Goal: Task Accomplishment & Management: Complete application form

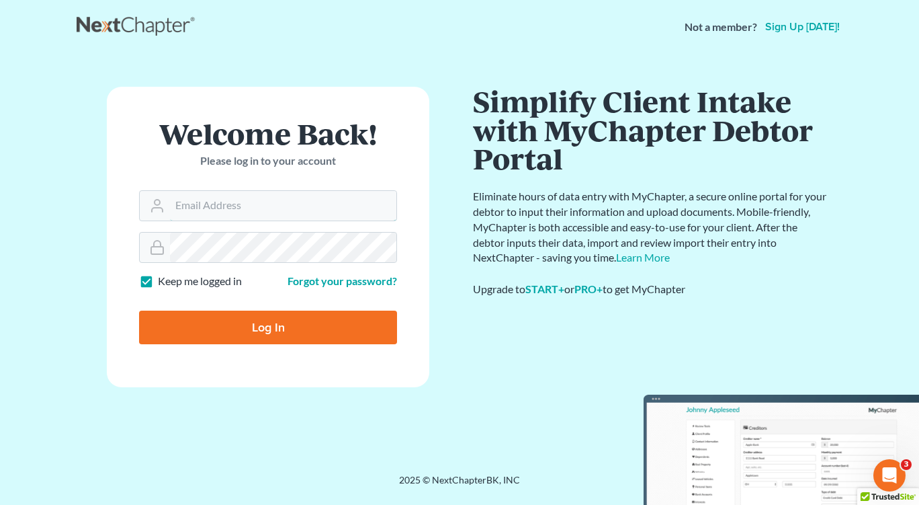
type input "[EMAIL_ADDRESS][DOMAIN_NAME]"
click at [220, 336] on input "Log In" at bounding box center [268, 327] width 258 height 34
type input "Thinking..."
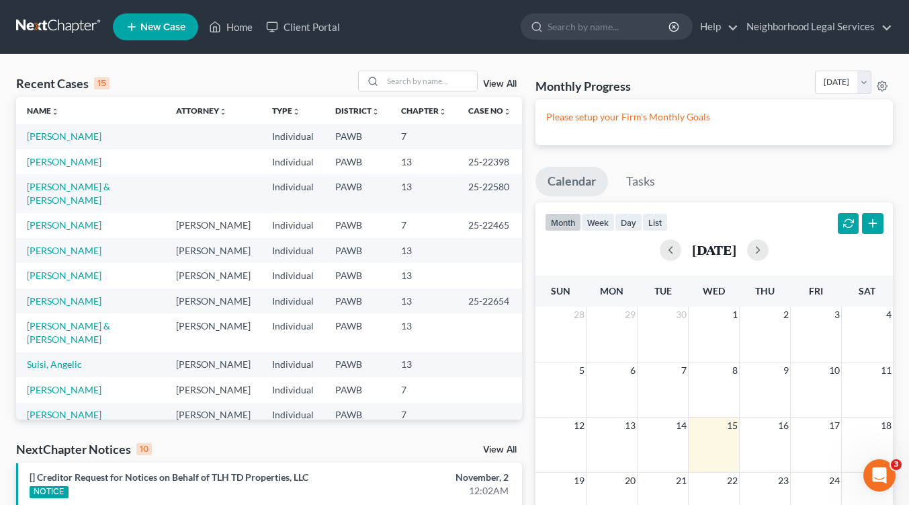
click at [145, 26] on span "New Case" at bounding box center [162, 27] width 45 height 10
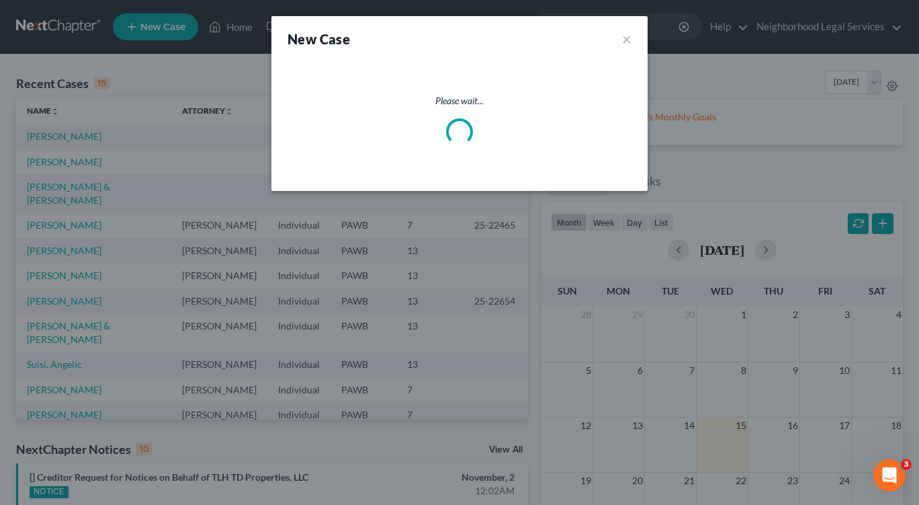
select select "69"
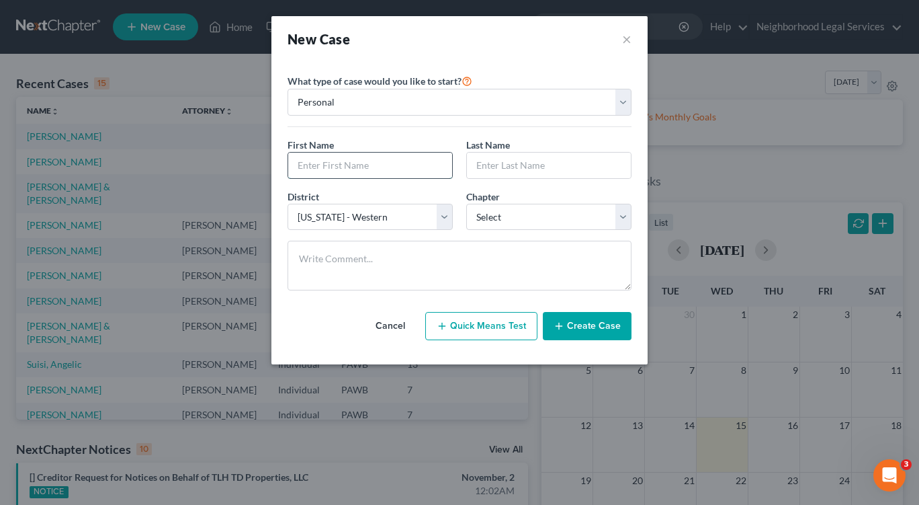
click at [348, 169] on input "text" at bounding box center [370, 166] width 164 height 26
type input "Teresa"
click at [527, 174] on input "text" at bounding box center [549, 166] width 164 height 26
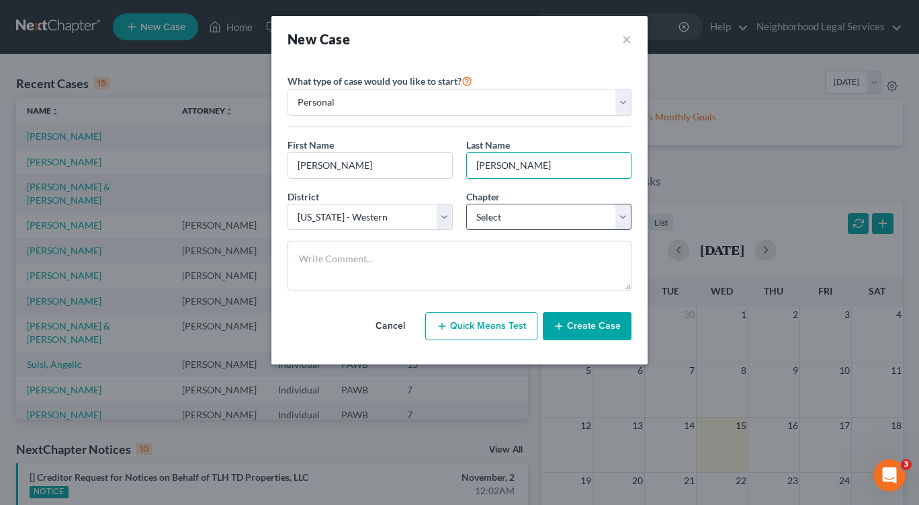
type input "Kibler"
click at [622, 215] on select "Select 7 11 12 13" at bounding box center [548, 217] width 165 height 27
select select "0"
click at [466, 204] on select "Select 7 11 12 13" at bounding box center [548, 217] width 165 height 27
click at [585, 330] on button "Create Case" at bounding box center [587, 326] width 89 height 28
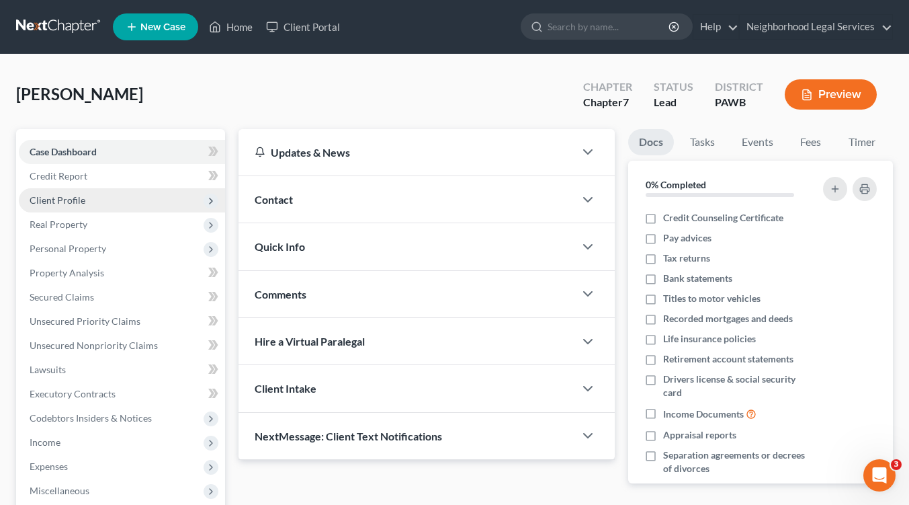
click at [76, 193] on span "Client Profile" at bounding box center [122, 200] width 206 height 24
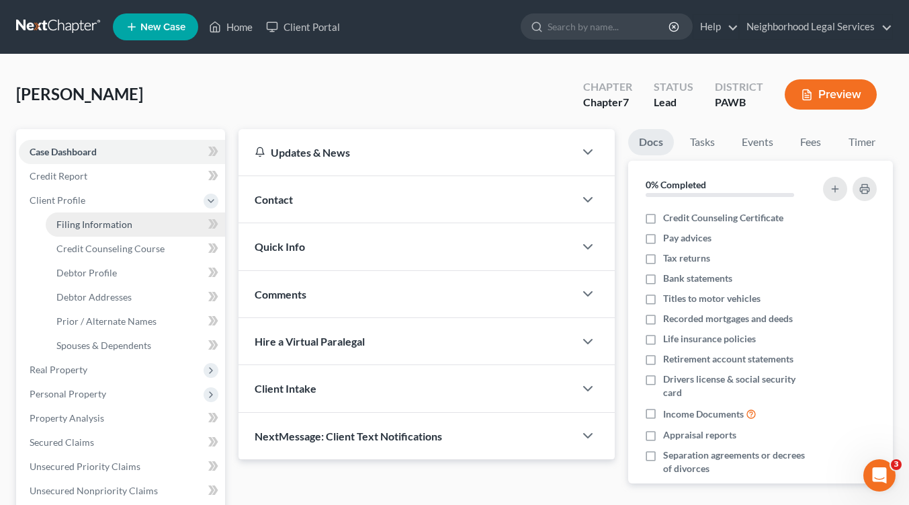
click at [81, 222] on span "Filing Information" at bounding box center [94, 223] width 76 height 11
select select "1"
select select "0"
select select "69"
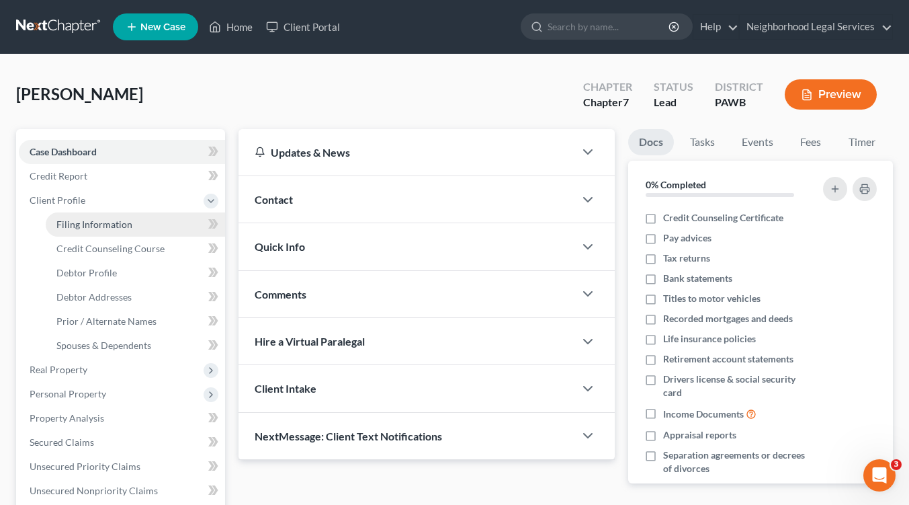
select select "39"
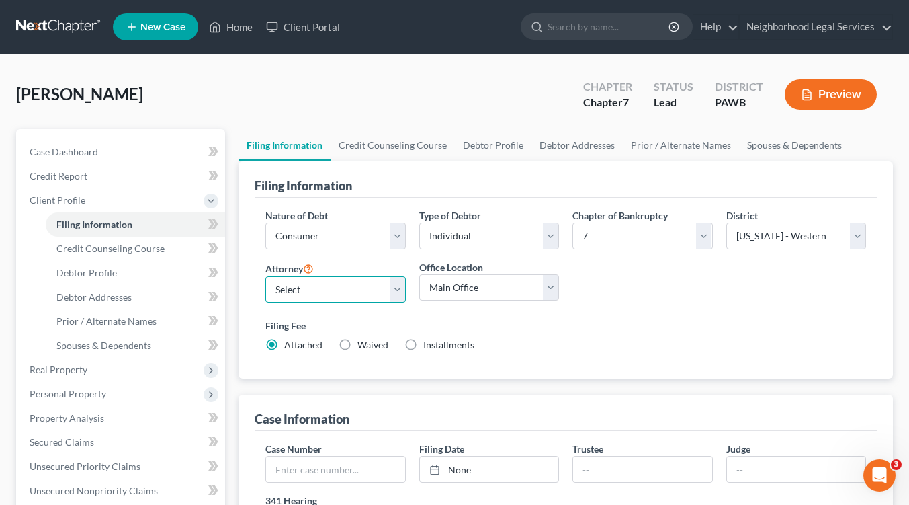
click at [394, 286] on select "Select Catherine T. Martin - PAWB William Creighton - PAWB Eileen Yacknin - PAW…" at bounding box center [335, 289] width 140 height 27
select select "3"
click at [265, 276] on select "Select Catherine T. Martin - PAWB William Creighton - PAWB Eileen Yacknin - PAW…" at bounding box center [335, 289] width 140 height 27
click at [556, 286] on select "Main Office New Castle Bridgewater" at bounding box center [489, 287] width 140 height 27
select select "1"
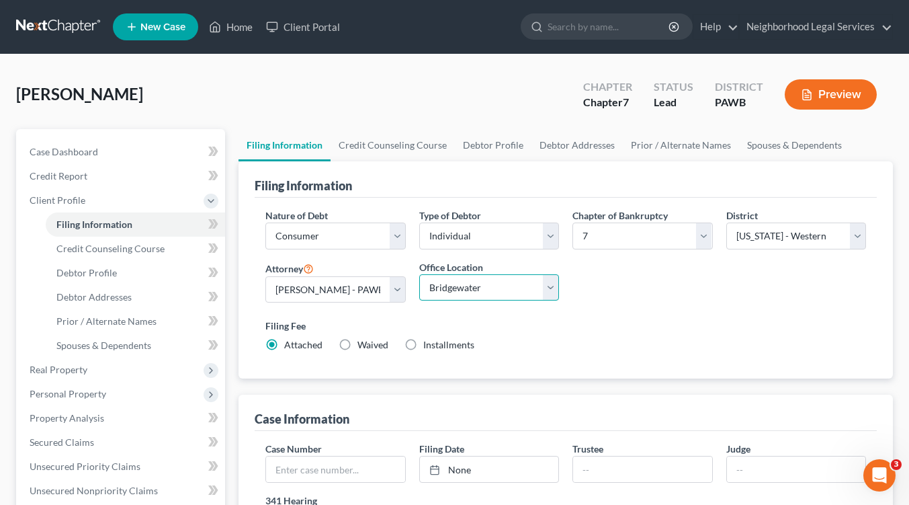
click at [419, 274] on select "Main Office New Castle Bridgewater" at bounding box center [489, 287] width 140 height 27
click at [423, 340] on label "Installments Installments" at bounding box center [448, 344] width 51 height 13
click at [429, 340] on input "Installments Installments" at bounding box center [433, 342] width 9 height 9
radio input "true"
radio input "false"
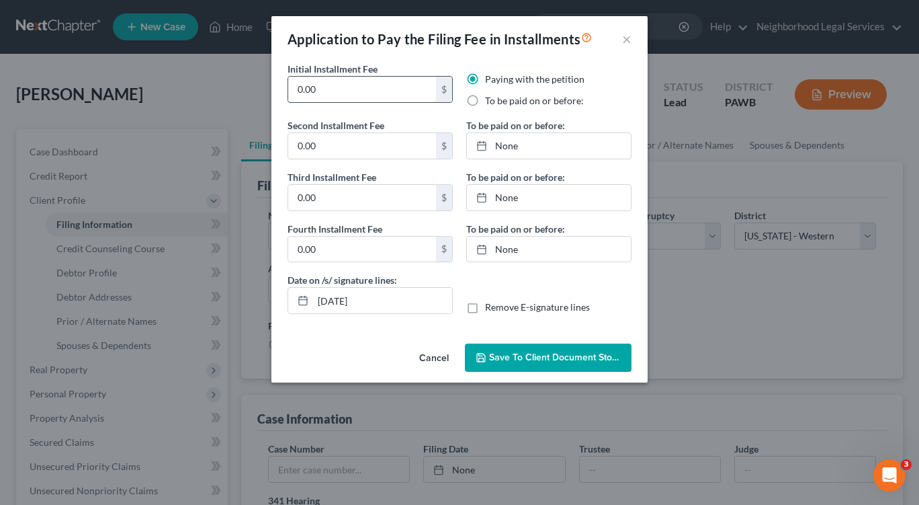
click at [325, 89] on input "0.00" at bounding box center [362, 90] width 148 height 26
type input "0"
type input "84.50"
click at [485, 101] on label "To be paid on or before:" at bounding box center [534, 100] width 99 height 13
click at [491, 101] on input "To be paid on or before:" at bounding box center [495, 98] width 9 height 9
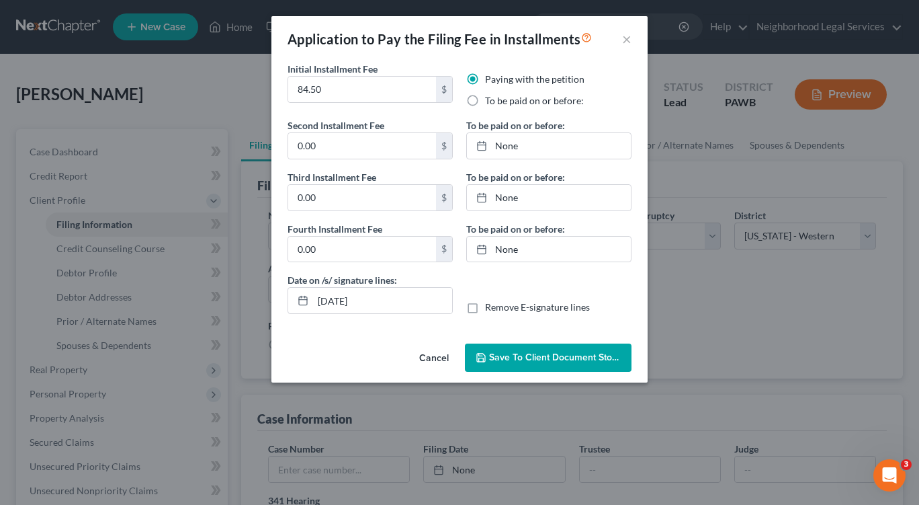
radio input "true"
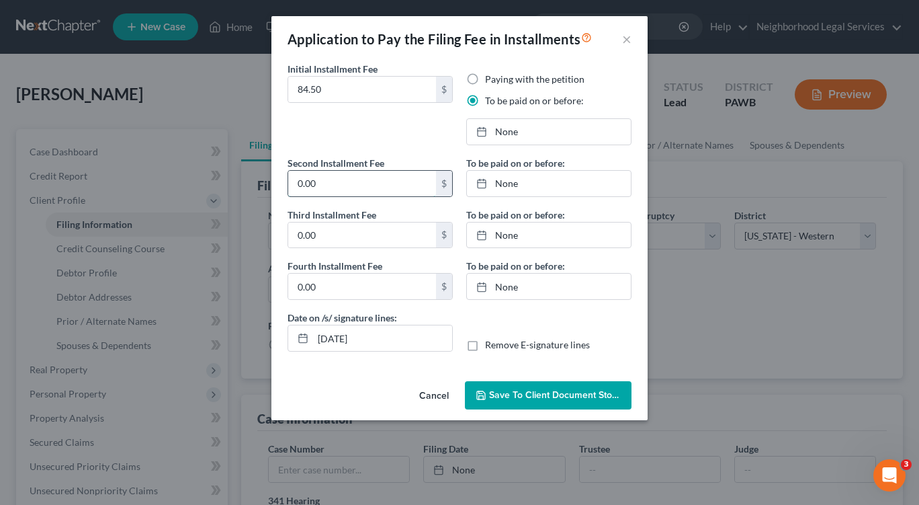
click at [339, 187] on input "0.00" at bounding box center [362, 184] width 148 height 26
type input "84.50"
click at [343, 243] on input "0.00" at bounding box center [362, 235] width 148 height 26
type input "84.50"
click at [353, 288] on input "0.00" at bounding box center [362, 287] width 148 height 26
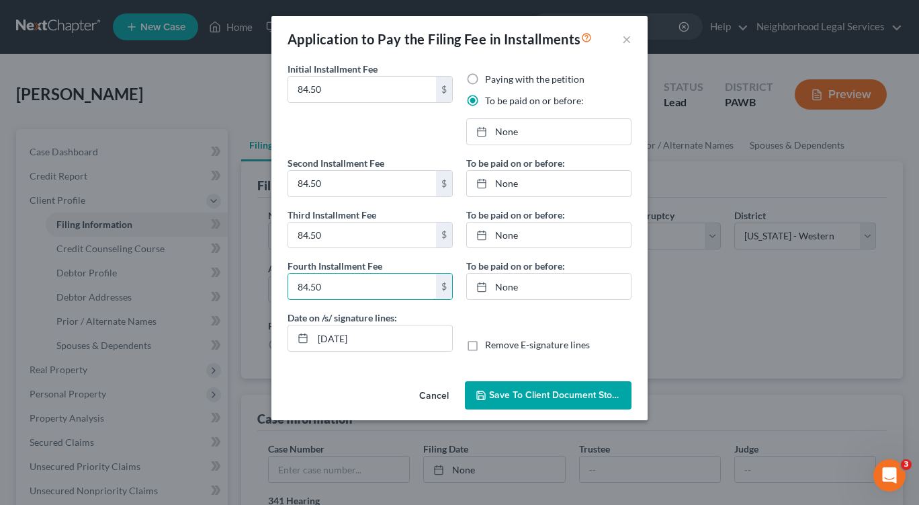
type input "84.50"
click at [575, 392] on span "Save to Client Document Storage" at bounding box center [560, 394] width 142 height 11
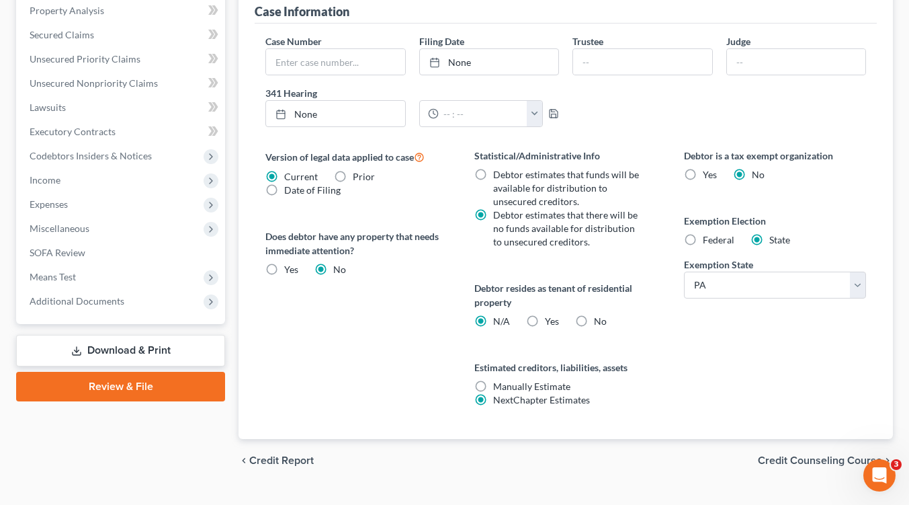
scroll to position [435, 0]
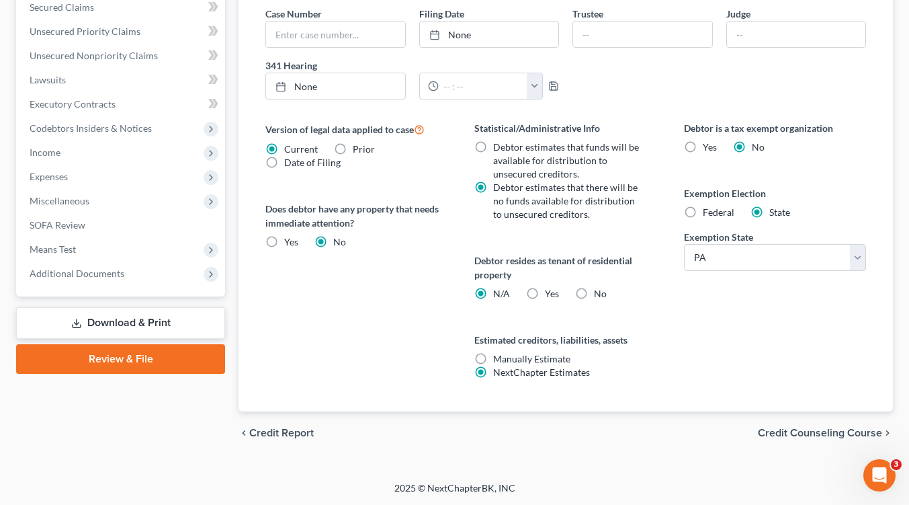
click at [703, 213] on label "Federal" at bounding box center [719, 212] width 32 height 13
click at [708, 213] on input "Federal" at bounding box center [712, 210] width 9 height 9
radio input "true"
radio input "false"
click at [545, 293] on label "Yes Yes" at bounding box center [552, 293] width 14 height 13
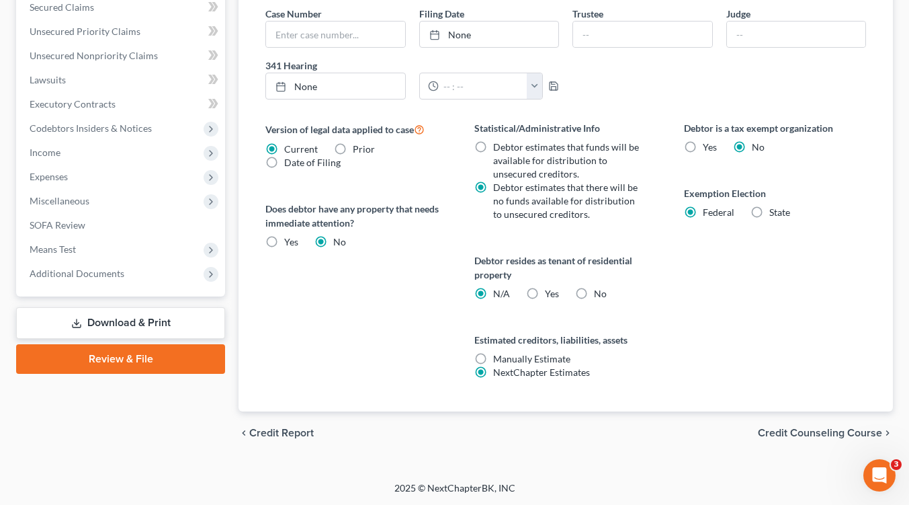
click at [550, 293] on input "Yes Yes" at bounding box center [554, 291] width 9 height 9
radio input "true"
radio input "false"
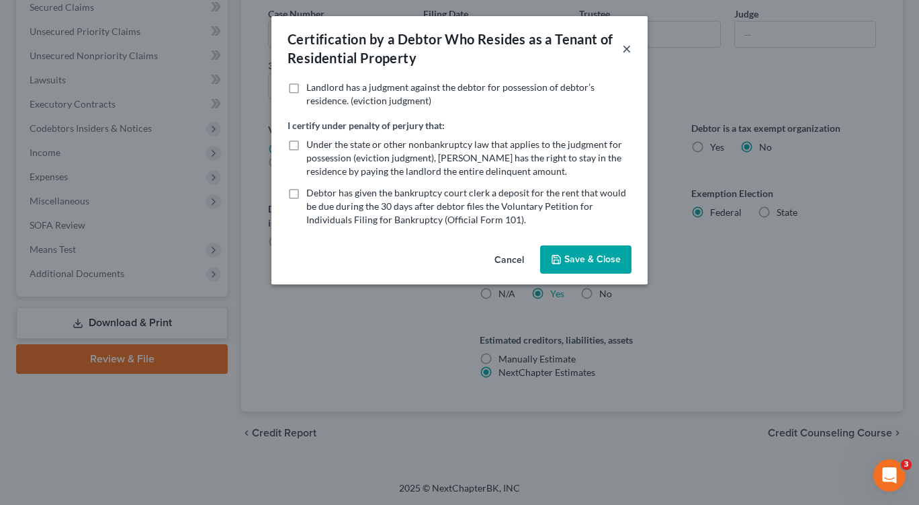
click at [629, 46] on button "×" at bounding box center [626, 48] width 9 height 16
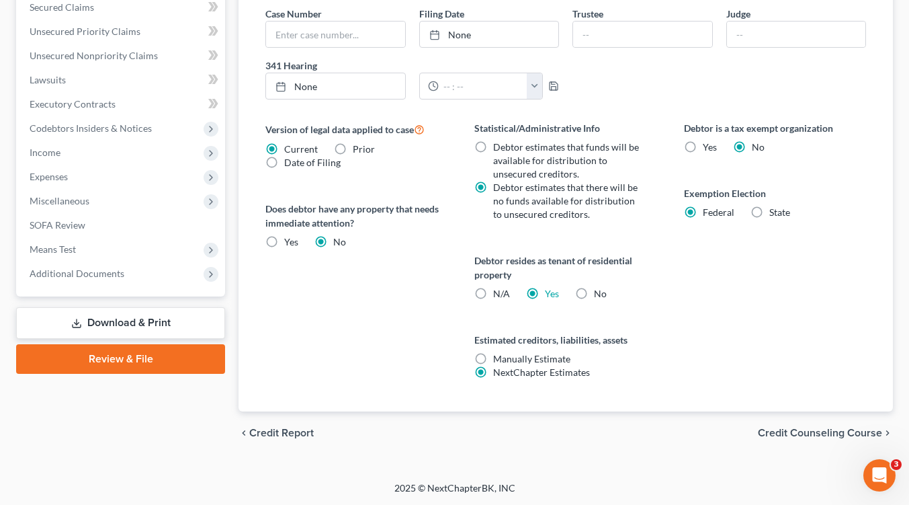
click at [829, 429] on span "Credit Counseling Course" at bounding box center [820, 432] width 124 height 11
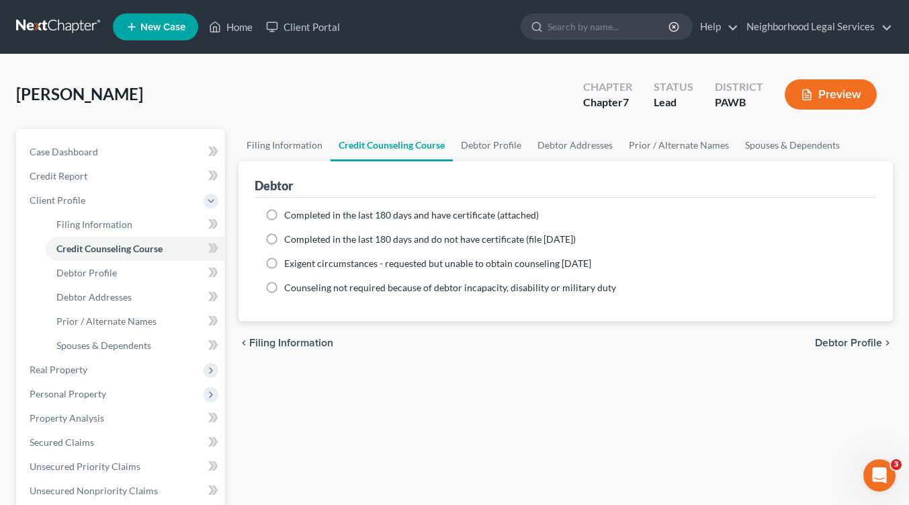
click at [828, 341] on span "Debtor Profile" at bounding box center [848, 342] width 67 height 11
select select "0"
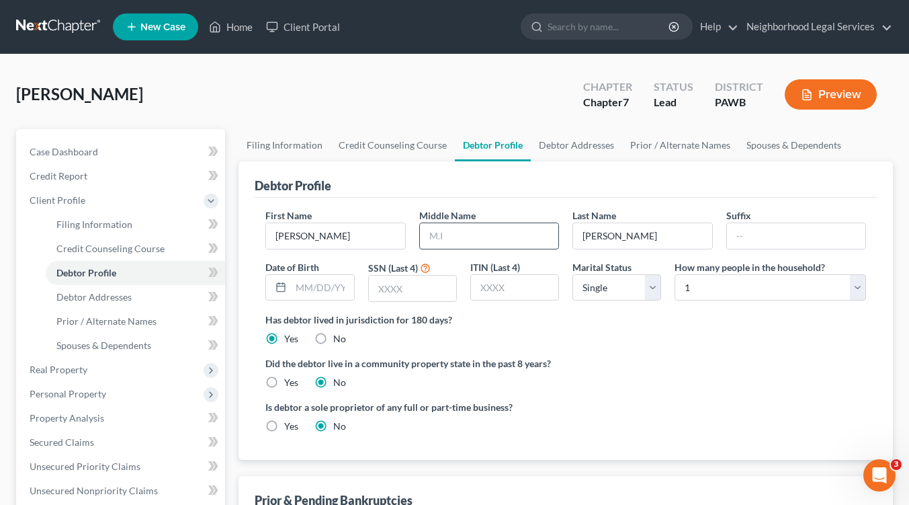
click at [441, 231] on input "text" at bounding box center [489, 236] width 138 height 26
type input "J."
click at [409, 293] on input "text" at bounding box center [412, 289] width 87 height 26
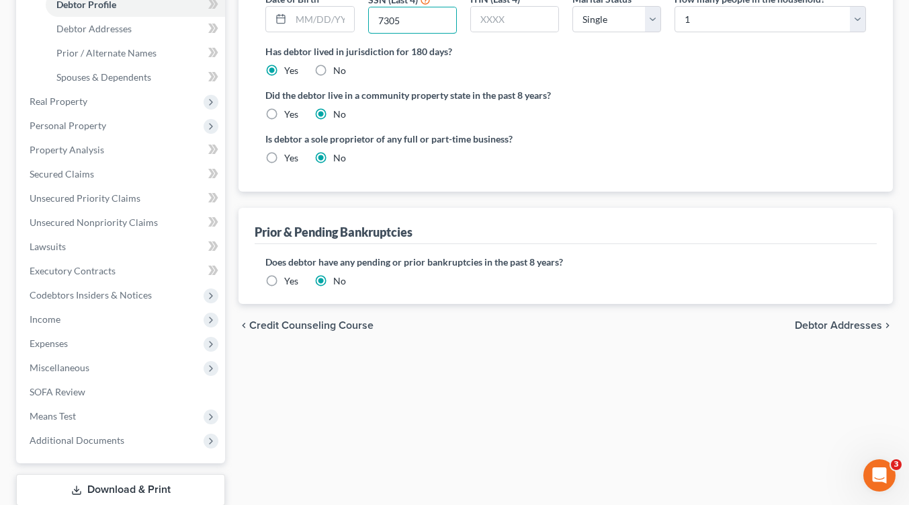
scroll to position [269, 0]
type input "7305"
click at [851, 319] on span "Debtor Addresses" at bounding box center [838, 324] width 87 height 11
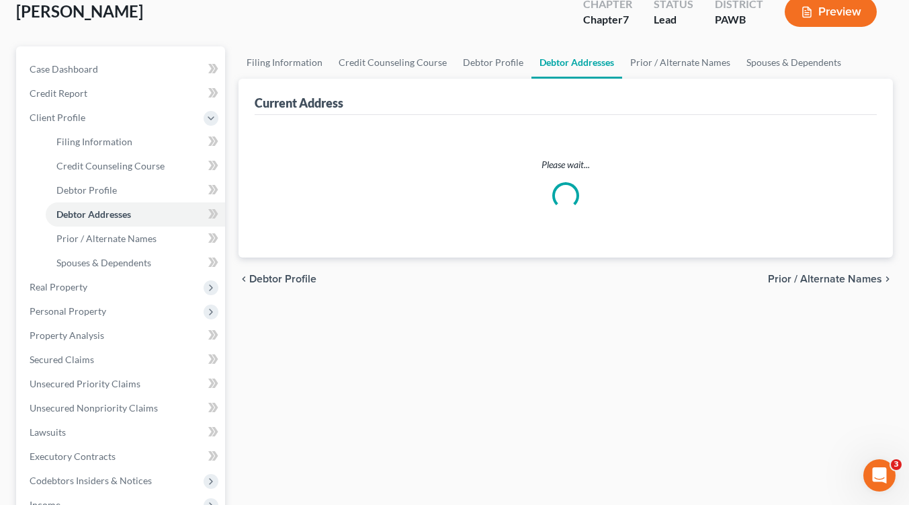
select select "0"
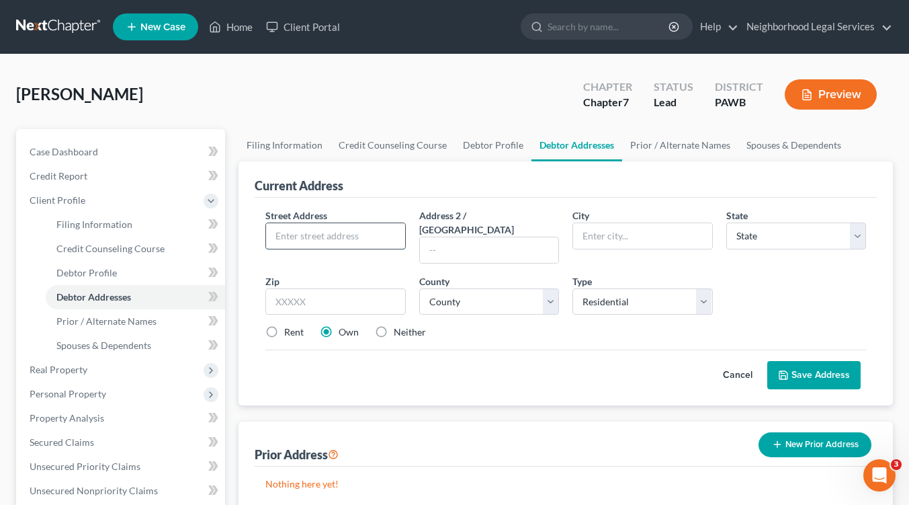
click at [300, 233] on input "text" at bounding box center [335, 236] width 138 height 26
type input "2001 Lenz Avenue"
click at [607, 236] on input "text" at bounding box center [642, 236] width 138 height 26
click at [449, 237] on input "text" at bounding box center [489, 250] width 138 height 26
type input "Apt. 213"
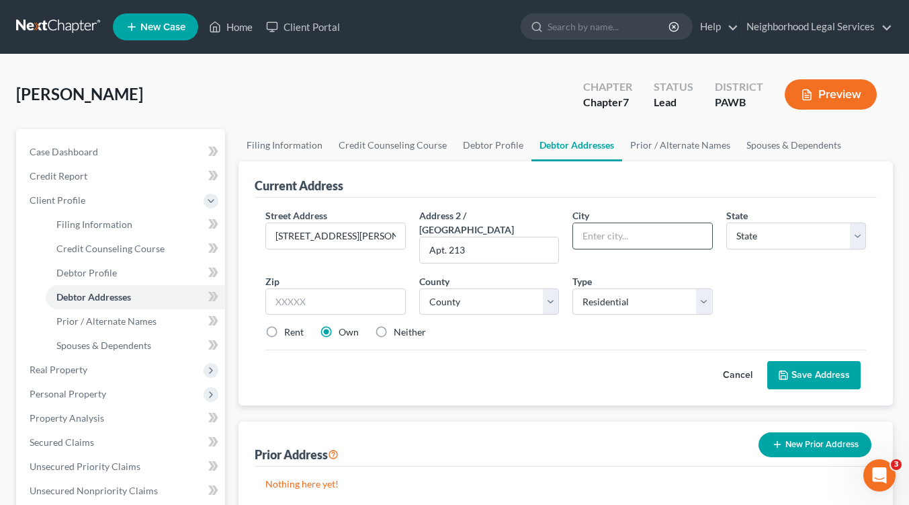
click at [646, 241] on input "text" at bounding box center [642, 236] width 138 height 26
type input "Ambridge"
click at [859, 234] on select "State AL AK AR AZ CA CO CT DE DC FL GA GU HI ID IL IN IA KS KY LA ME MD MA MI M…" at bounding box center [796, 235] width 140 height 27
select select "39"
click at [726, 222] on select "State AL AK AR AZ CA CO CT DE DC FL GA GU HI ID IL IN IA KS KY LA ME MD MA MI M…" at bounding box center [796, 235] width 140 height 27
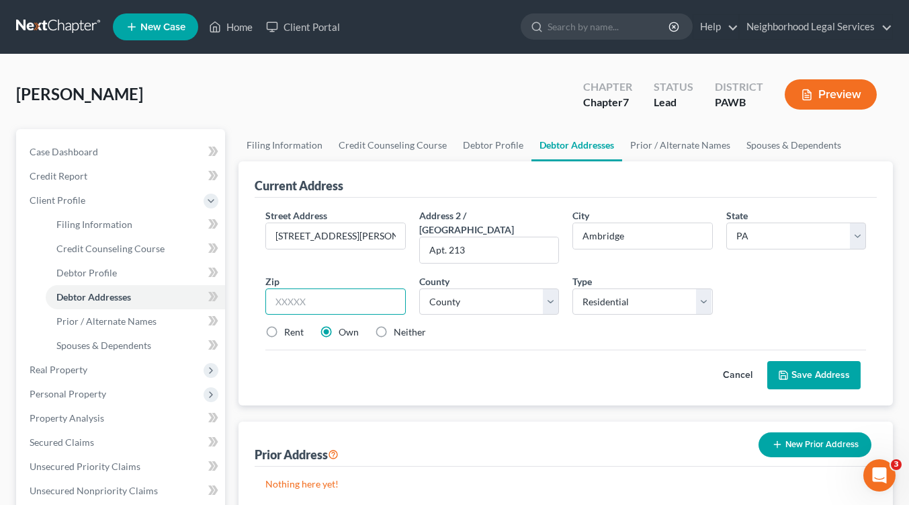
click at [276, 288] on input "text" at bounding box center [335, 301] width 140 height 27
type input "15003"
click at [546, 288] on select "County Adams County Allegheny County Armstrong County Beaver County Bedford Cou…" at bounding box center [489, 301] width 140 height 27
select select "3"
click at [419, 288] on select "County Adams County Allegheny County Armstrong County Beaver County Bedford Cou…" at bounding box center [489, 301] width 140 height 27
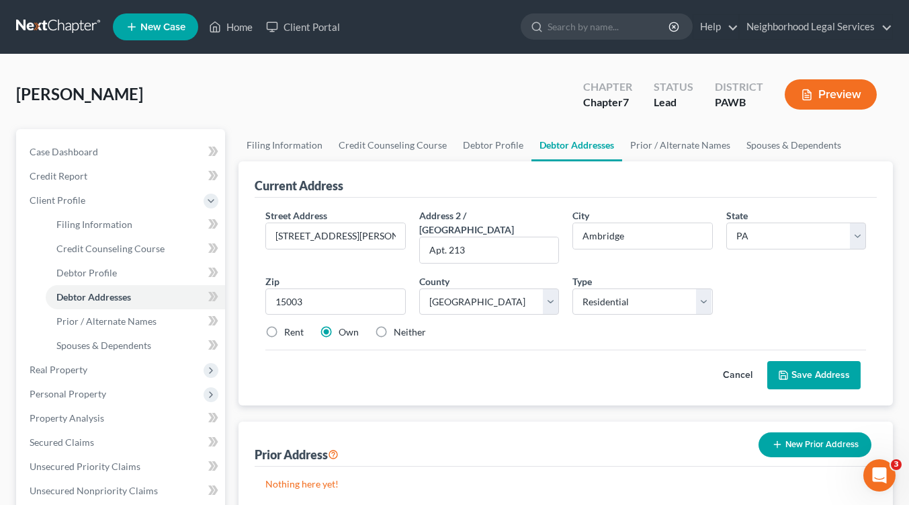
click at [284, 325] on label "Rent" at bounding box center [293, 331] width 19 height 13
click at [290, 325] on input "Rent" at bounding box center [294, 329] width 9 height 9
radio input "true"
click at [709, 290] on select "Select Residential Mailing Rental Business" at bounding box center [643, 301] width 140 height 27
click at [573, 288] on select "Select Residential Mailing Rental Business" at bounding box center [643, 301] width 140 height 27
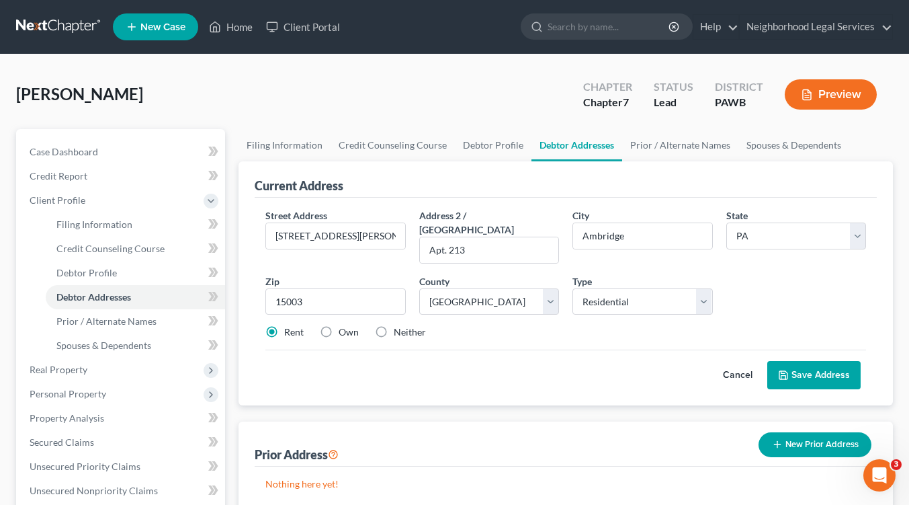
click at [810, 361] on button "Save Address" at bounding box center [813, 375] width 93 height 28
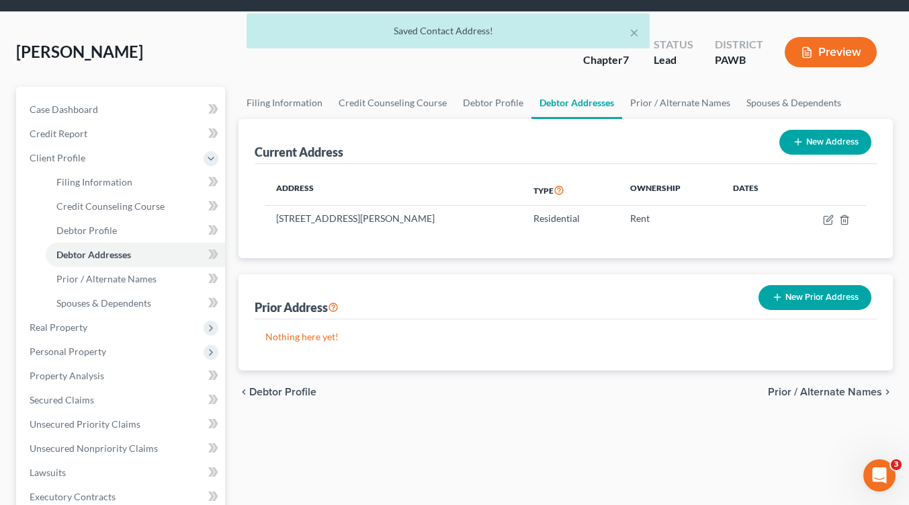
scroll to position [67, 0]
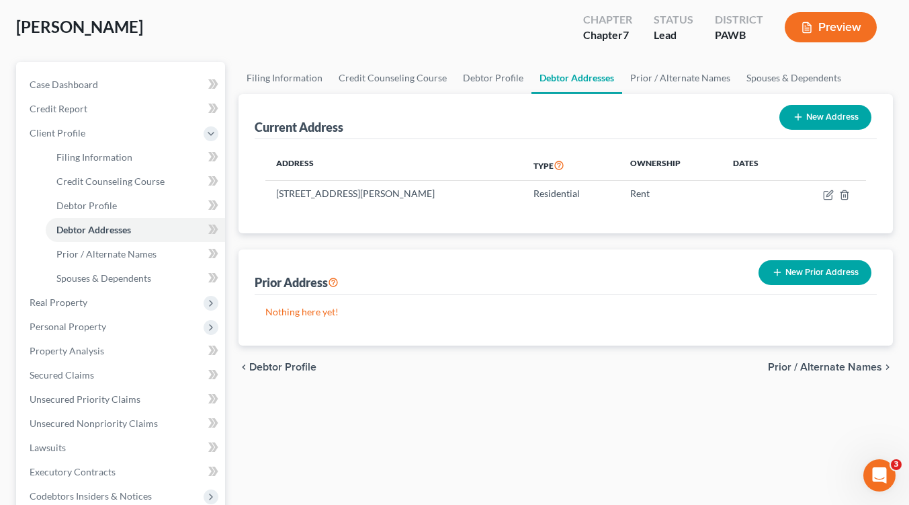
click at [801, 364] on span "Prior / Alternate Names" at bounding box center [825, 367] width 114 height 11
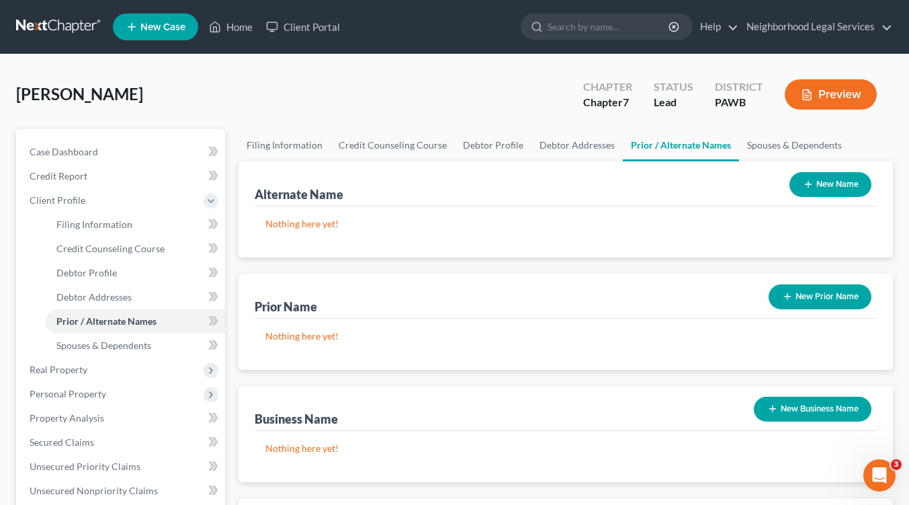
click at [831, 187] on button "New Name" at bounding box center [831, 184] width 82 height 25
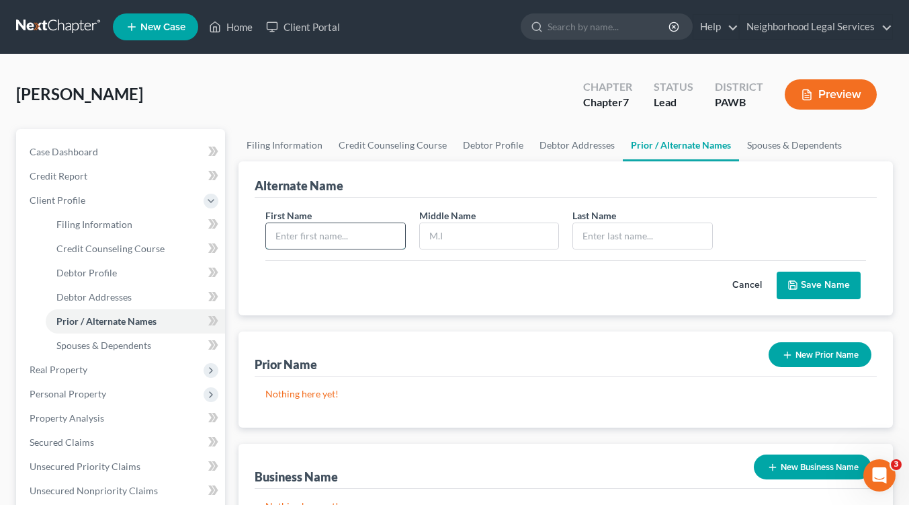
click at [323, 235] on input "text" at bounding box center [335, 236] width 138 height 26
type input "Teresa"
click at [592, 240] on input "text" at bounding box center [642, 236] width 138 height 26
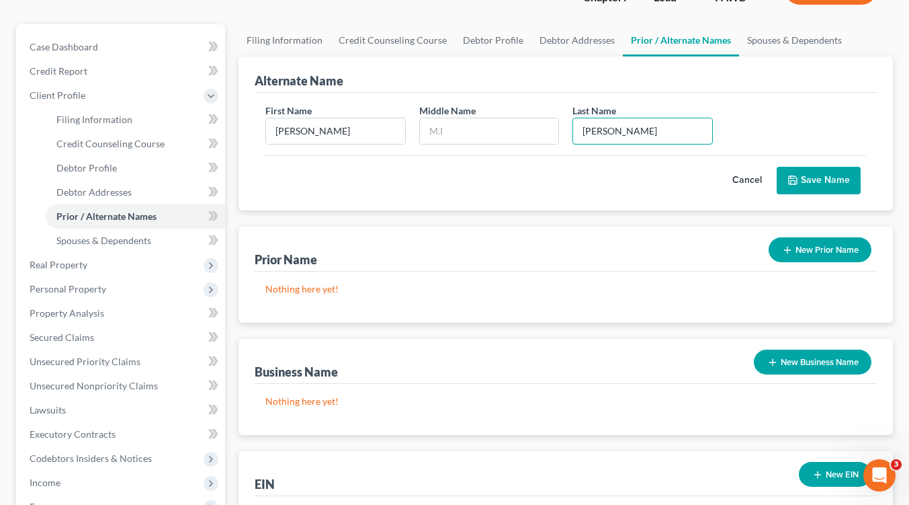
scroll to position [134, 0]
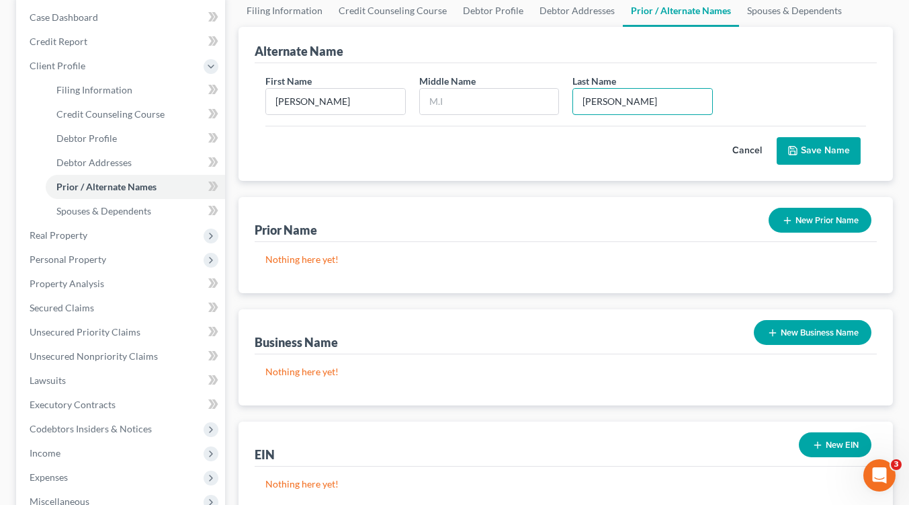
type input "Kibler"
click at [810, 151] on button "Save Name" at bounding box center [819, 151] width 84 height 28
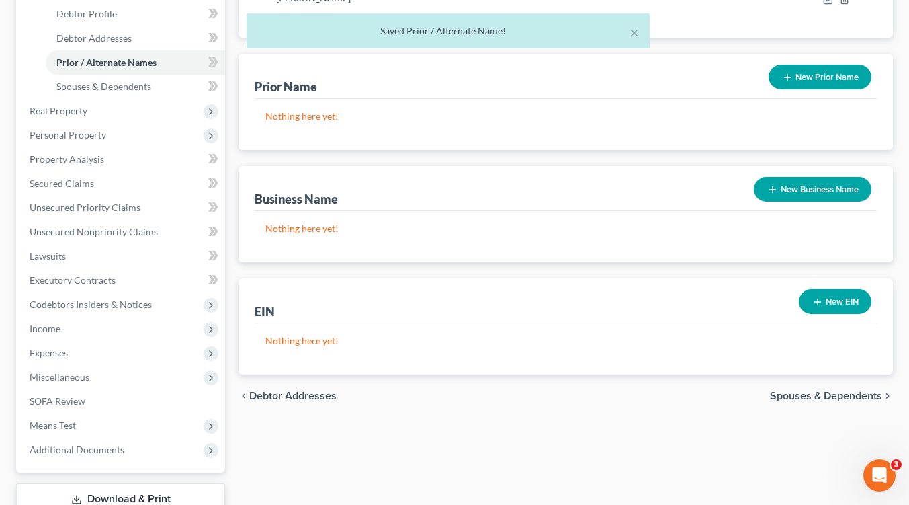
scroll to position [336, 0]
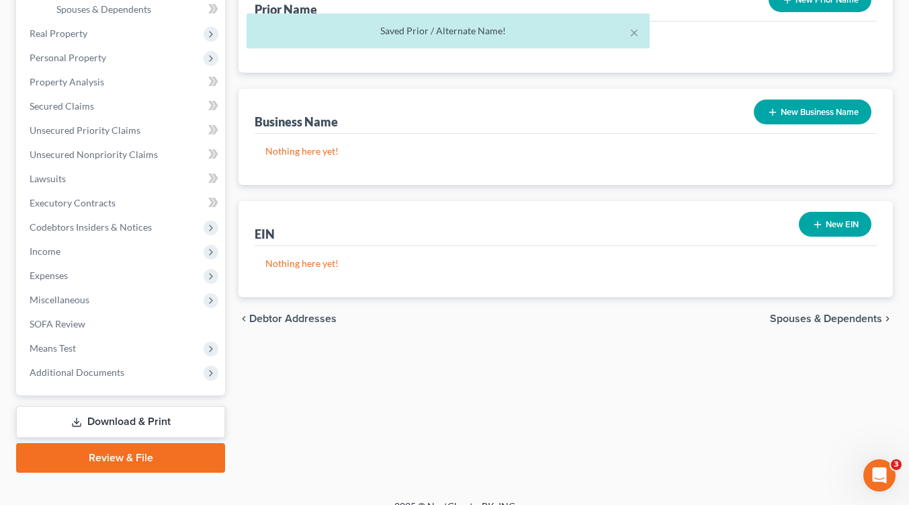
click at [813, 321] on span "Spouses & Dependents" at bounding box center [826, 318] width 112 height 11
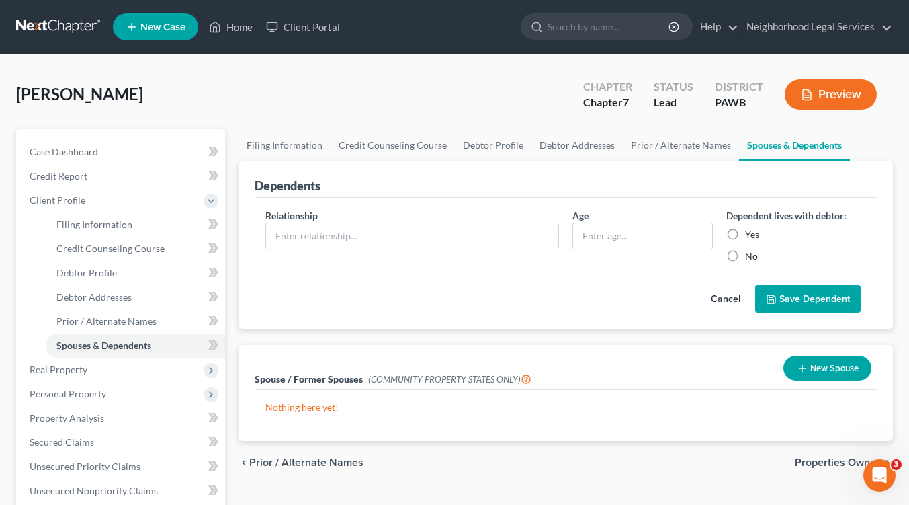
click at [814, 461] on span "Properties Owned" at bounding box center [838, 462] width 87 height 11
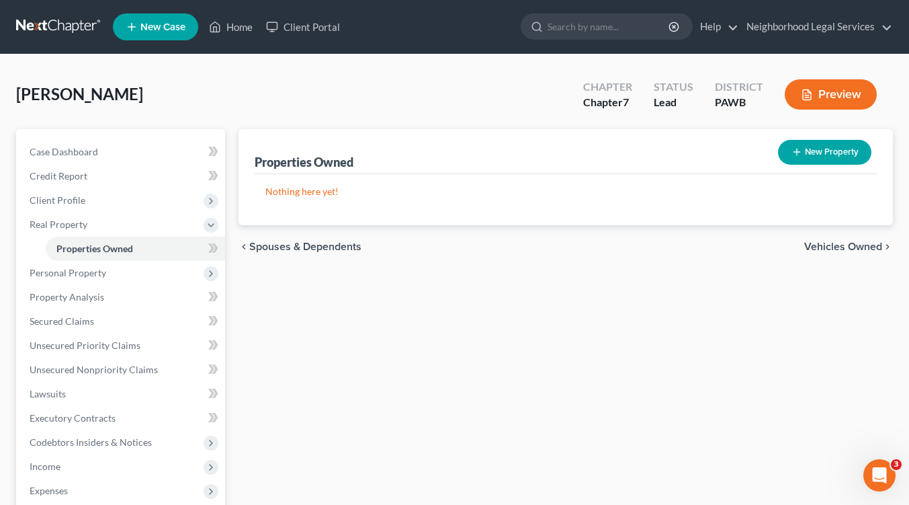
click at [831, 251] on span "Vehicles Owned" at bounding box center [843, 246] width 78 height 11
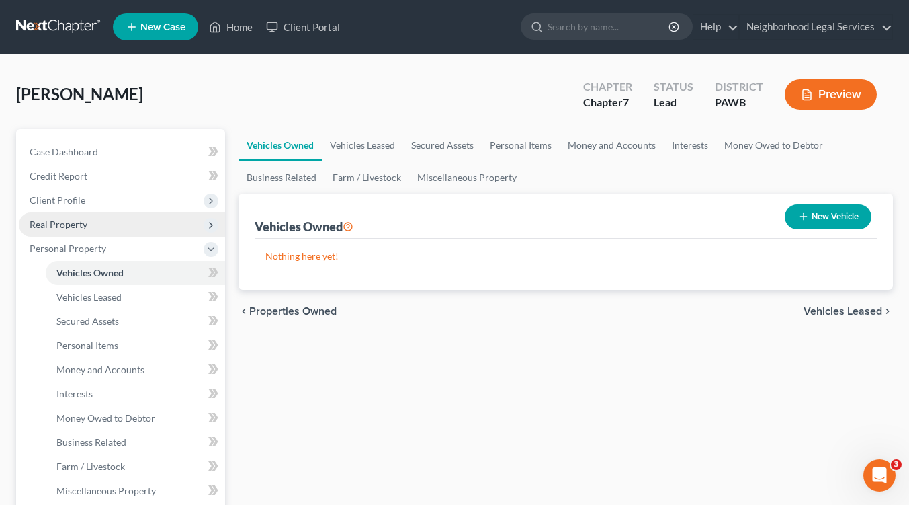
click at [57, 224] on span "Real Property" at bounding box center [59, 223] width 58 height 11
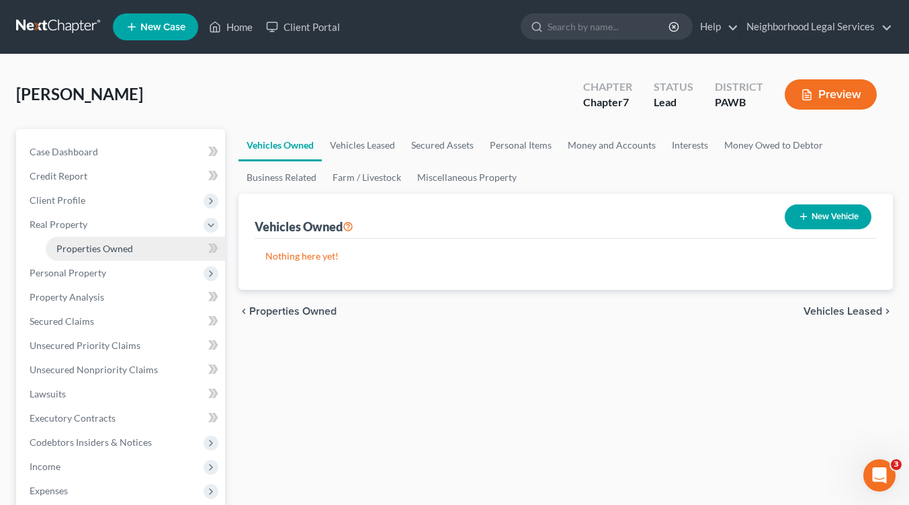
click at [95, 247] on span "Properties Owned" at bounding box center [94, 248] width 77 height 11
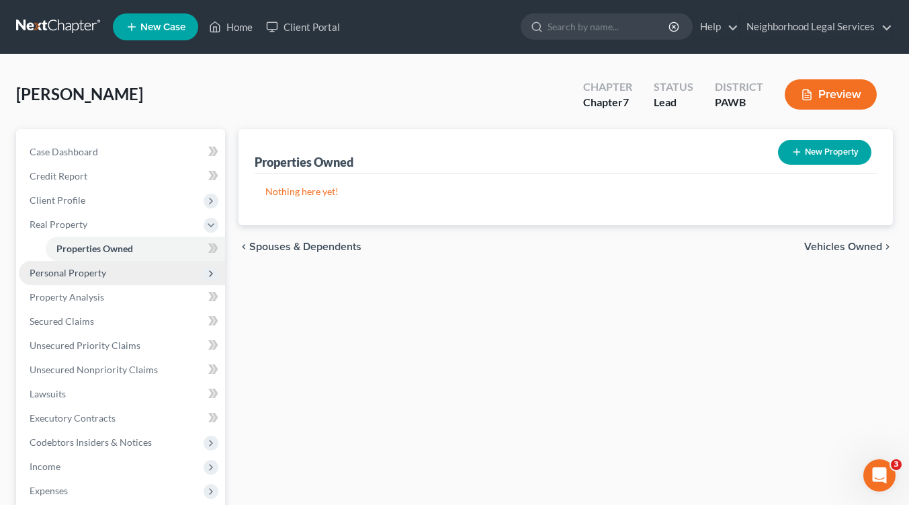
click at [93, 272] on span "Personal Property" at bounding box center [68, 272] width 77 height 11
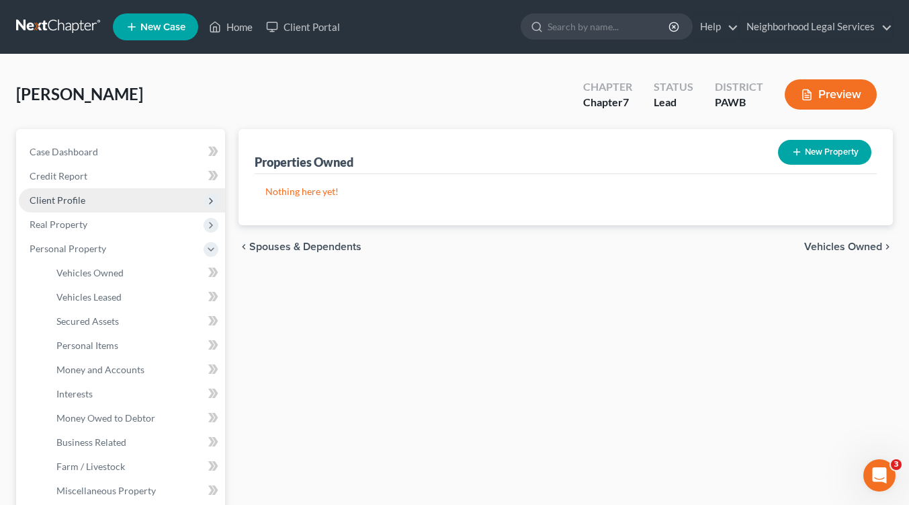
click at [65, 204] on span "Client Profile" at bounding box center [58, 199] width 56 height 11
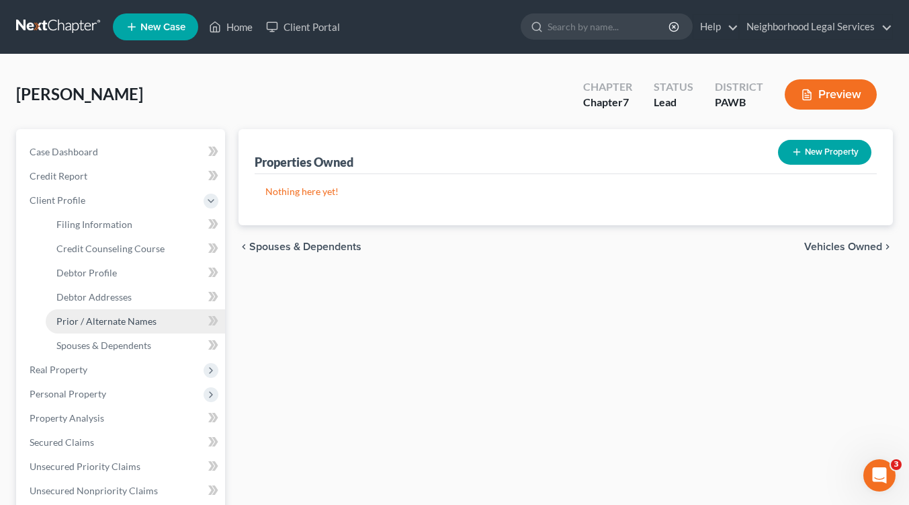
click at [95, 323] on span "Prior / Alternate Names" at bounding box center [106, 320] width 100 height 11
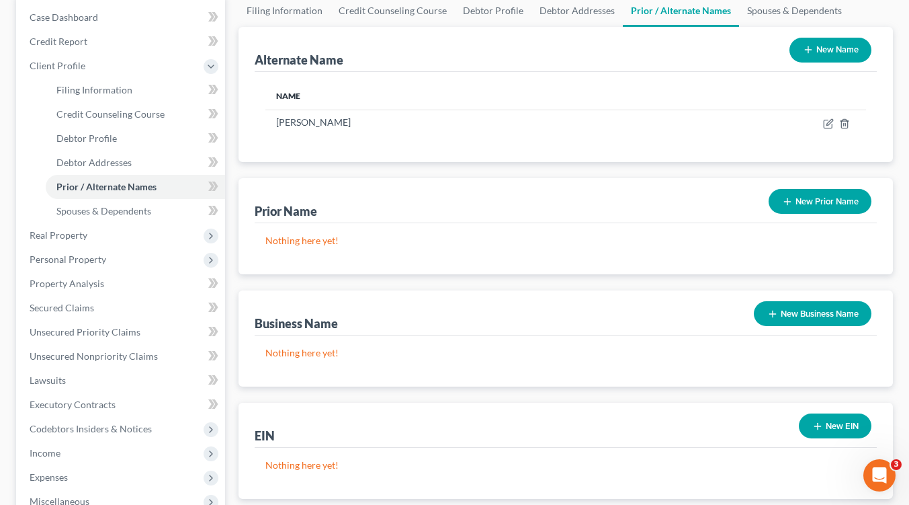
scroll to position [269, 0]
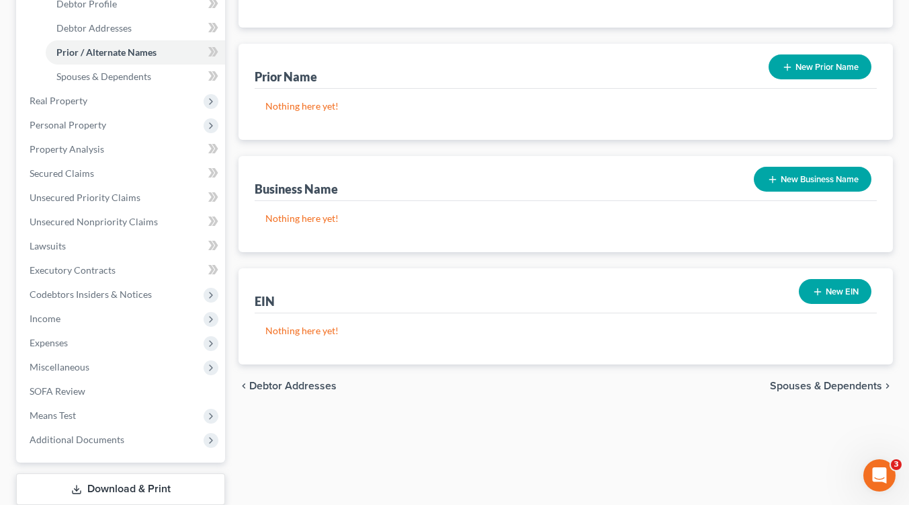
click at [269, 386] on span "Debtor Addresses" at bounding box center [292, 385] width 87 height 11
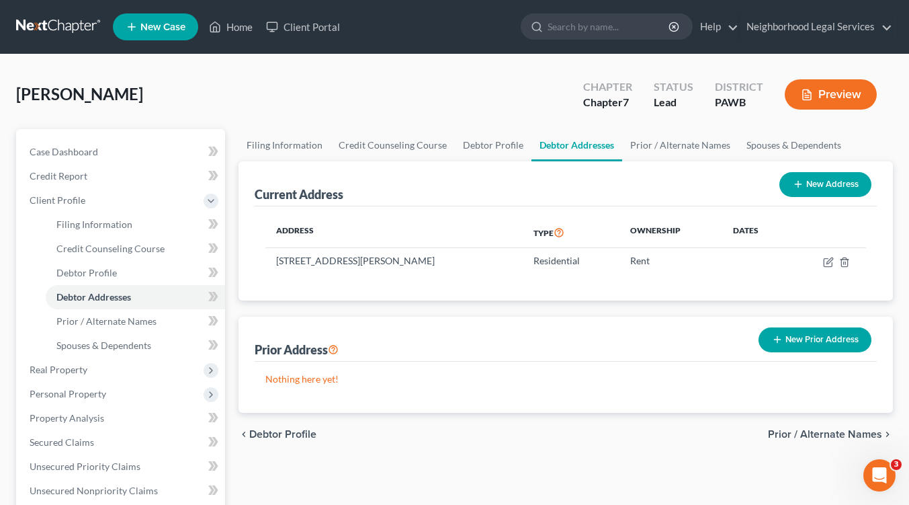
click at [784, 335] on button "New Prior Address" at bounding box center [815, 339] width 113 height 25
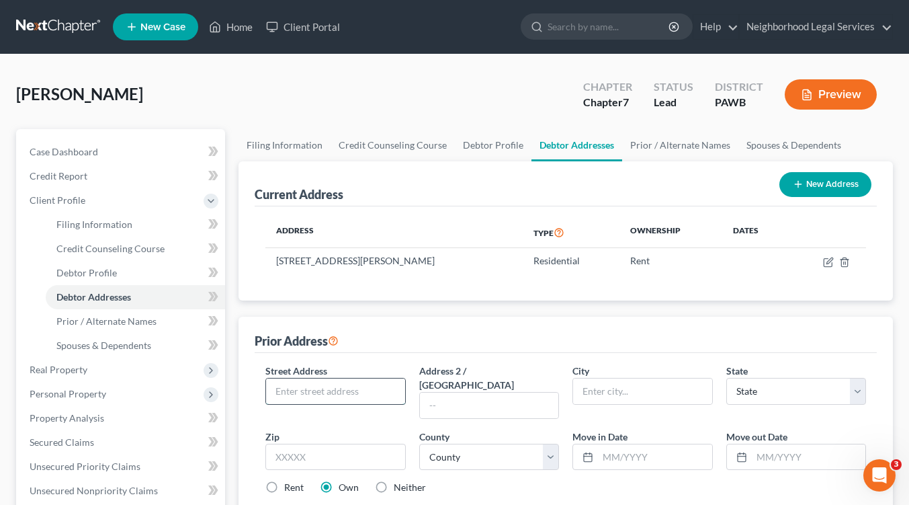
click at [319, 396] on input "text" at bounding box center [335, 391] width 138 height 26
type input "2419 West Wade Street"
click at [607, 400] on input "text" at bounding box center [642, 391] width 138 height 26
type input "Aliquippa"
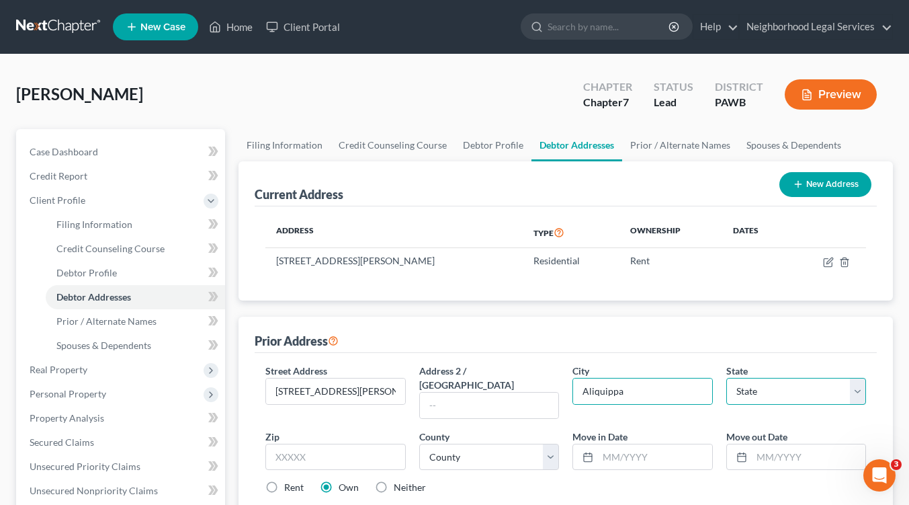
click at [788, 393] on select "State AL AK AR AZ CA CO CT DE DC FL GA GU HI ID IL IN IA KS KY LA ME MD MA MI M…" at bounding box center [796, 391] width 140 height 27
select select "39"
click at [726, 378] on select "State AL AK AR AZ CA CO CT DE DC FL GA GU HI ID IL IN IA KS KY LA ME MD MA MI M…" at bounding box center [796, 391] width 140 height 27
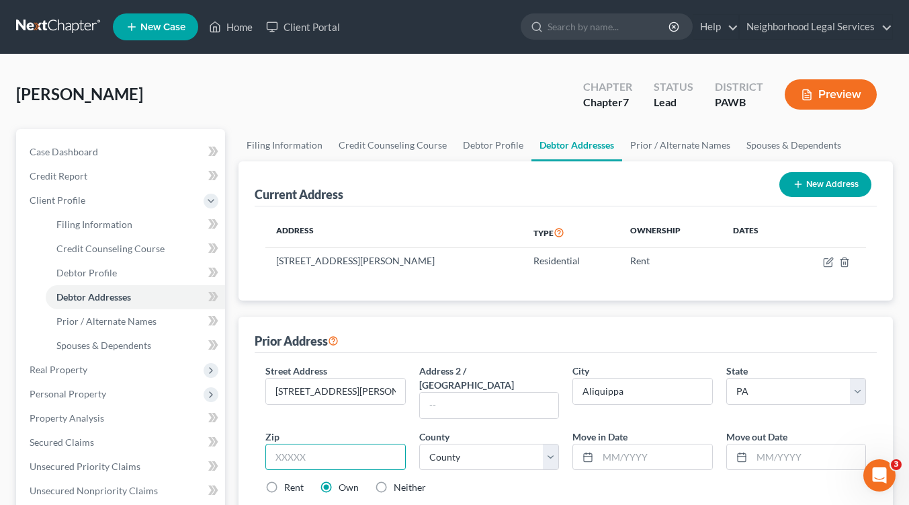
click at [282, 446] on input "text" at bounding box center [335, 457] width 140 height 27
type input "15001"
click at [552, 444] on select "County Adams County Allegheny County Armstrong County Beaver County Bedford Cou…" at bounding box center [489, 457] width 140 height 27
select select "3"
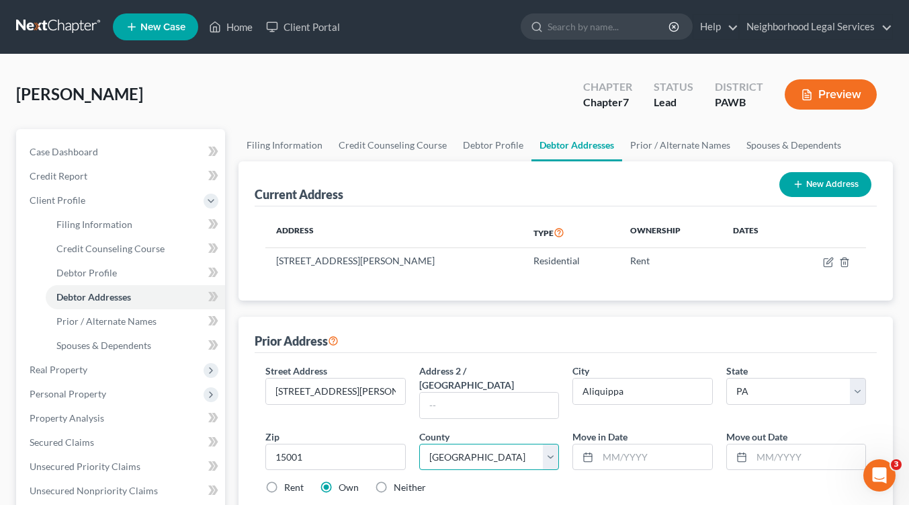
click at [419, 444] on select "County Adams County Allegheny County Armstrong County Beaver County Bedford Cou…" at bounding box center [489, 457] width 140 height 27
click at [597, 444] on div at bounding box center [585, 457] width 25 height 26
drag, startPoint x: 610, startPoint y: 430, endPoint x: 621, endPoint y: 436, distance: 12.3
click at [610, 444] on input "text" at bounding box center [655, 457] width 114 height 26
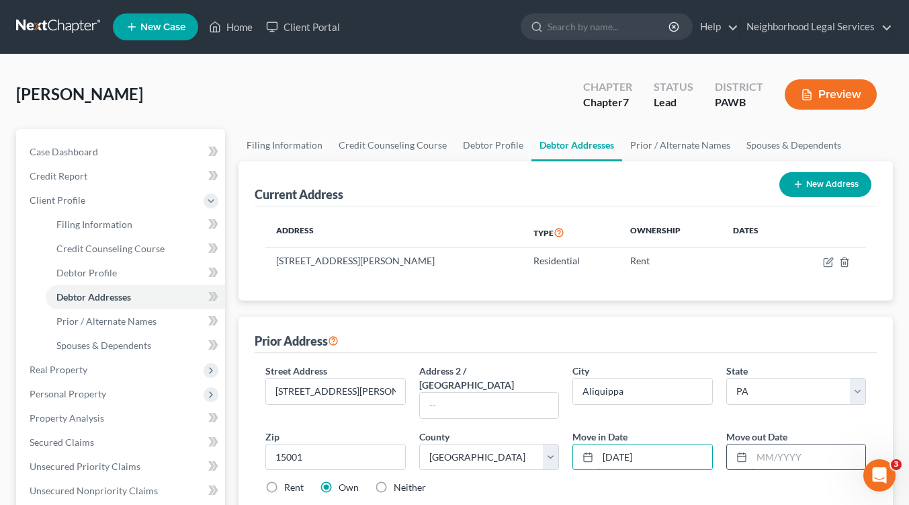
type input "06/01/2018"
click at [757, 446] on input "text" at bounding box center [809, 457] width 114 height 26
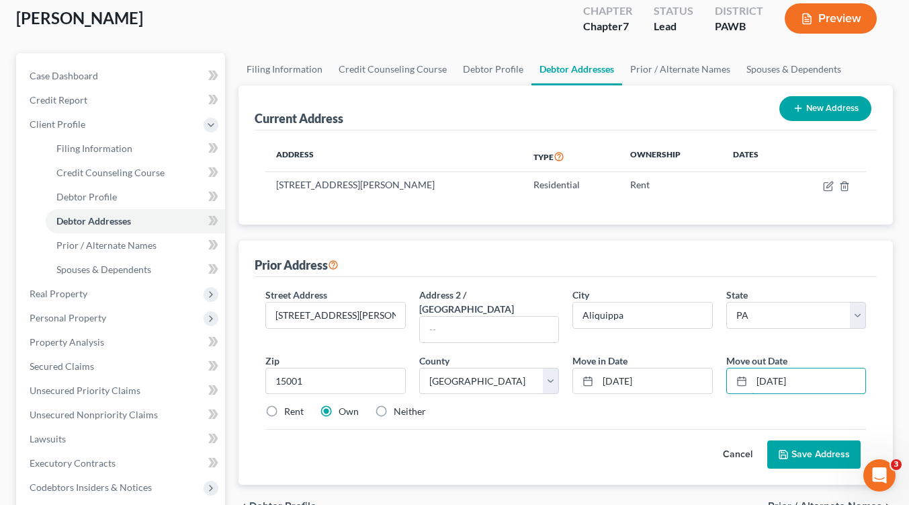
scroll to position [134, 0]
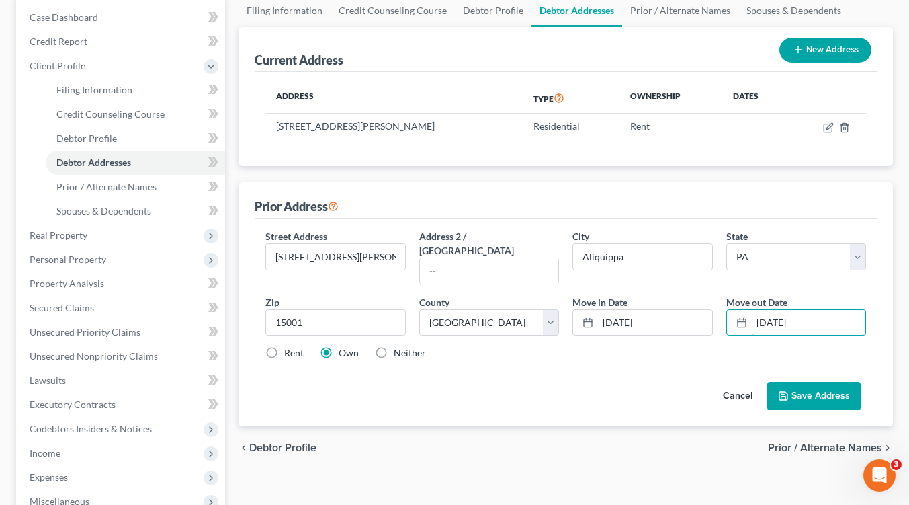
type input "11/01/2023"
drag, startPoint x: 273, startPoint y: 337, endPoint x: 322, endPoint y: 368, distance: 58.0
click at [284, 346] on label "Rent" at bounding box center [293, 352] width 19 height 13
click at [290, 346] on input "Rent" at bounding box center [294, 350] width 9 height 9
radio input "true"
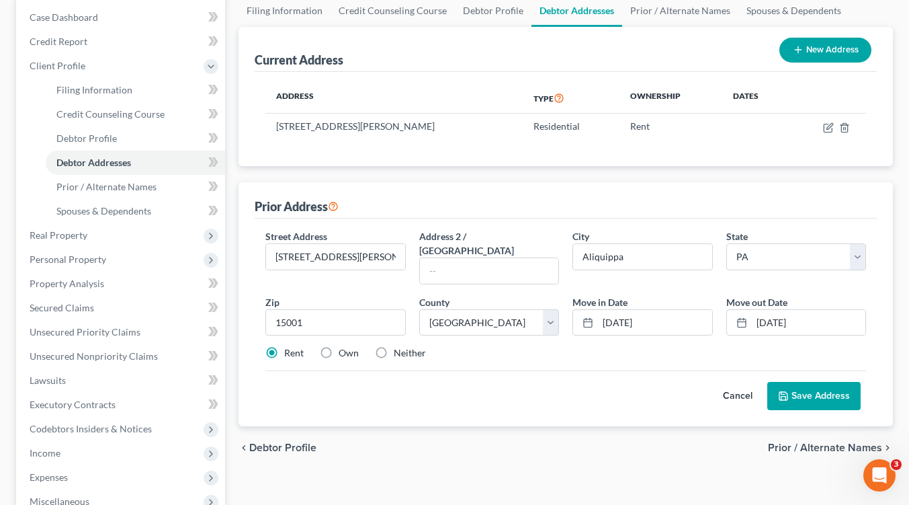
click at [796, 442] on span "Prior / Alternate Names" at bounding box center [825, 447] width 114 height 11
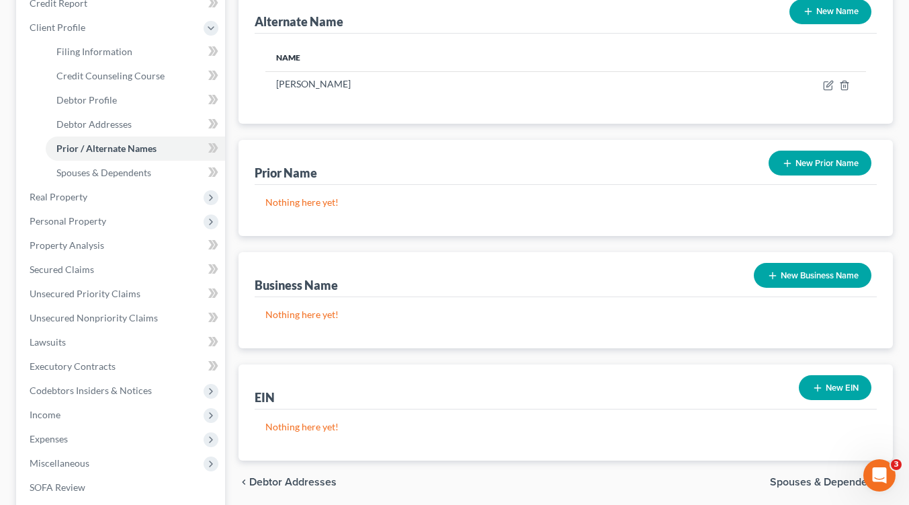
scroll to position [269, 0]
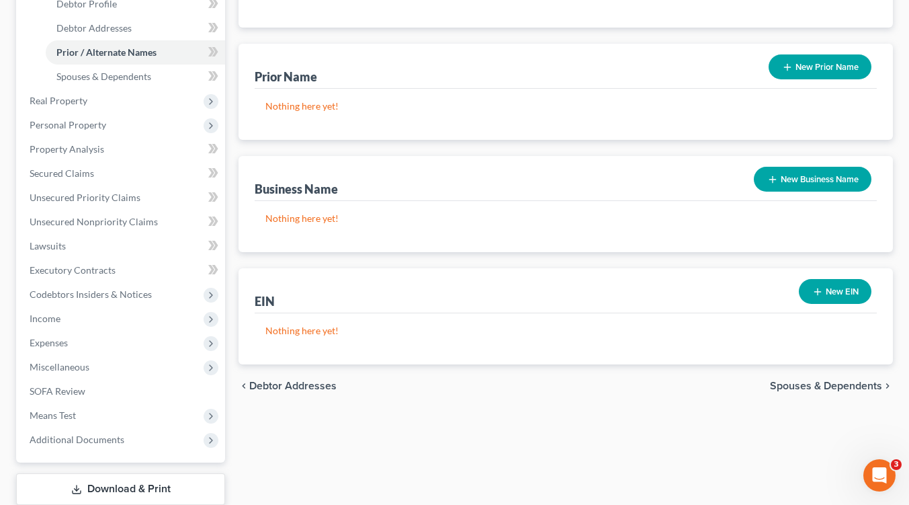
click at [794, 383] on span "Spouses & Dependents" at bounding box center [826, 385] width 112 height 11
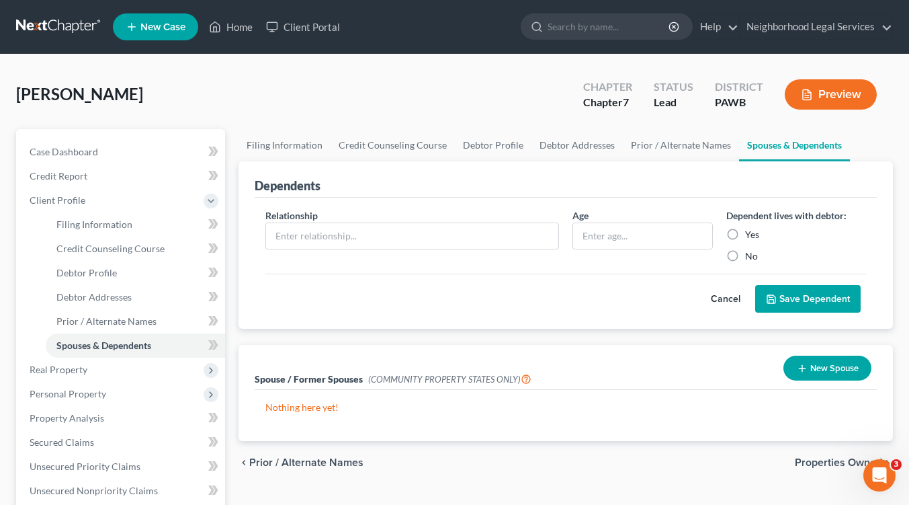
click at [819, 462] on span "Properties Owned" at bounding box center [838, 462] width 87 height 11
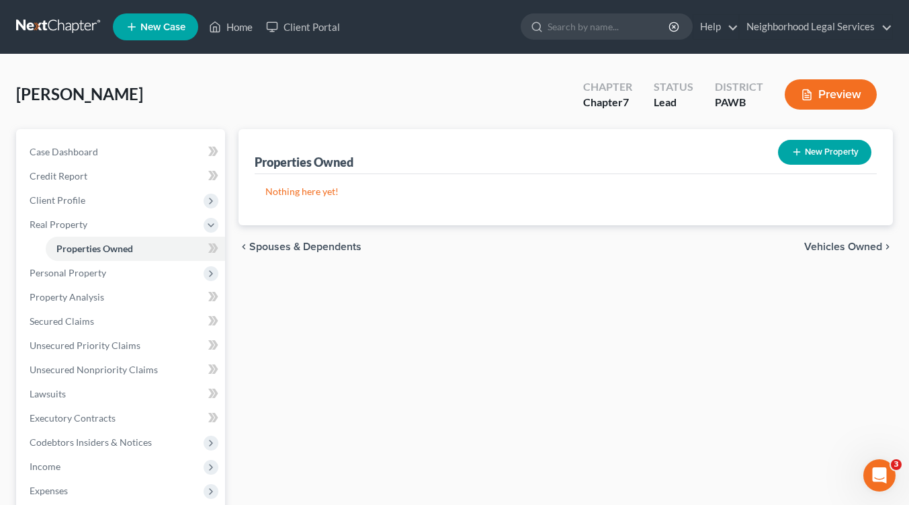
click at [838, 245] on span "Vehicles Owned" at bounding box center [843, 246] width 78 height 11
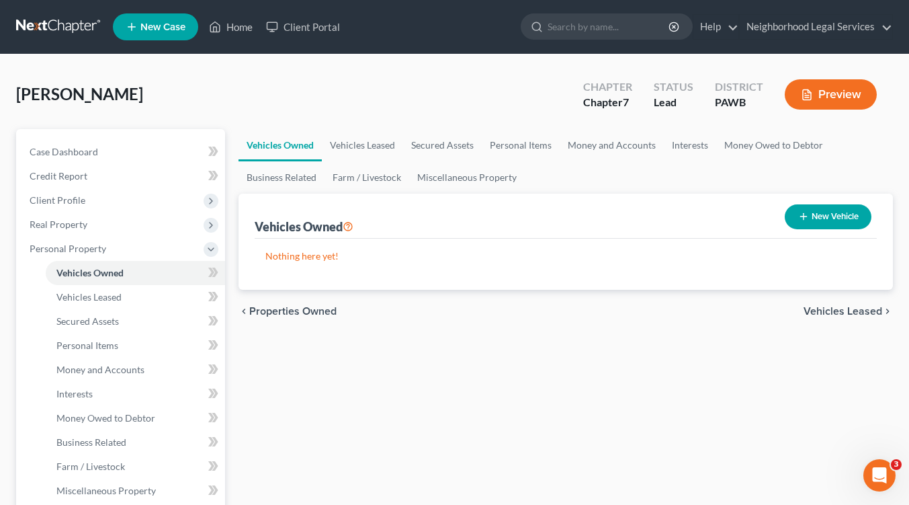
click at [826, 212] on button "New Vehicle" at bounding box center [828, 216] width 87 height 25
select select "0"
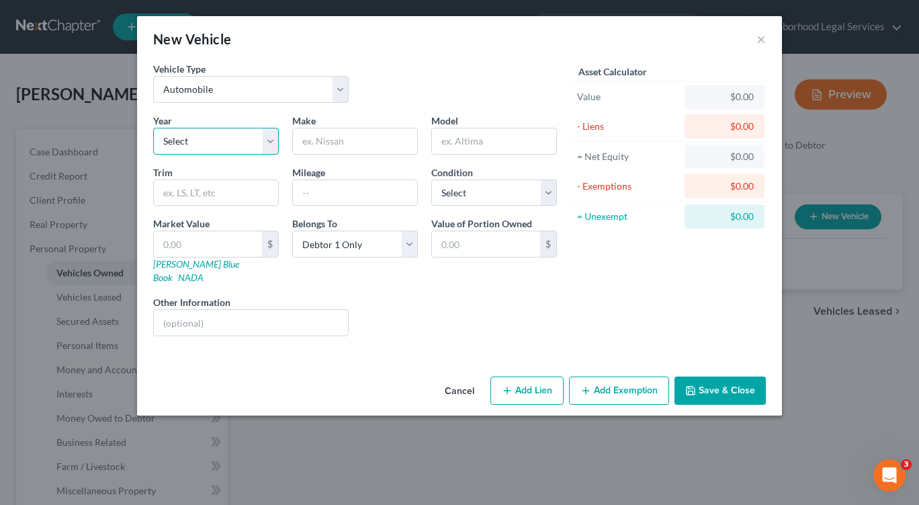
click at [271, 146] on select "Select 2026 2025 2024 2023 2022 2021 2020 2019 2018 2017 2016 2015 2014 2013 20…" at bounding box center [216, 141] width 126 height 27
select select "25"
click at [153, 128] on select "Select 2026 2025 2024 2023 2022 2021 2020 2019 2018 2017 2016 2015 2014 2013 20…" at bounding box center [216, 141] width 126 height 27
click at [331, 142] on input "text" at bounding box center [355, 141] width 124 height 26
type input "Chevy"
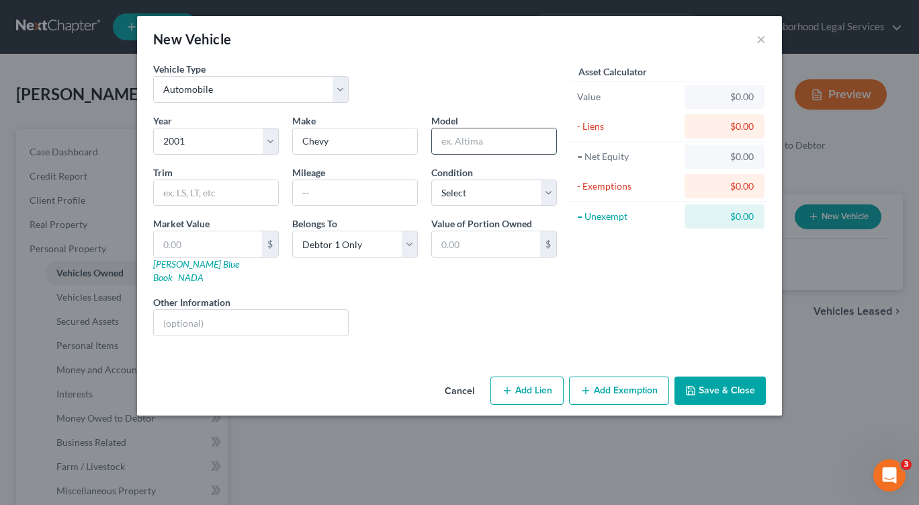
click at [452, 144] on input "text" at bounding box center [494, 141] width 124 height 26
type input "Tahoe"
click at [329, 187] on input "text" at bounding box center [355, 193] width 124 height 26
click at [633, 279] on div "Asset Calculator Value $0.00 - Liens $0.00 = Net Equity $0.00 - Exemptions $0.0…" at bounding box center [668, 204] width 209 height 285
click at [214, 243] on input "text" at bounding box center [208, 244] width 108 height 26
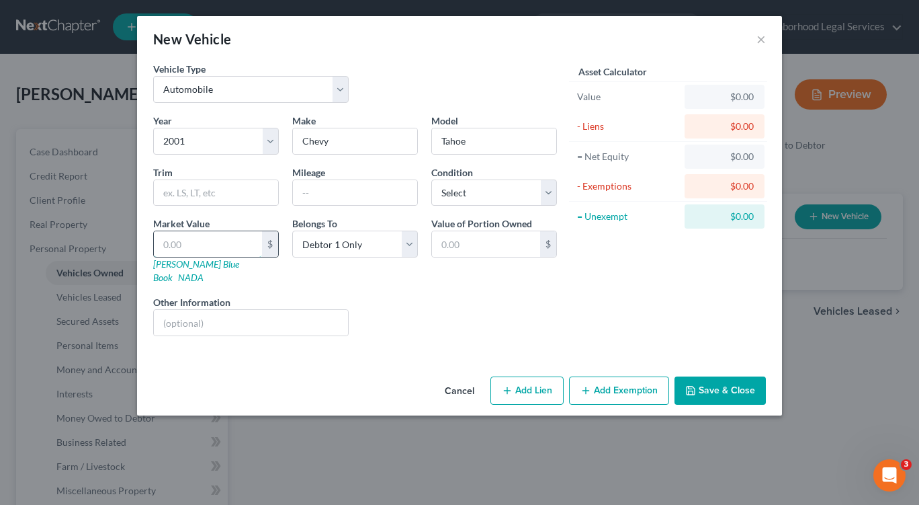
type input "1"
type input "1.00"
type input "10"
type input "10.00"
type input "100"
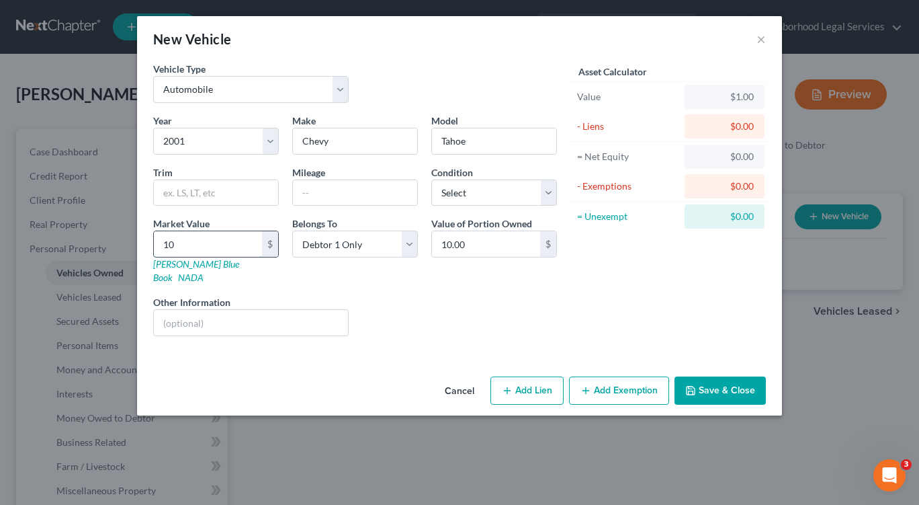
type input "100.00"
type input "1000"
type input "1,000.00"
click at [581, 378] on button "Add Exemption" at bounding box center [619, 390] width 100 height 28
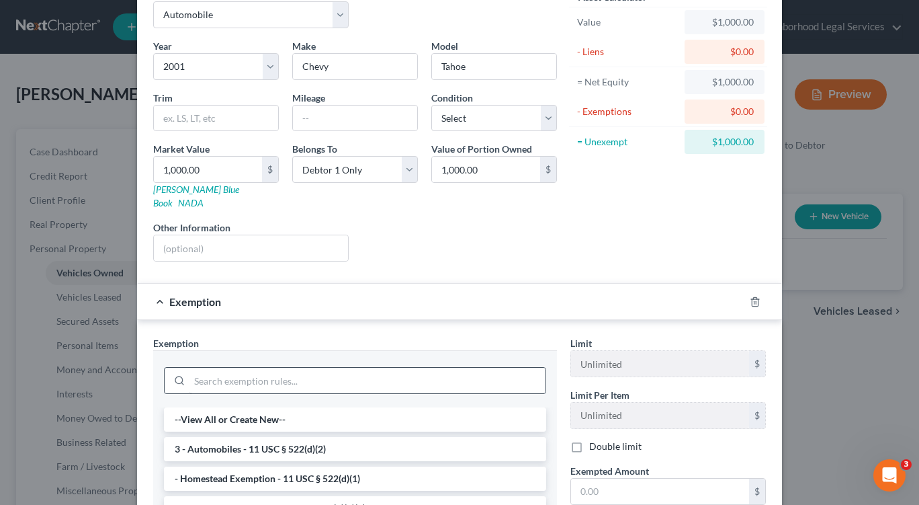
scroll to position [134, 0]
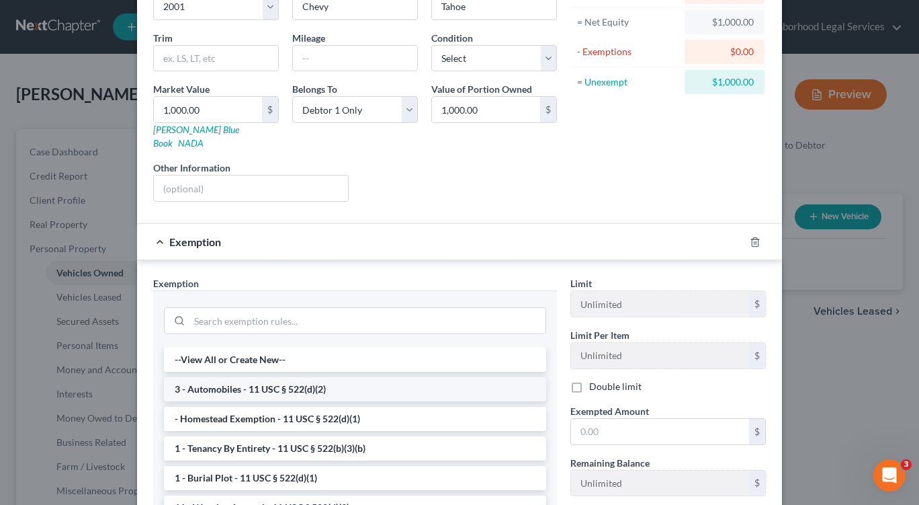
click at [243, 377] on li "3 - Automobiles - 11 USC § 522(d)(2)" at bounding box center [355, 389] width 382 height 24
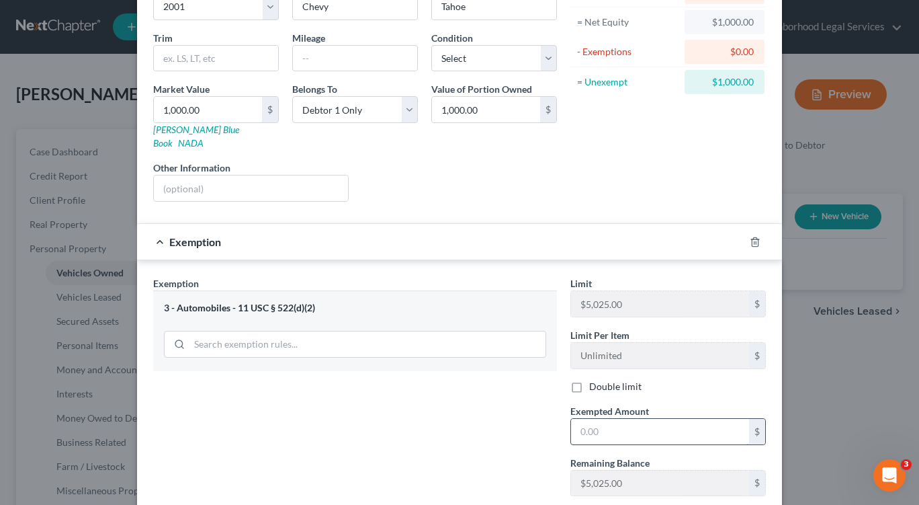
click at [627, 419] on input "text" at bounding box center [660, 432] width 178 height 26
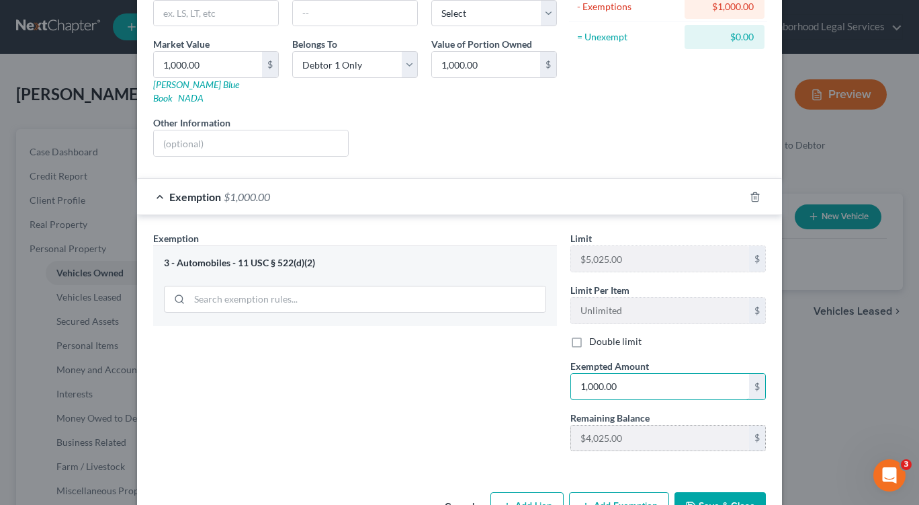
scroll to position [208, 0]
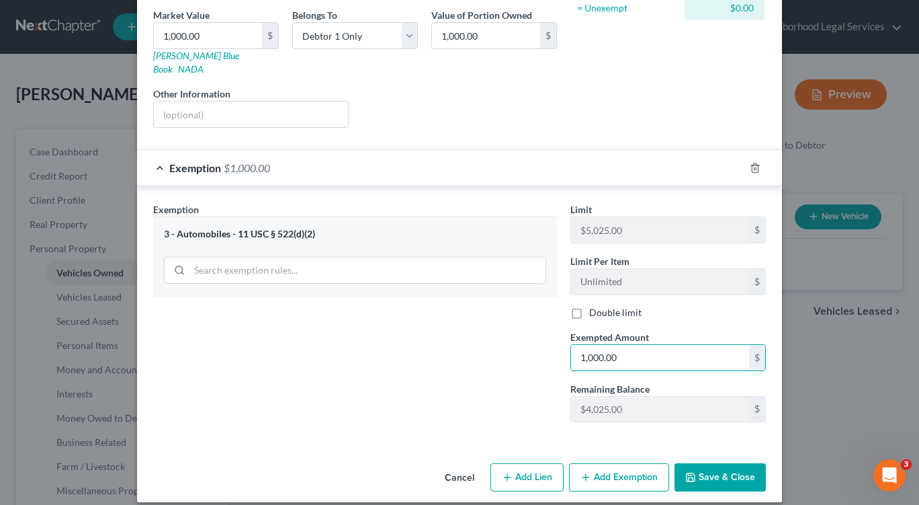
type input "1,000.00"
click at [708, 463] on button "Save & Close" at bounding box center [720, 477] width 91 height 28
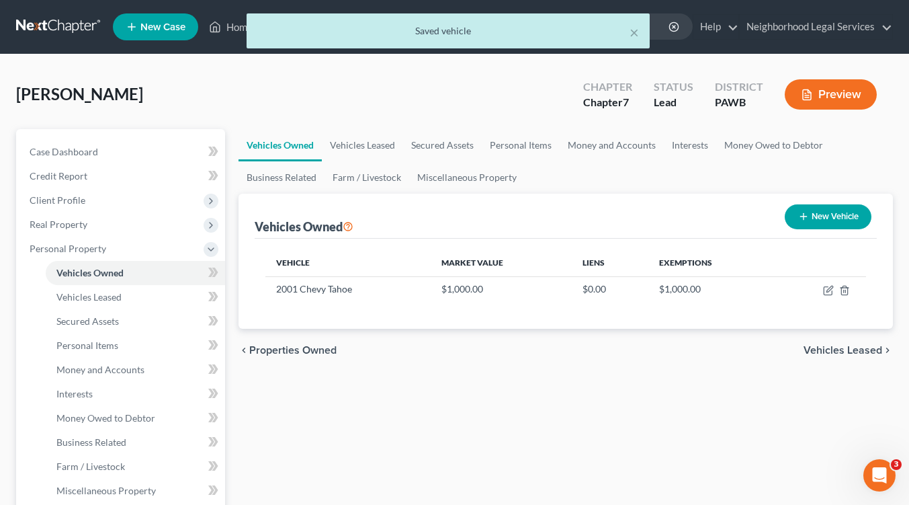
click at [815, 349] on span "Vehicles Leased" at bounding box center [843, 350] width 79 height 11
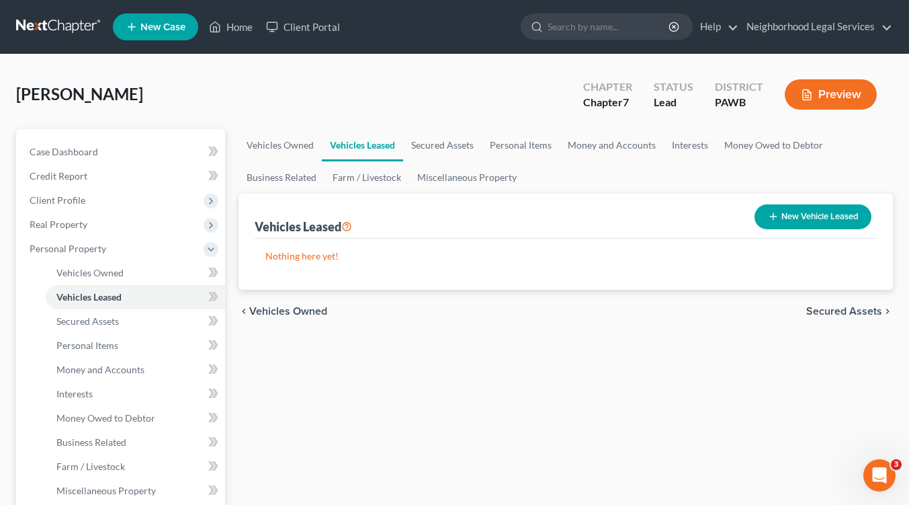
click at [819, 312] on span "Secured Assets" at bounding box center [844, 311] width 76 height 11
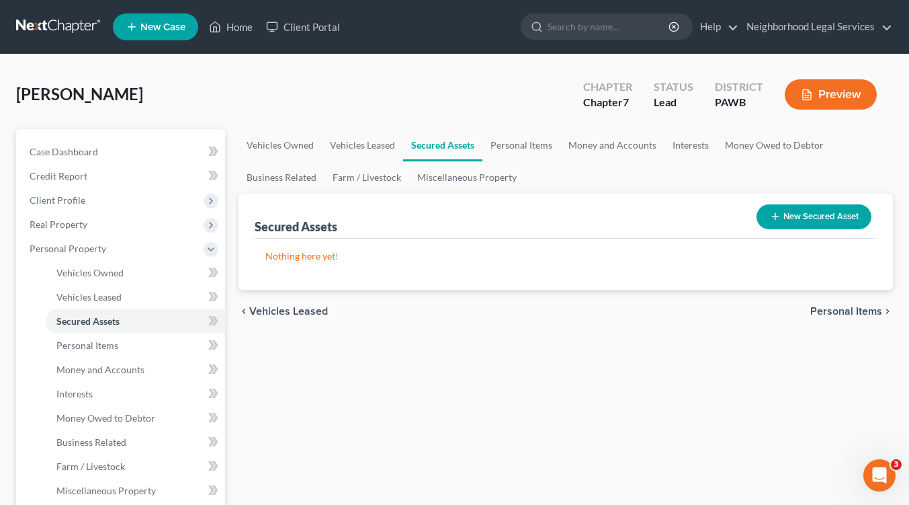
click at [819, 312] on span "Personal Items" at bounding box center [846, 311] width 72 height 11
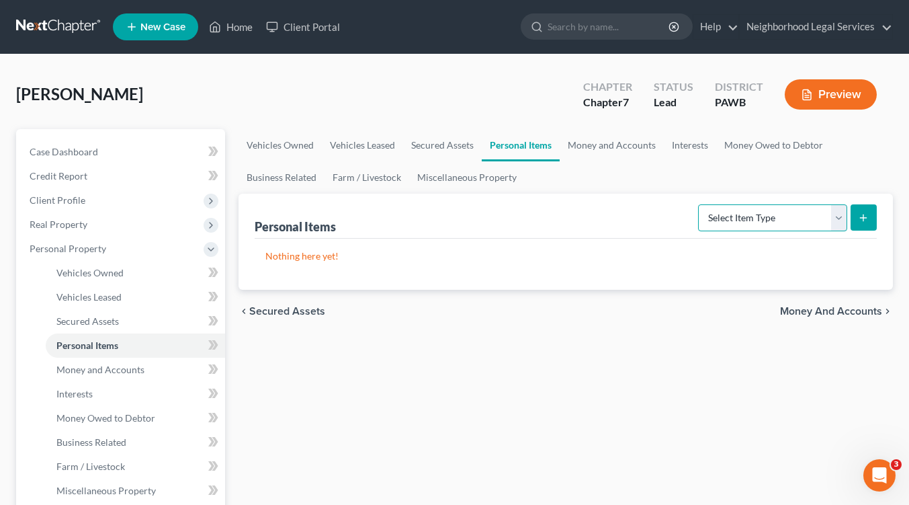
click at [836, 224] on select "Select Item Type Clothing Collectibles Of Value Electronics Firearms Household …" at bounding box center [772, 217] width 149 height 27
select select "clothing"
click at [700, 204] on select "Select Item Type Clothing Collectibles Of Value Electronics Firearms Household …" at bounding box center [772, 217] width 149 height 27
click at [866, 220] on icon "submit" at bounding box center [863, 217] width 11 height 11
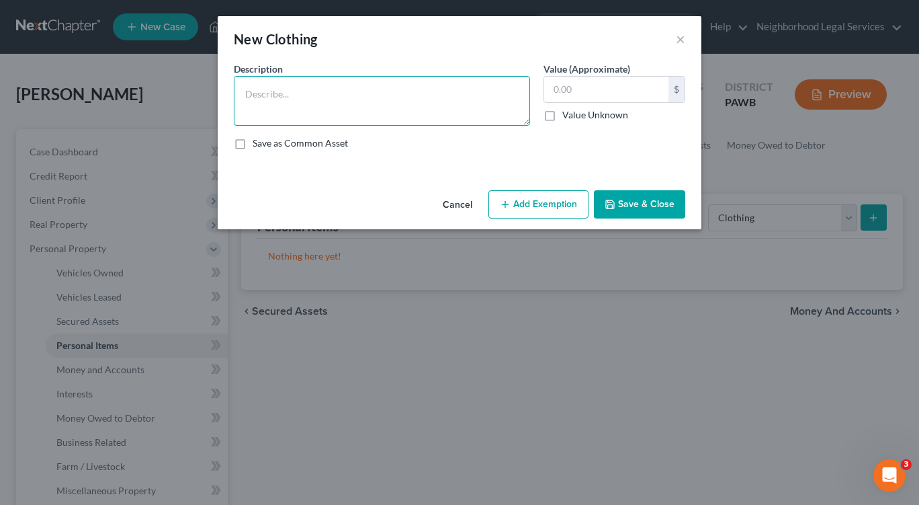
click at [278, 96] on textarea at bounding box center [382, 101] width 296 height 50
type textarea "debtor's clothing"
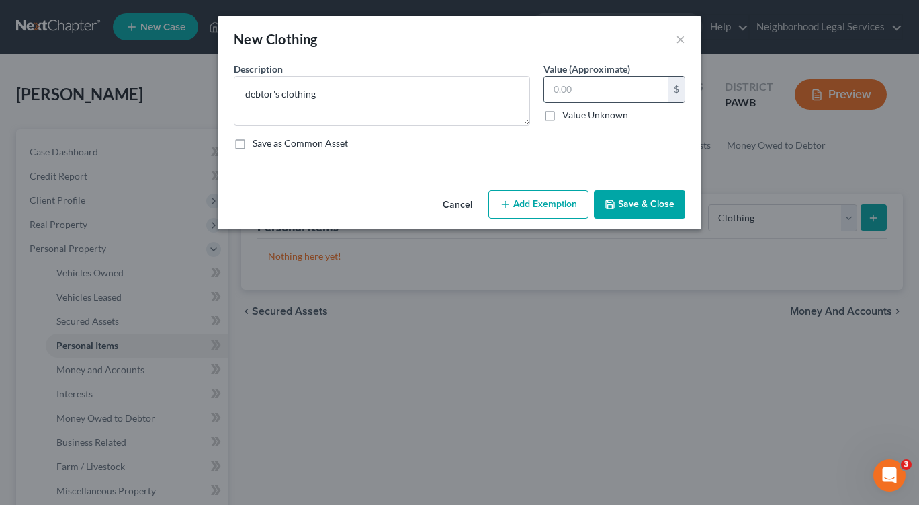
click at [610, 93] on input "text" at bounding box center [606, 90] width 124 height 26
type input "100.00"
click at [514, 198] on button "Add Exemption" at bounding box center [539, 204] width 100 height 28
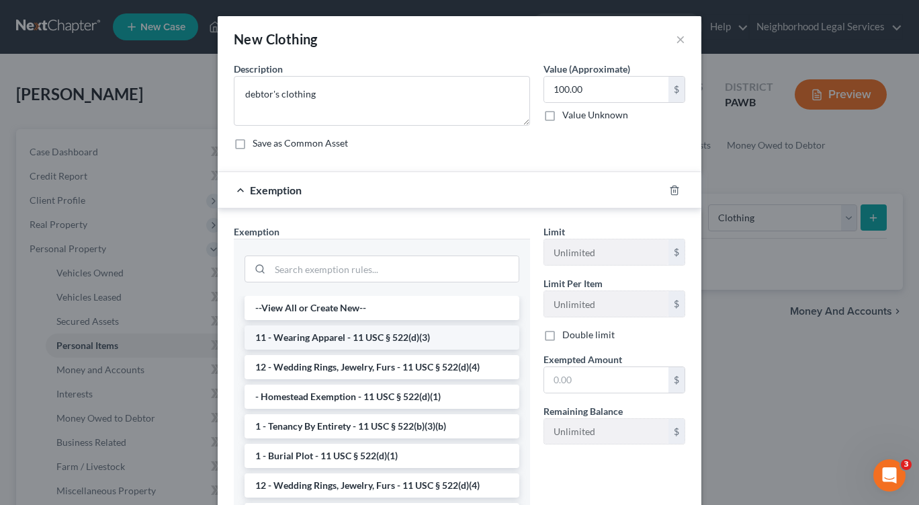
click at [363, 343] on li "11 - Wearing Apparel - 11 USC § 522(d)(3)" at bounding box center [382, 337] width 275 height 24
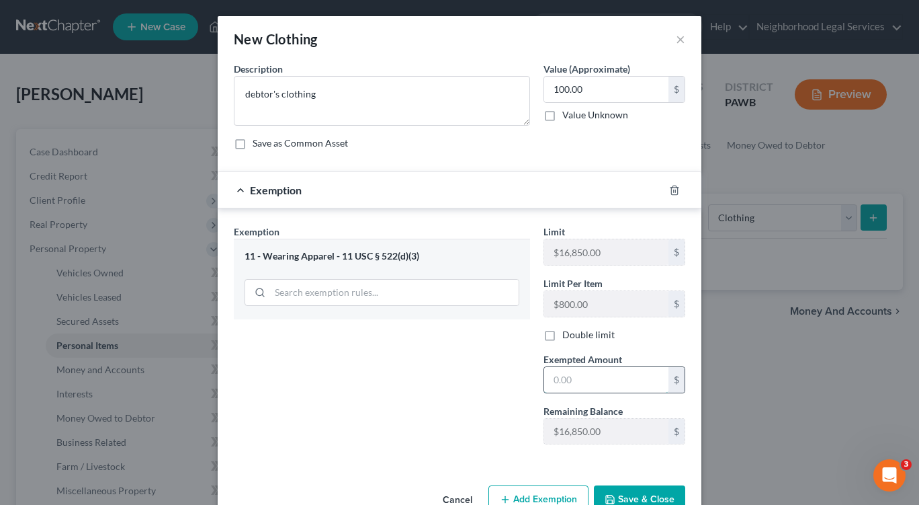
click at [558, 374] on input "text" at bounding box center [606, 380] width 124 height 26
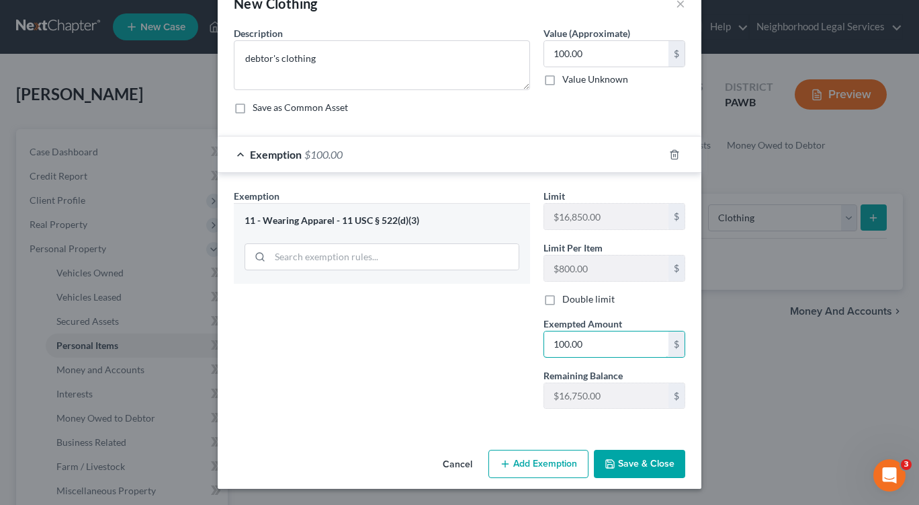
type input "100.00"
click at [640, 467] on button "Save & Close" at bounding box center [639, 464] width 91 height 28
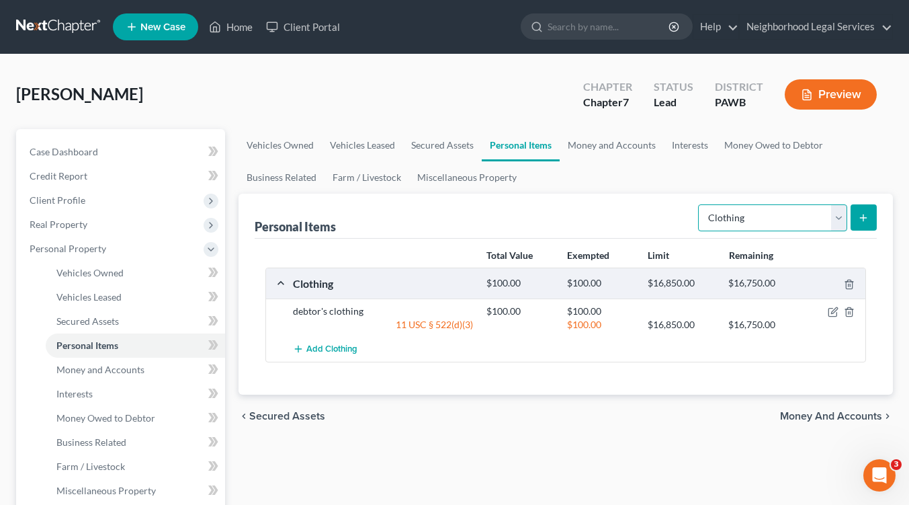
click at [837, 214] on select "Select Item Type Clothing Collectibles Of Value Electronics Firearms Household …" at bounding box center [772, 217] width 149 height 27
select select "household_goods"
click at [700, 204] on select "Select Item Type Clothing Collectibles Of Value Electronics Firearms Household …" at bounding box center [772, 217] width 149 height 27
click at [866, 214] on icon "submit" at bounding box center [863, 217] width 11 height 11
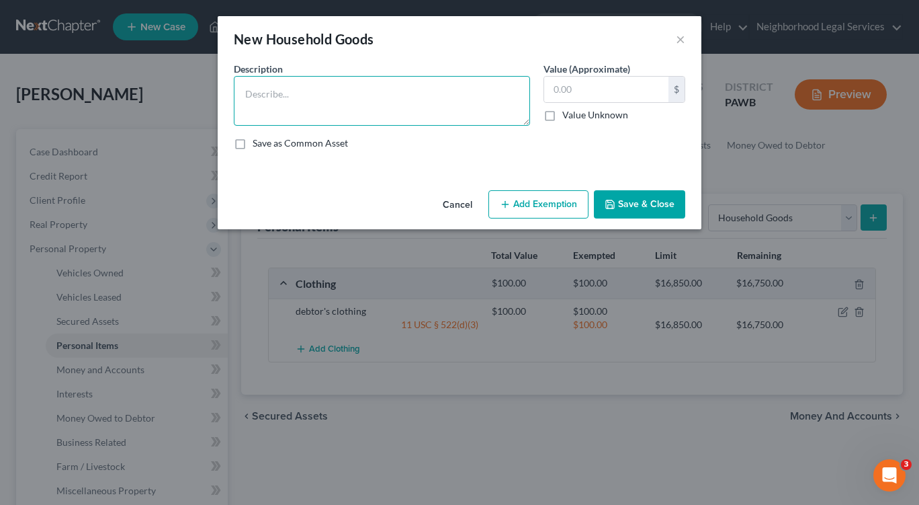
click at [247, 95] on textarea at bounding box center [382, 101] width 296 height 50
click at [409, 95] on textarea "kitchen table and 4 chairs, love seat," at bounding box center [382, 101] width 296 height 50
type textarea "kitchen table and 4 chairs, love seat, 1 chair, 1 table, and 1 lamp,"
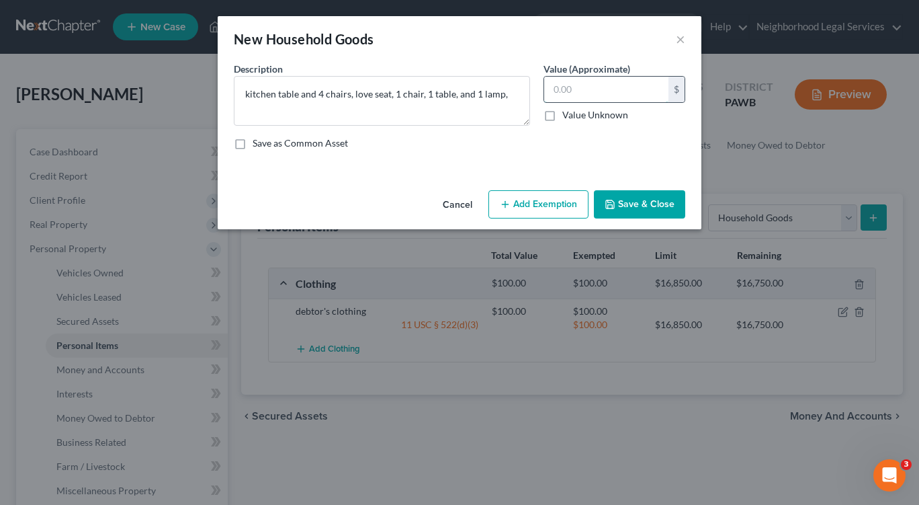
click at [571, 87] on input "text" at bounding box center [606, 90] width 124 height 26
type input "125.00"
click at [527, 205] on button "Add Exemption" at bounding box center [539, 204] width 100 height 28
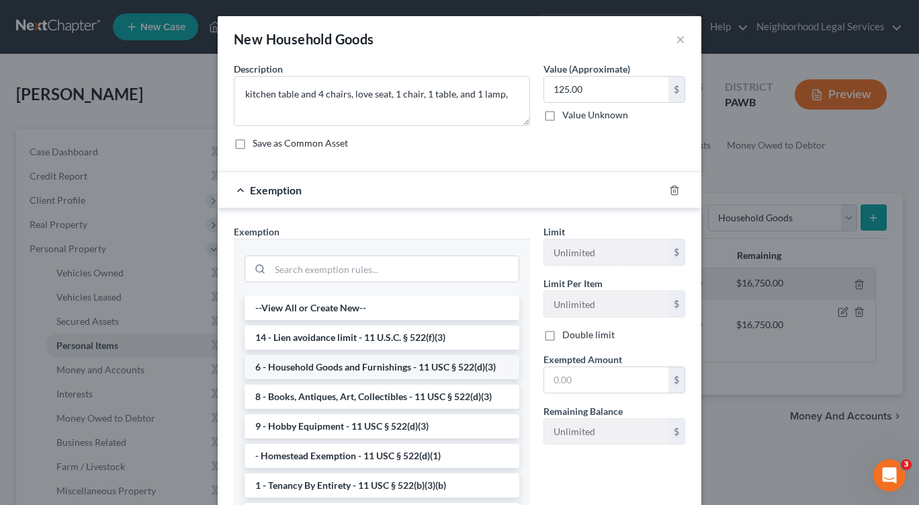
click at [358, 366] on li "6 - Household Goods and Furnishings - 11 USC § 522(d)(3)" at bounding box center [382, 367] width 275 height 24
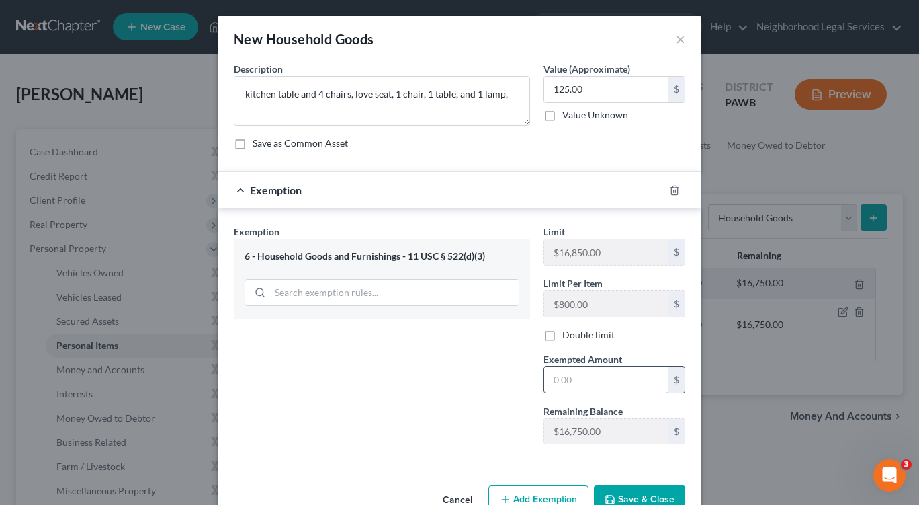
click at [586, 374] on input "text" at bounding box center [606, 380] width 124 height 26
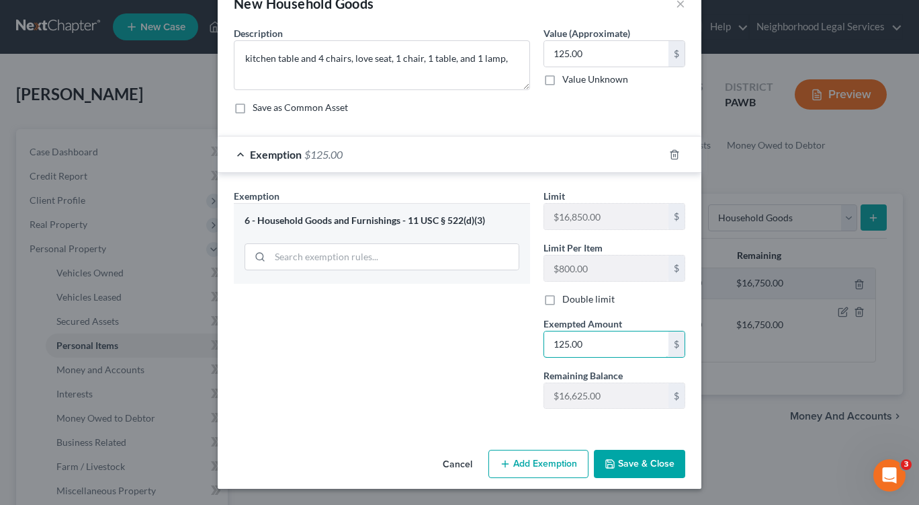
type input "125.00"
click at [637, 464] on button "Save & Close" at bounding box center [639, 464] width 91 height 28
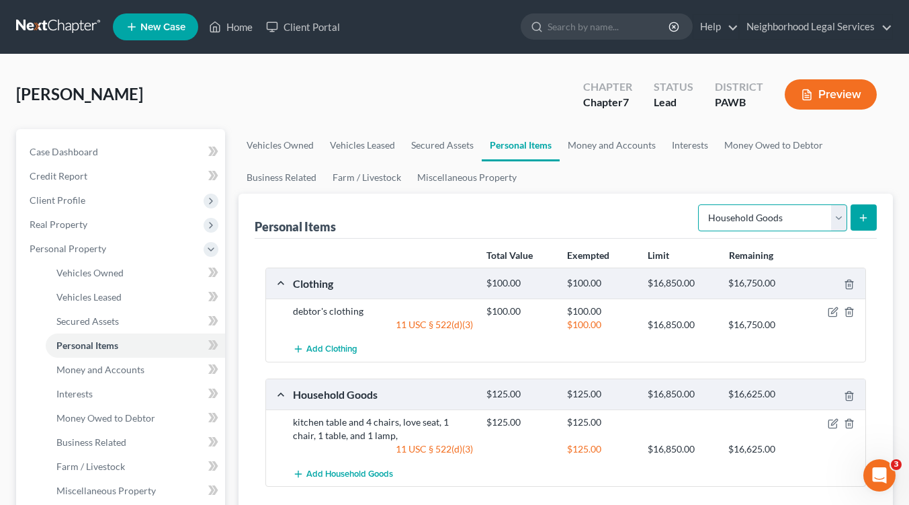
click at [837, 222] on select "Select Item Type Clothing Collectibles Of Value Electronics Firearms Household …" at bounding box center [772, 217] width 149 height 27
select select "electronics"
click at [700, 204] on select "Select Item Type Clothing Collectibles Of Value Electronics Firearms Household …" at bounding box center [772, 217] width 149 height 27
click at [866, 220] on icon "submit" at bounding box center [863, 217] width 11 height 11
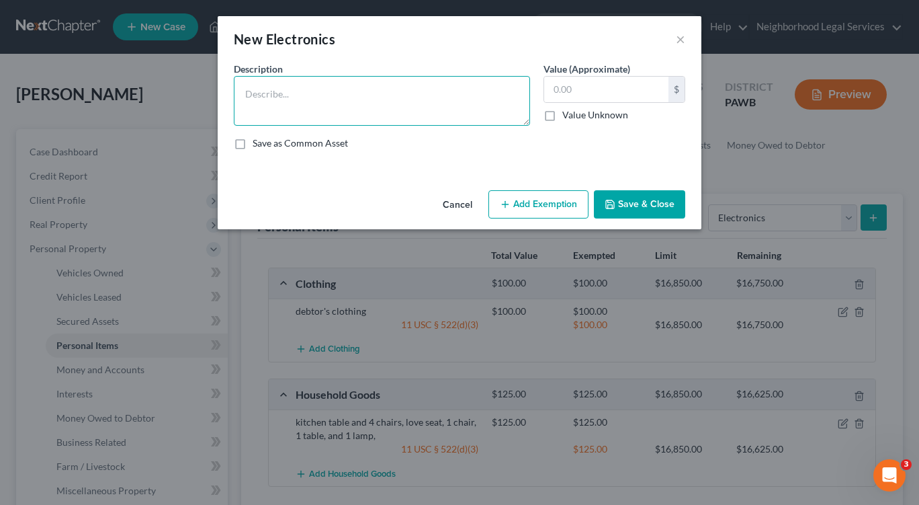
click at [271, 93] on textarea at bounding box center [382, 101] width 296 height 50
type textarea "2 television sets and 1 cellphone"
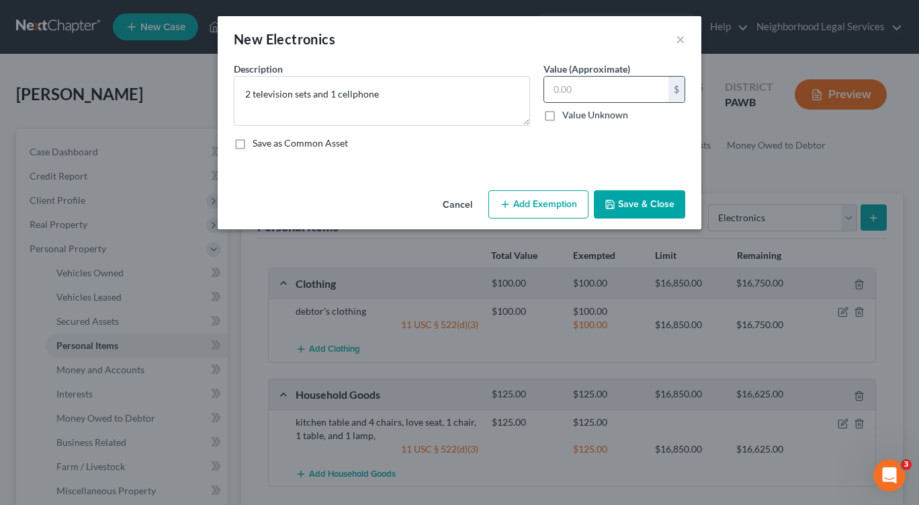
click at [570, 87] on input "text" at bounding box center [606, 90] width 124 height 26
type input "70.00"
click at [541, 214] on button "Add Exemption" at bounding box center [539, 204] width 100 height 28
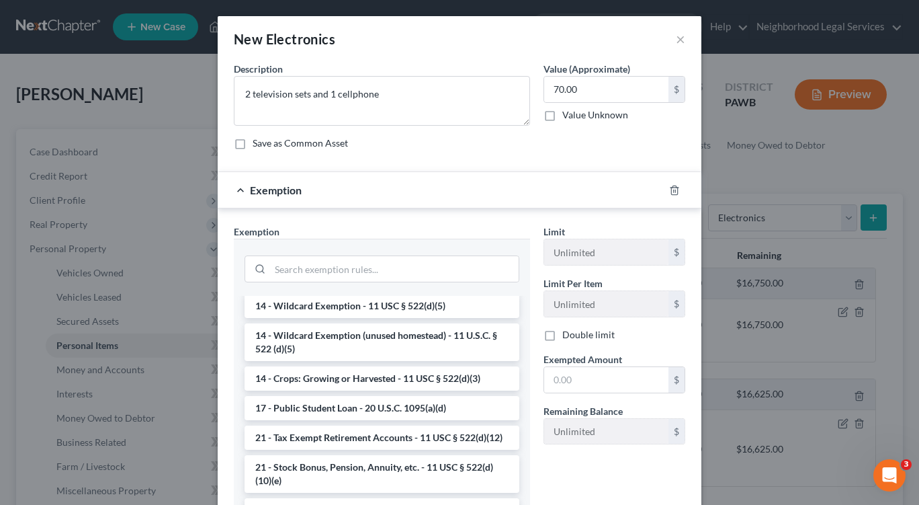
scroll to position [269, 0]
click at [403, 345] on li "14 - Wildcard Exemption (unused homestead) - 11 U.S.C. § 522 (d)(5)" at bounding box center [382, 342] width 275 height 38
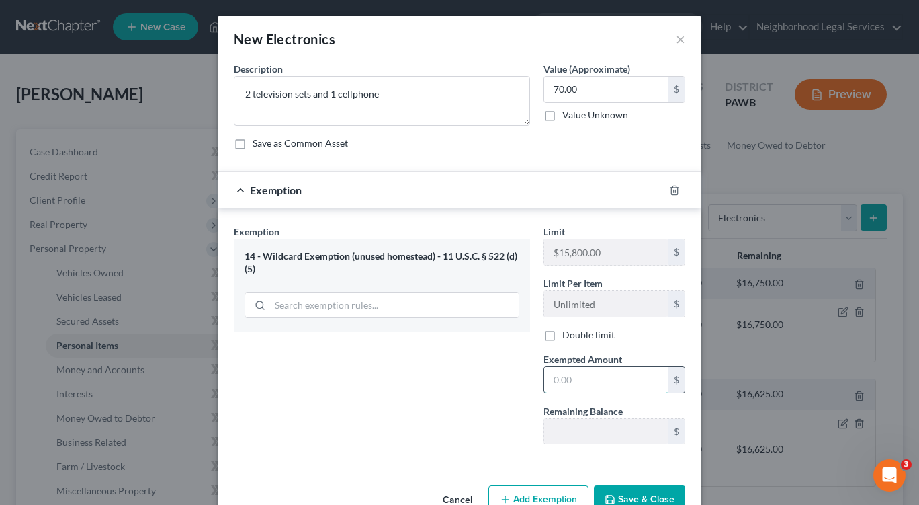
click at [597, 384] on input "text" at bounding box center [606, 380] width 124 height 26
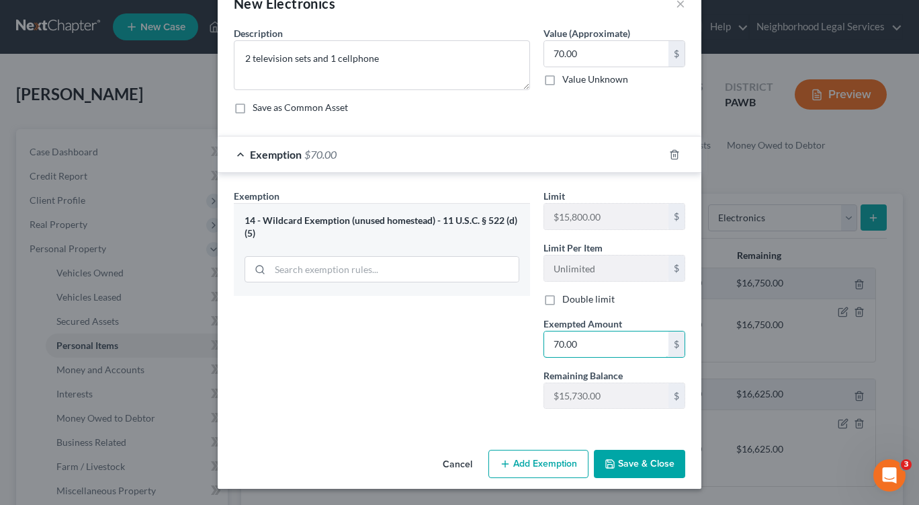
type input "70.00"
click at [634, 463] on button "Save & Close" at bounding box center [639, 464] width 91 height 28
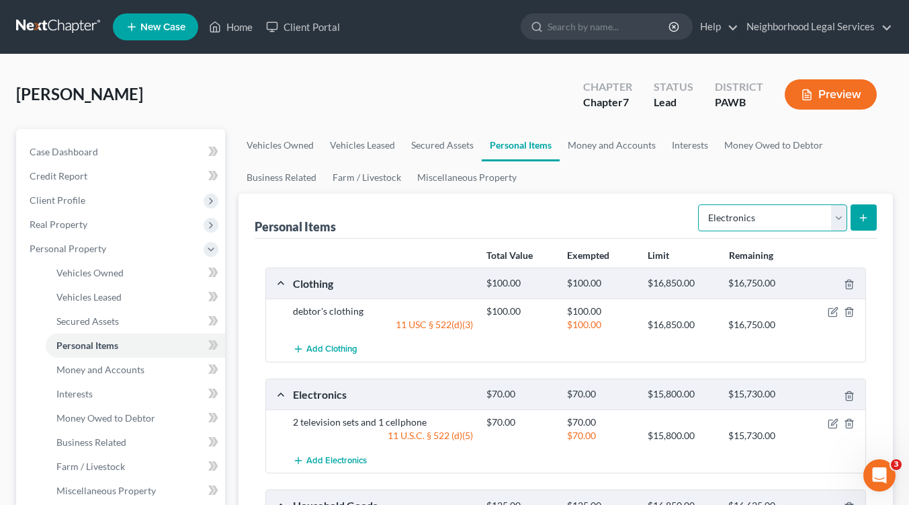
click at [835, 216] on select "Select Item Type Clothing Collectibles Of Value Electronics Firearms Household …" at bounding box center [772, 217] width 149 height 27
select select "jewelry"
click at [700, 204] on select "Select Item Type Clothing Collectibles Of Value Electronics Firearms Household …" at bounding box center [772, 217] width 149 height 27
click at [865, 214] on icon "submit" at bounding box center [863, 217] width 11 height 11
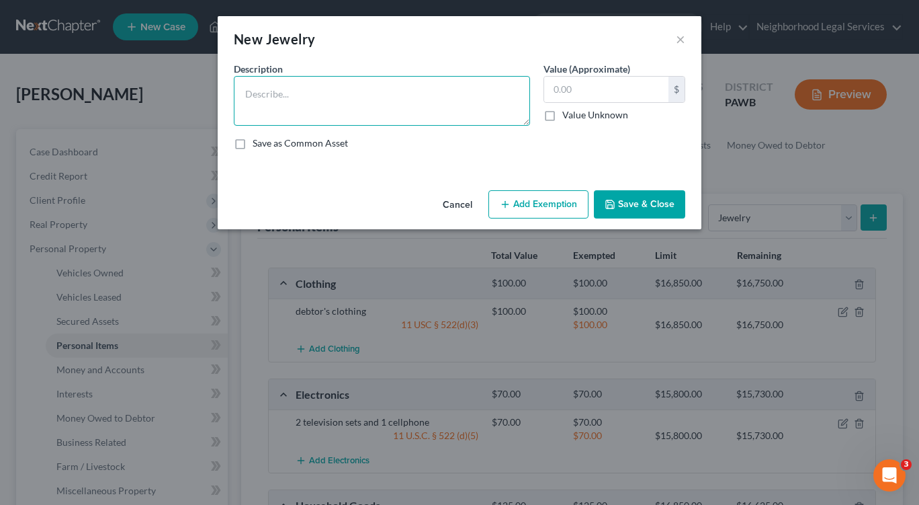
click at [314, 96] on textarea at bounding box center [382, 101] width 296 height 50
type textarea "costume jewelry"
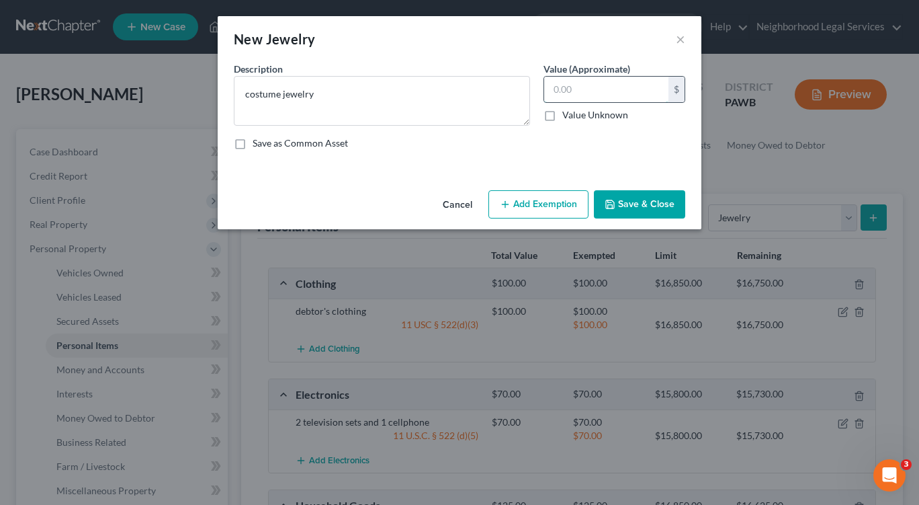
click at [566, 85] on input "text" at bounding box center [606, 90] width 124 height 26
type input "50.00"
click at [534, 200] on button "Add Exemption" at bounding box center [539, 204] width 100 height 28
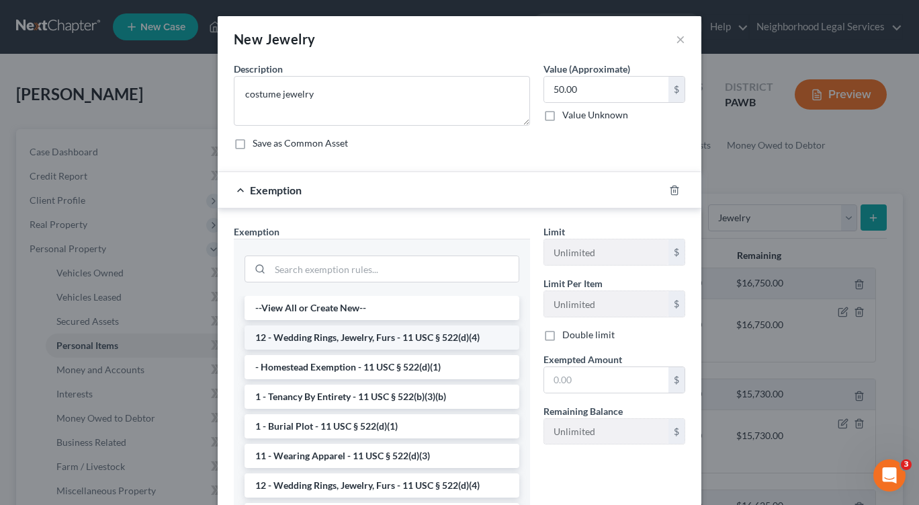
click at [415, 335] on li "12 - Wedding Rings, Jewelry, Furs - 11 USC § 522(d)(4)" at bounding box center [382, 337] width 275 height 24
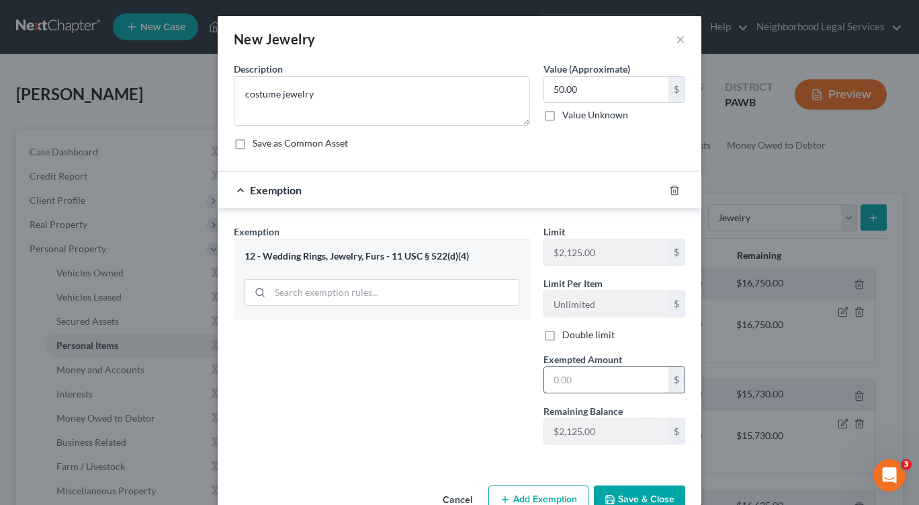
click at [589, 390] on input "text" at bounding box center [606, 380] width 124 height 26
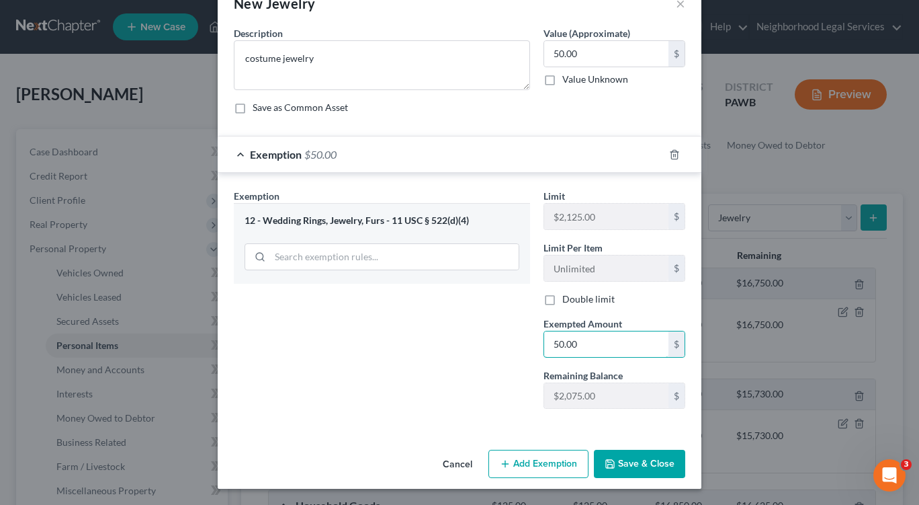
type input "50.00"
click at [643, 466] on button "Save & Close" at bounding box center [639, 464] width 91 height 28
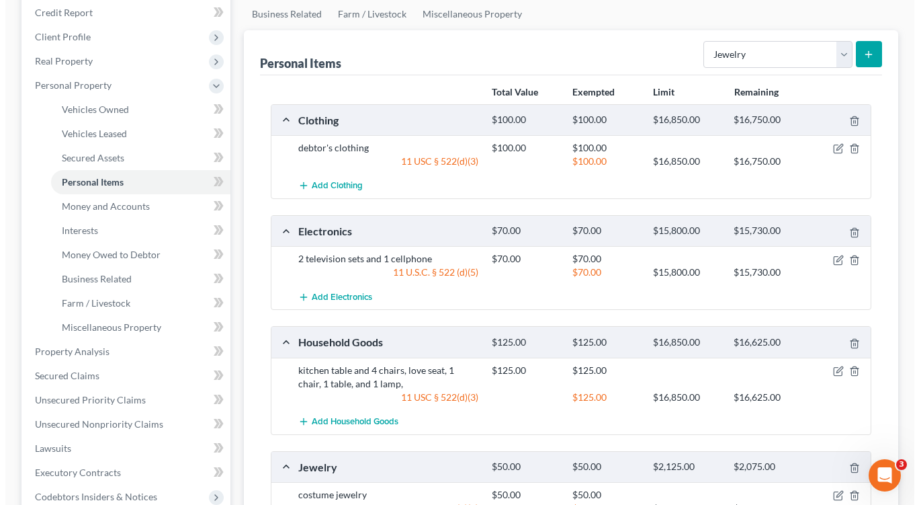
scroll to position [202, 0]
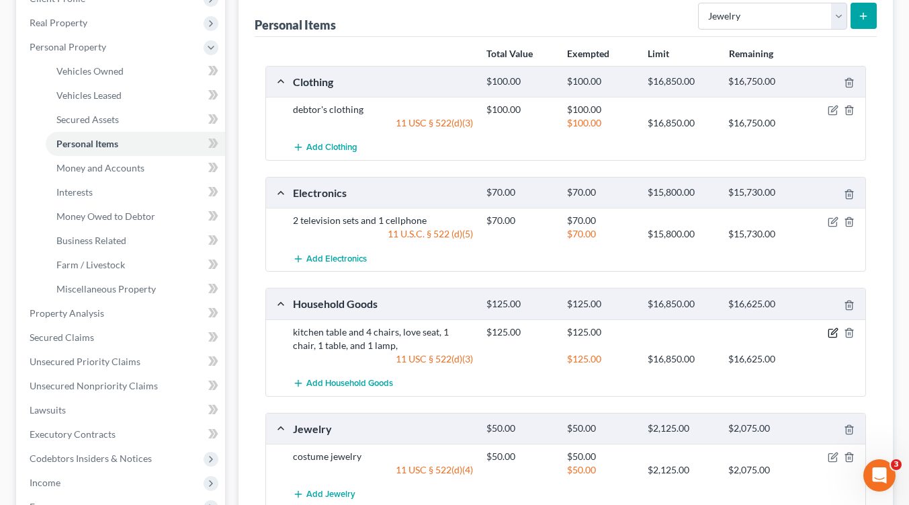
click at [831, 329] on icon "button" at bounding box center [833, 332] width 11 height 11
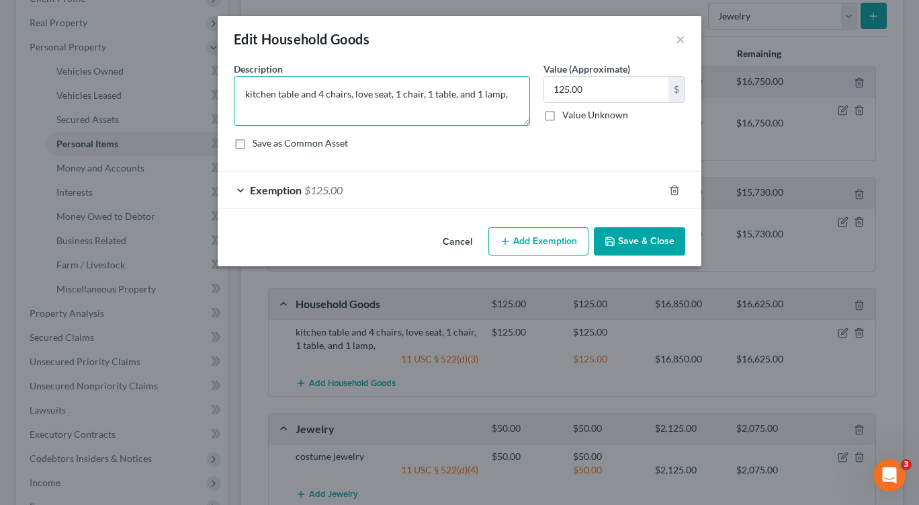
click at [245, 94] on textarea "kitchen table and 4 chairs, love seat, 1 chair, 1 table, and 1 lamp," at bounding box center [382, 101] width 296 height 50
type textarea "1 bed, 1 chest of drawers, 1 dresser, 2 bedside tables, kitchen table and 4 cha…"
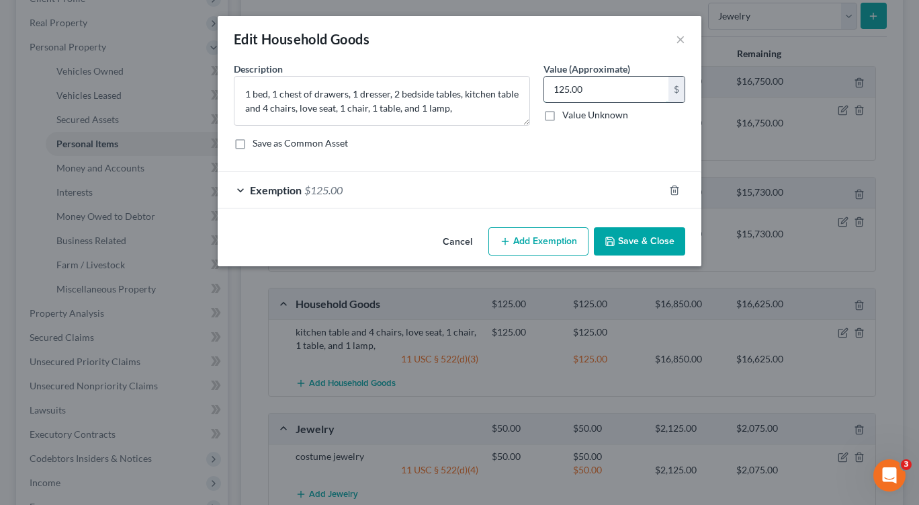
click at [585, 89] on input "125.00" at bounding box center [606, 90] width 124 height 26
type input "200.00"
click at [243, 191] on div "Exemption $125.00" at bounding box center [441, 190] width 446 height 36
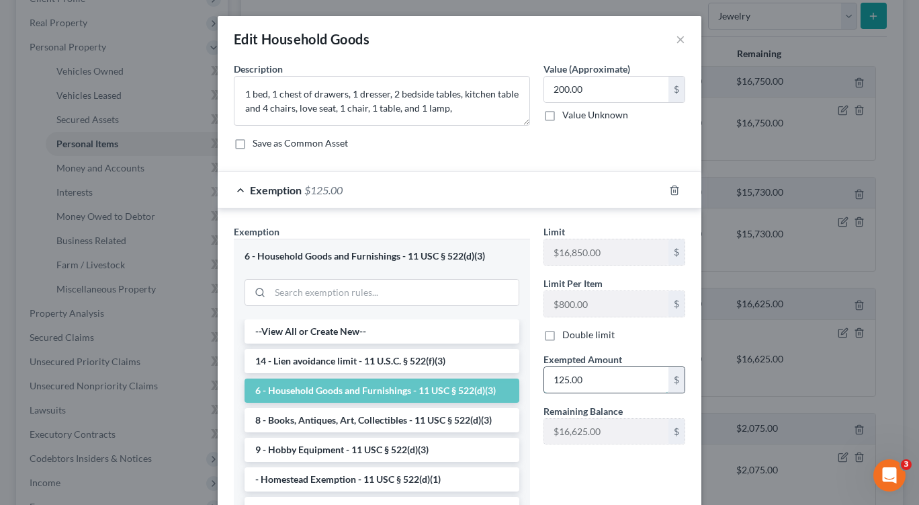
click at [585, 378] on input "125.00" at bounding box center [606, 380] width 124 height 26
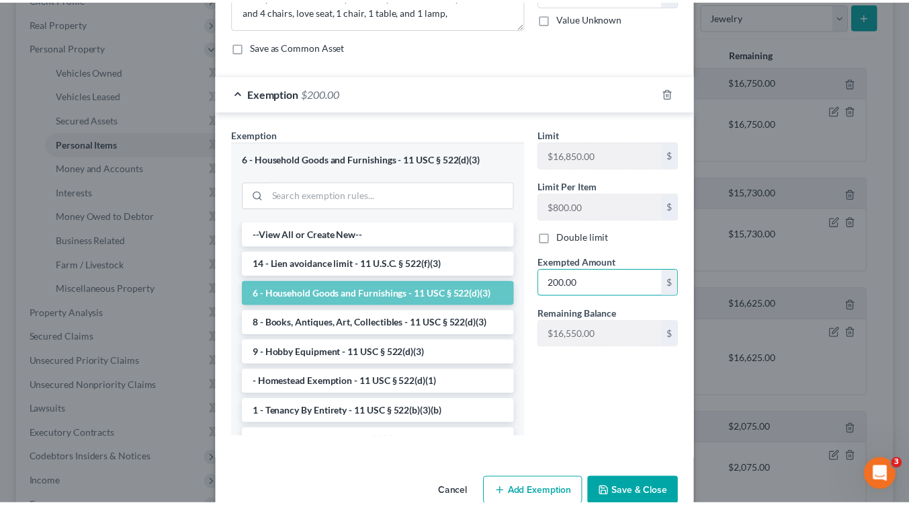
scroll to position [125, 0]
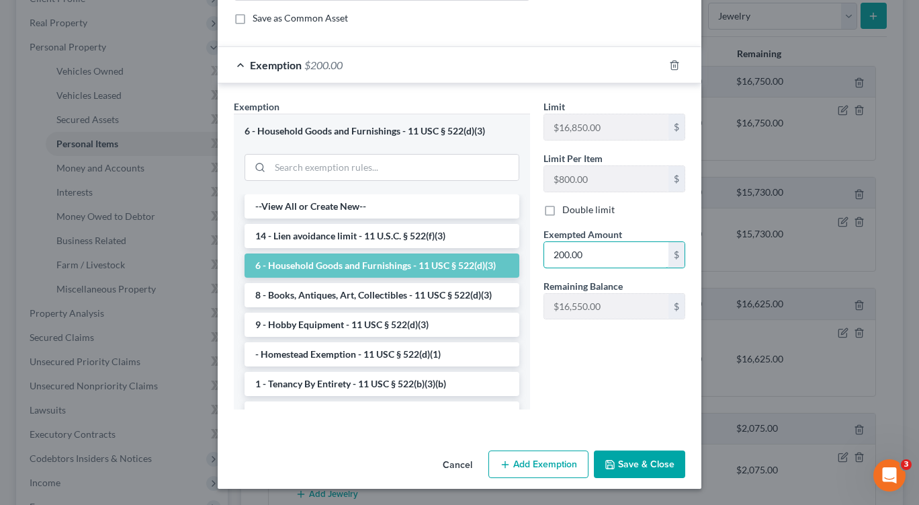
type input "200.00"
click at [644, 466] on button "Save & Close" at bounding box center [639, 464] width 91 height 28
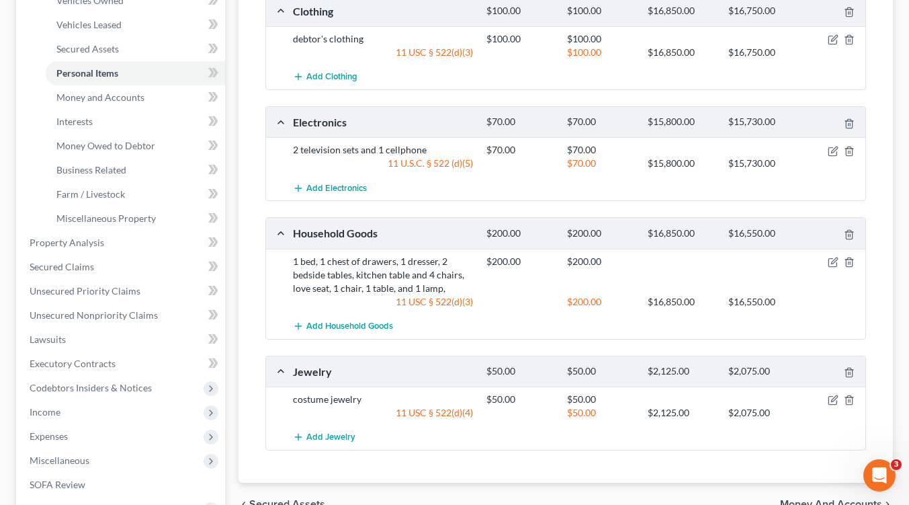
scroll to position [403, 0]
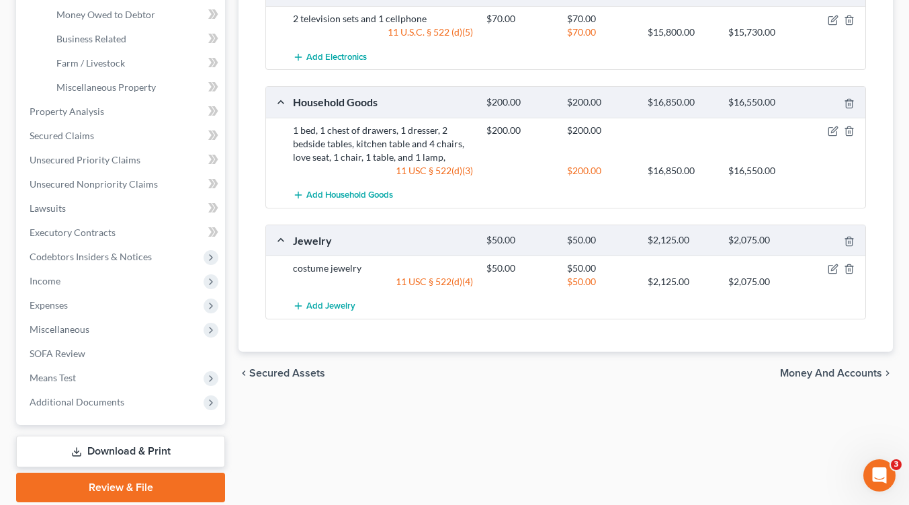
click at [841, 376] on span "Money and Accounts" at bounding box center [831, 373] width 102 height 11
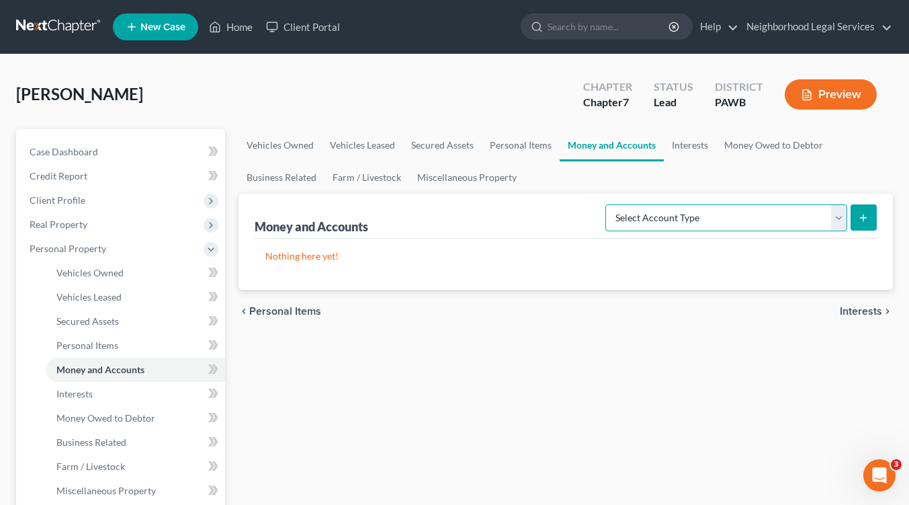
click at [835, 216] on select "Select Account Type Brokerage Cash on Hand Certificates of Deposit Checking Acc…" at bounding box center [726, 217] width 242 height 27
select select "checking"
click at [608, 204] on select "Select Account Type Brokerage Cash on Hand Certificates of Deposit Checking Acc…" at bounding box center [726, 217] width 242 height 27
click at [864, 221] on icon "submit" at bounding box center [863, 217] width 11 height 11
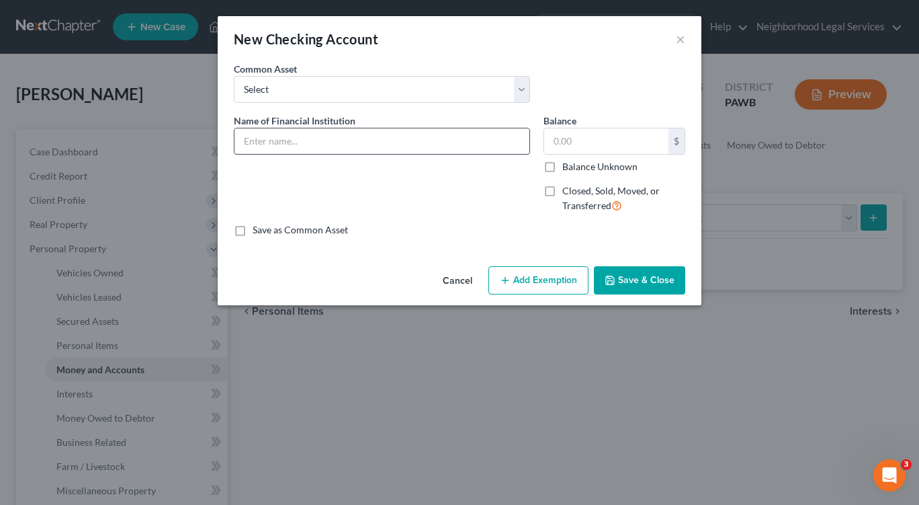
click at [306, 149] on input "text" at bounding box center [382, 141] width 295 height 26
type input "Citizens Bank"
click at [581, 144] on input "text" at bounding box center [606, 141] width 124 height 26
type input "30.00"
click at [523, 281] on button "Add Exemption" at bounding box center [539, 280] width 100 height 28
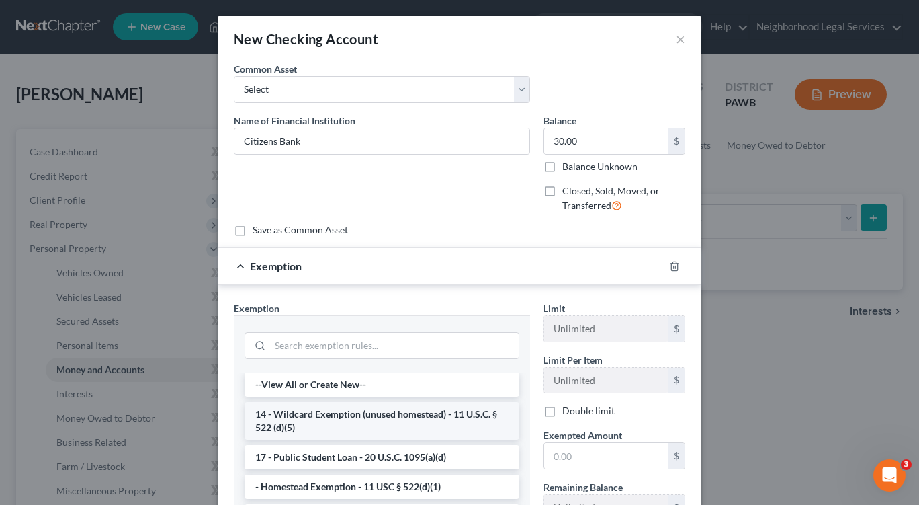
click at [451, 429] on li "14 - Wildcard Exemption (unused homestead) - 11 U.S.C. § 522 (d)(5)" at bounding box center [382, 421] width 275 height 38
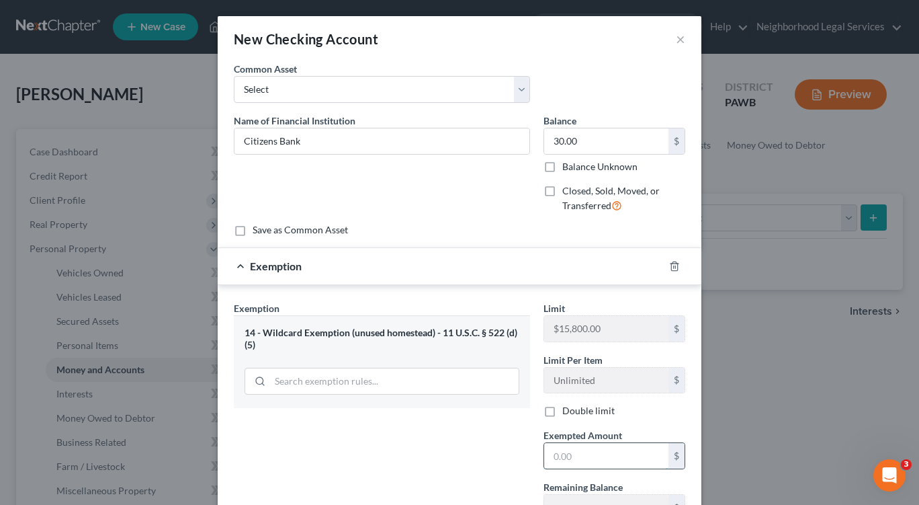
click at [582, 461] on input "text" at bounding box center [606, 456] width 124 height 26
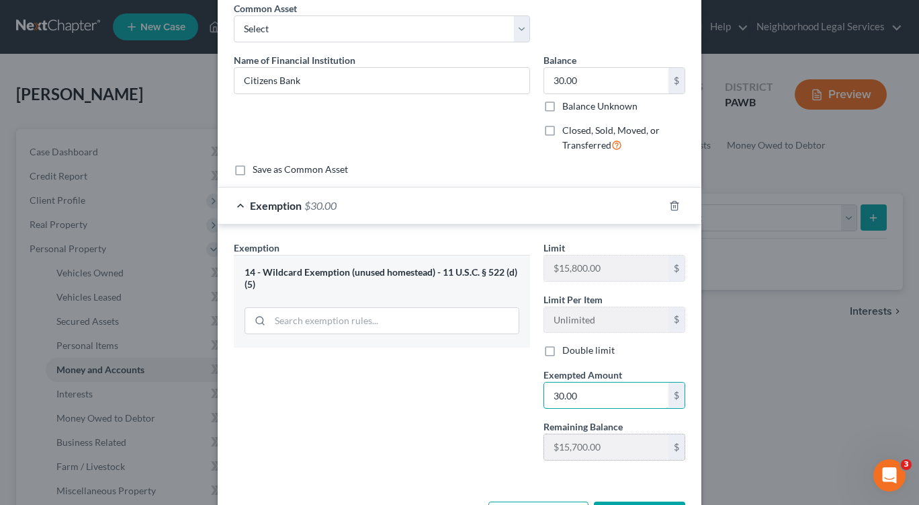
scroll to position [112, 0]
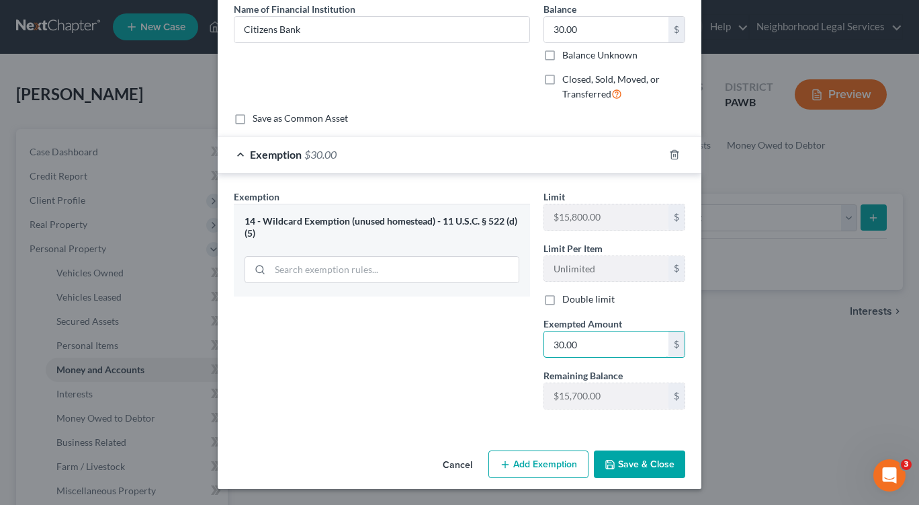
type input "30.00"
click at [629, 464] on button "Save & Close" at bounding box center [639, 464] width 91 height 28
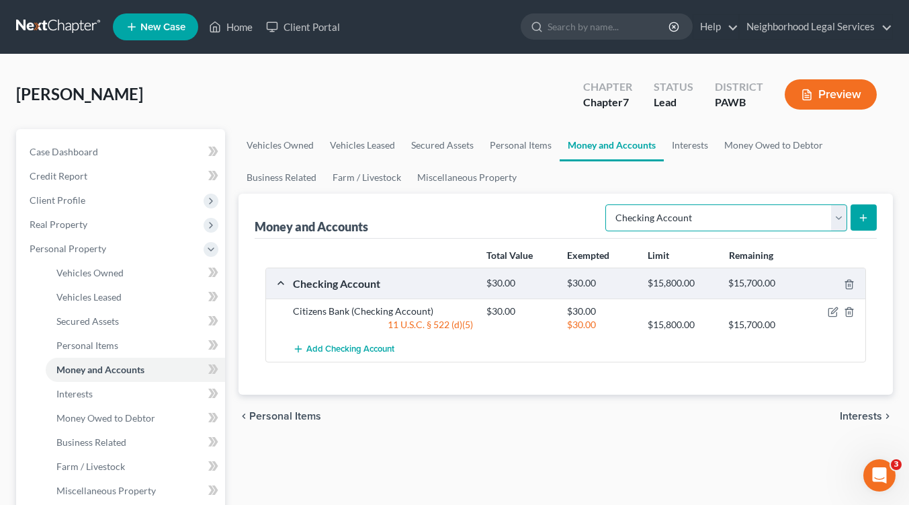
click at [835, 214] on select "Select Account Type Brokerage Cash on Hand Certificates of Deposit Checking Acc…" at bounding box center [726, 217] width 242 height 27
select select "savings"
click at [608, 204] on select "Select Account Type Brokerage Cash on Hand Certificates of Deposit Checking Acc…" at bounding box center [726, 217] width 242 height 27
click at [868, 218] on icon "submit" at bounding box center [863, 217] width 11 height 11
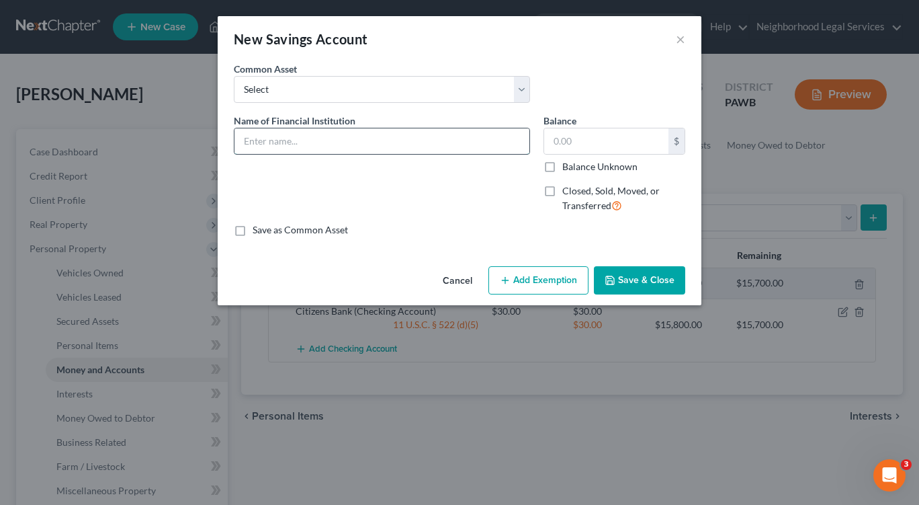
click at [280, 153] on input "text" at bounding box center [382, 141] width 295 height 26
type input "Citizens Bank"
click at [609, 151] on input "text" at bounding box center [606, 141] width 124 height 26
type input "0.00"
click at [540, 276] on button "Add Exemption" at bounding box center [539, 280] width 100 height 28
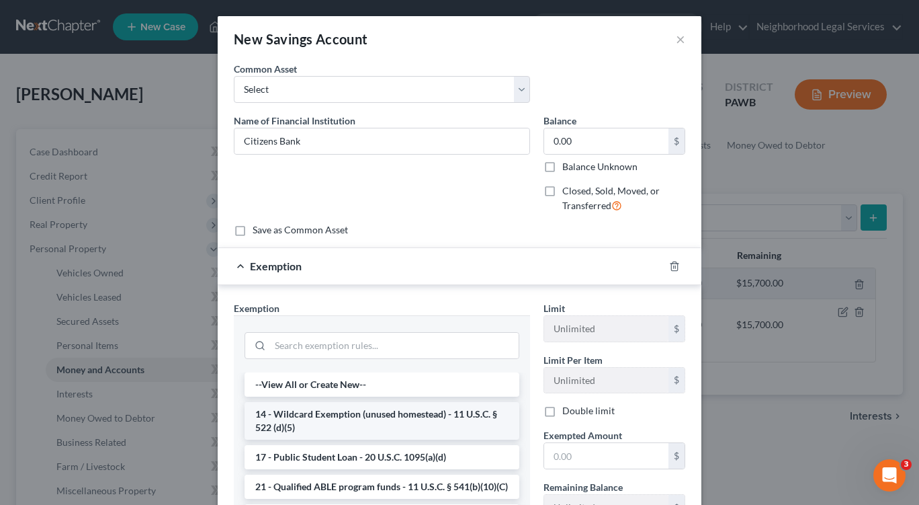
click at [449, 415] on li "14 - Wildcard Exemption (unused homestead) - 11 U.S.C. § 522 (d)(5)" at bounding box center [382, 421] width 275 height 38
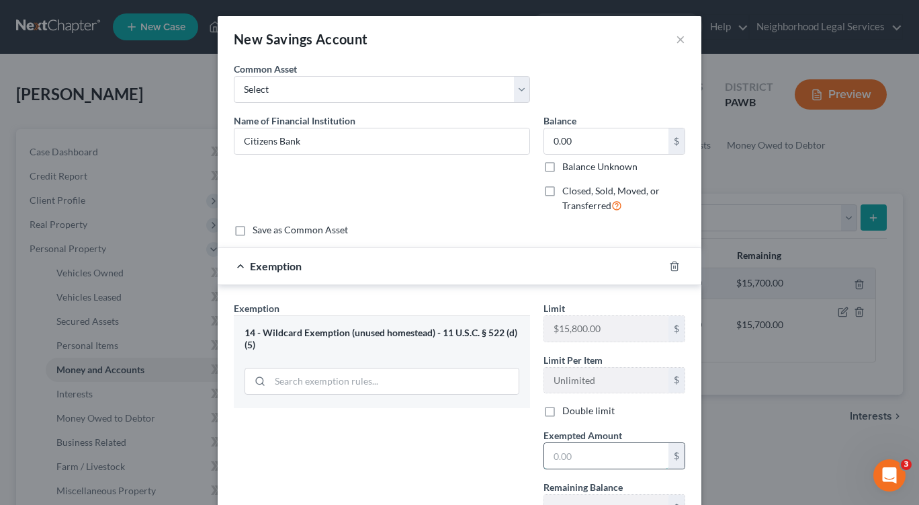
click at [585, 458] on input "text" at bounding box center [606, 456] width 124 height 26
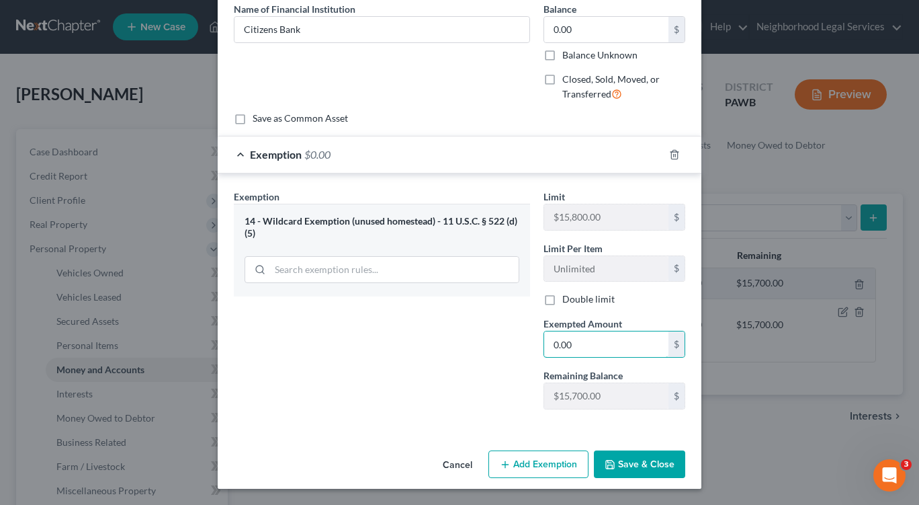
type input "0.00"
click at [632, 462] on button "Save & Close" at bounding box center [639, 464] width 91 height 28
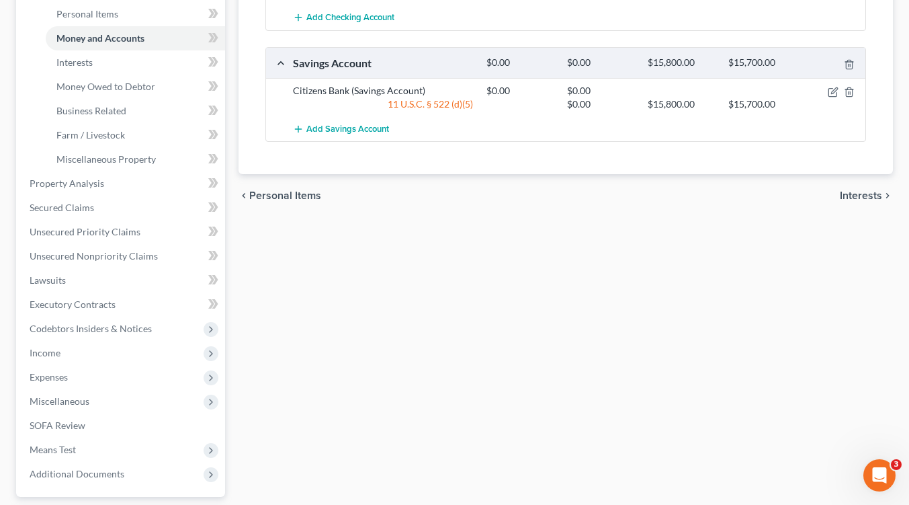
scroll to position [336, 0]
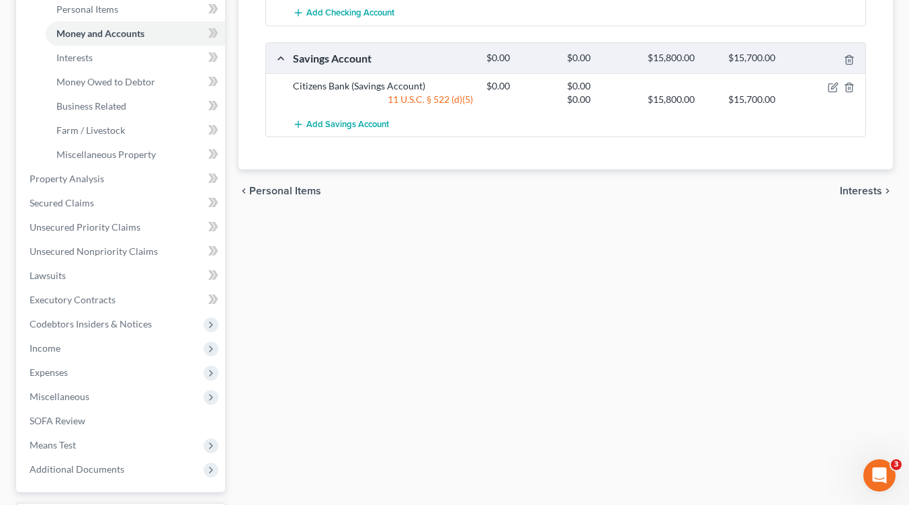
click at [857, 186] on span "Interests" at bounding box center [861, 190] width 42 height 11
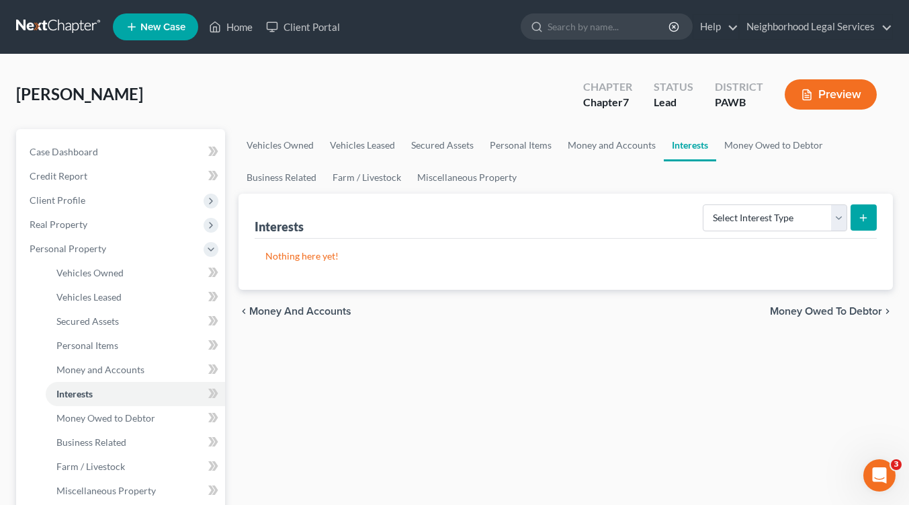
click at [833, 308] on span "Money Owed to Debtor" at bounding box center [826, 311] width 112 height 11
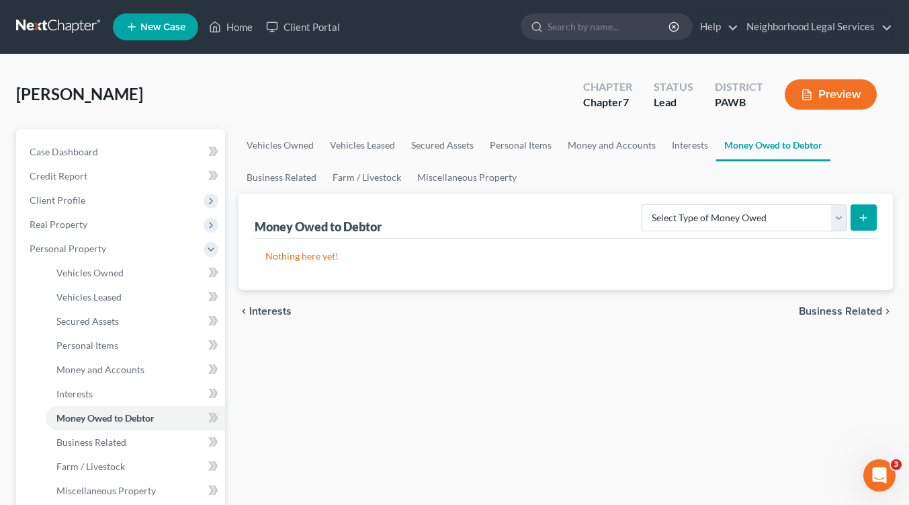
click at [847, 309] on span "Business Related" at bounding box center [840, 311] width 83 height 11
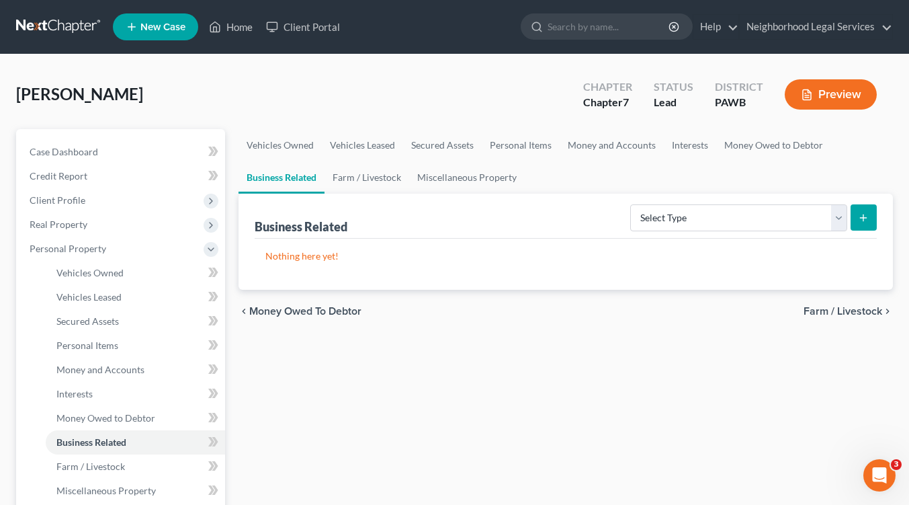
click at [853, 308] on span "Farm / Livestock" at bounding box center [843, 311] width 79 height 11
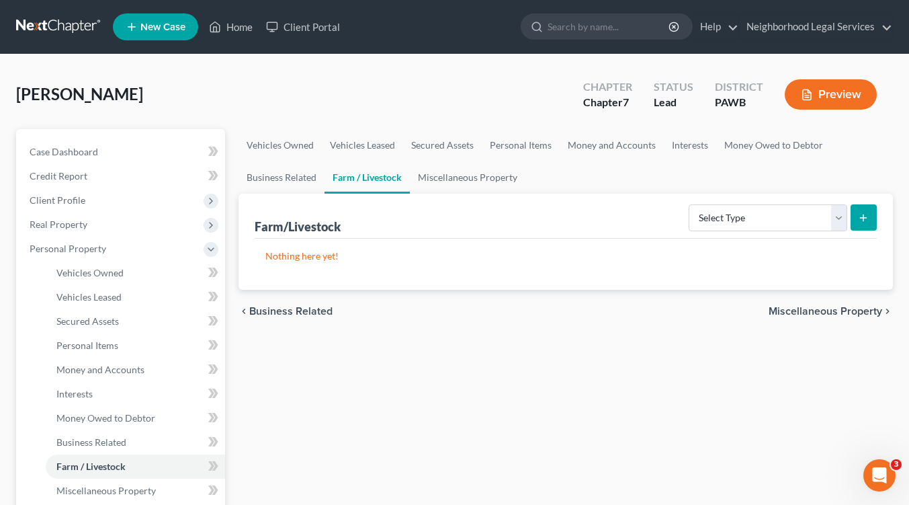
click at [853, 308] on span "Miscellaneous Property" at bounding box center [826, 311] width 114 height 11
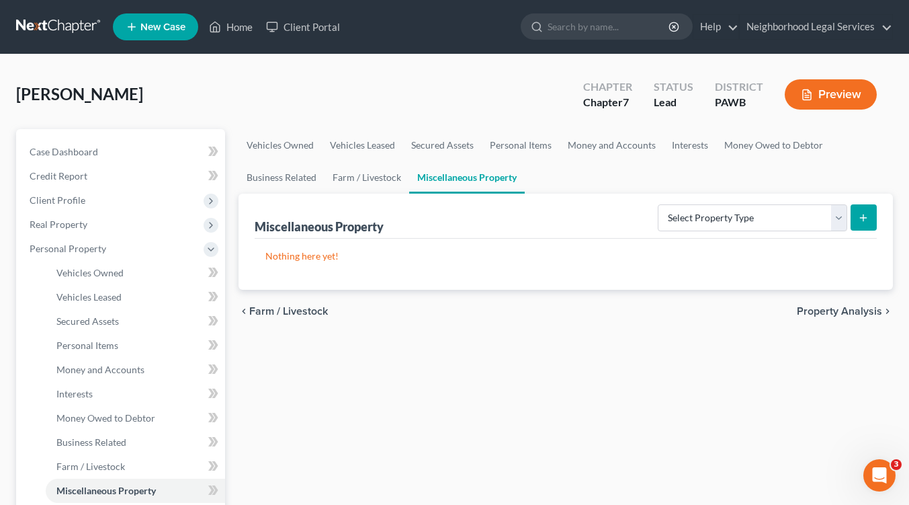
click at [853, 308] on span "Property Analysis" at bounding box center [839, 311] width 85 height 11
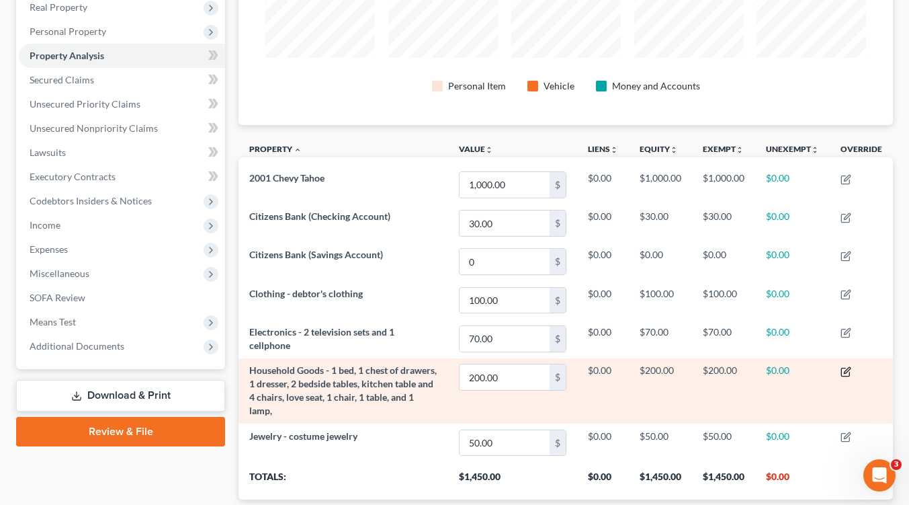
scroll to position [305, 0]
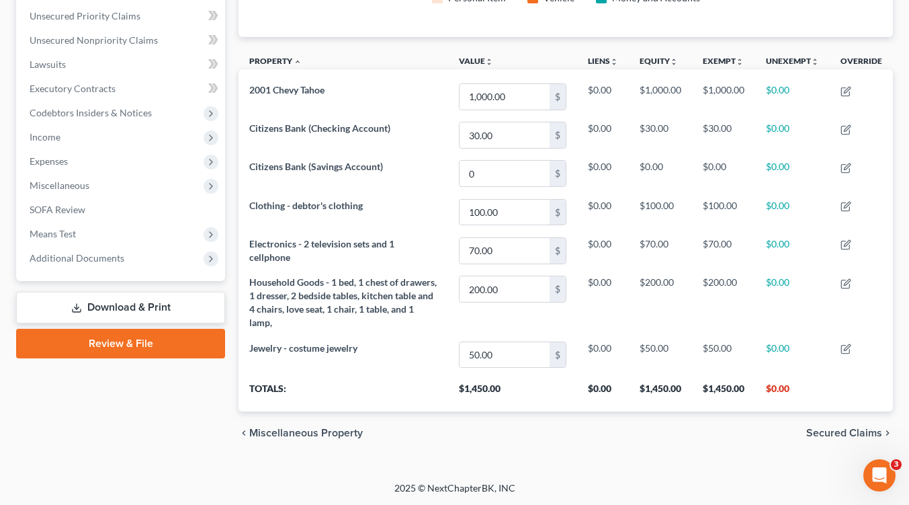
click at [842, 432] on span "Secured Claims" at bounding box center [844, 432] width 76 height 11
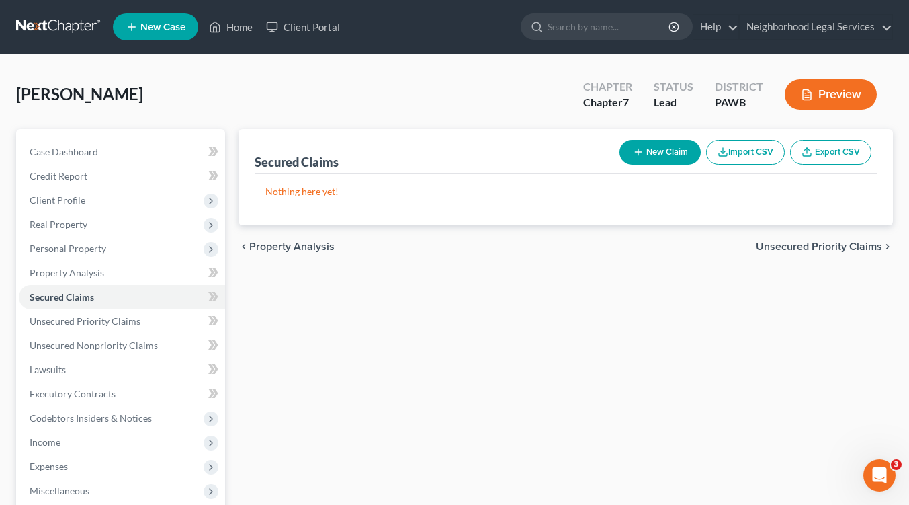
click at [827, 246] on span "Unsecured Priority Claims" at bounding box center [819, 246] width 126 height 11
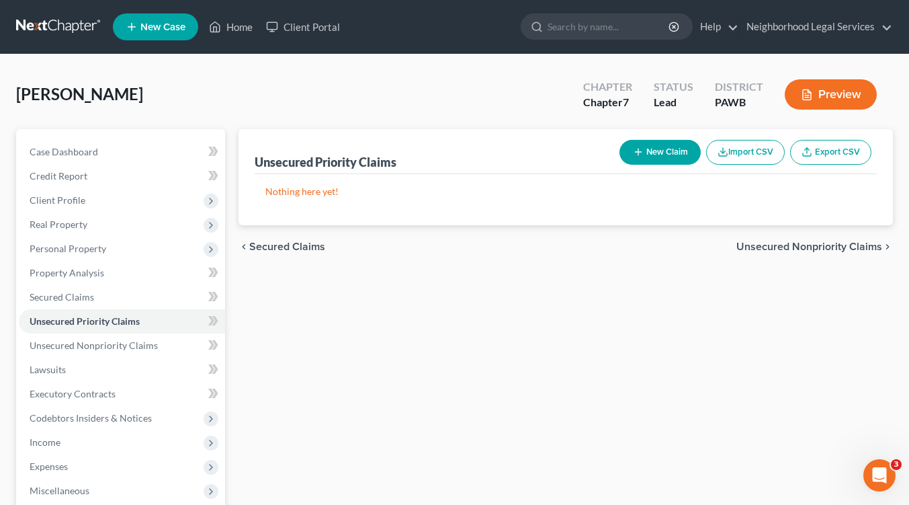
click at [827, 247] on span "Unsecured Nonpriority Claims" at bounding box center [810, 246] width 146 height 11
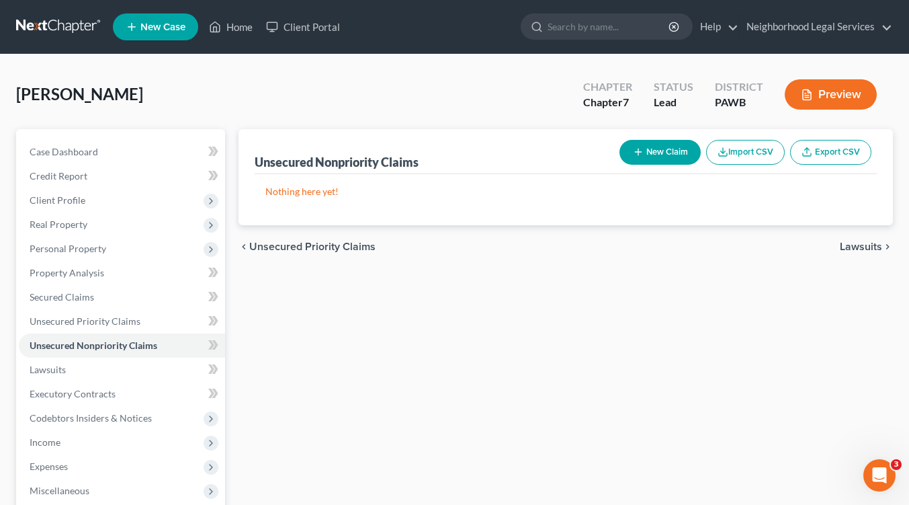
click at [862, 247] on span "Lawsuits" at bounding box center [861, 246] width 42 height 11
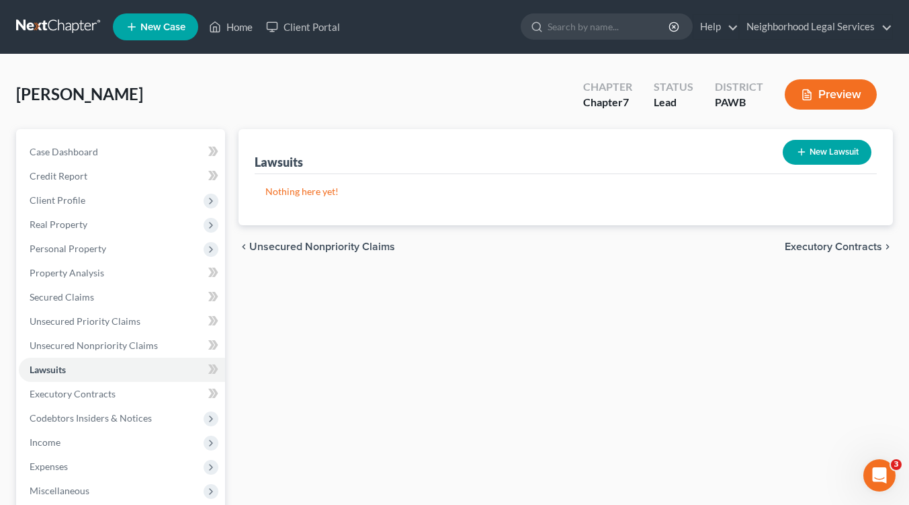
click at [862, 247] on span "Executory Contracts" at bounding box center [833, 246] width 97 height 11
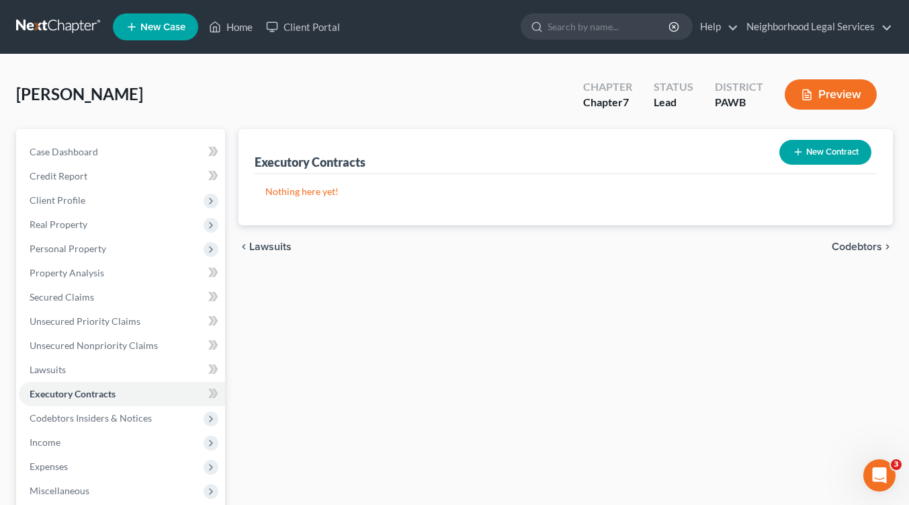
click at [861, 246] on span "Codebtors" at bounding box center [857, 246] width 50 height 11
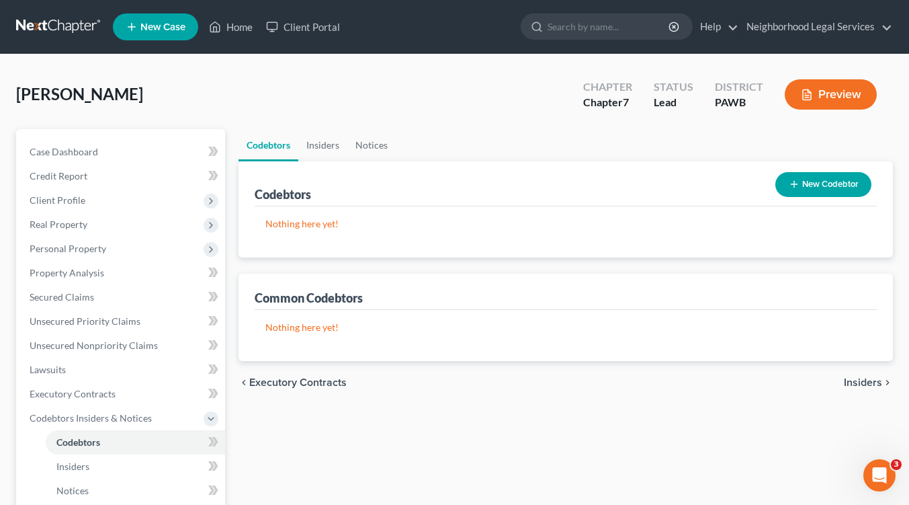
click at [863, 382] on span "Insiders" at bounding box center [863, 382] width 38 height 11
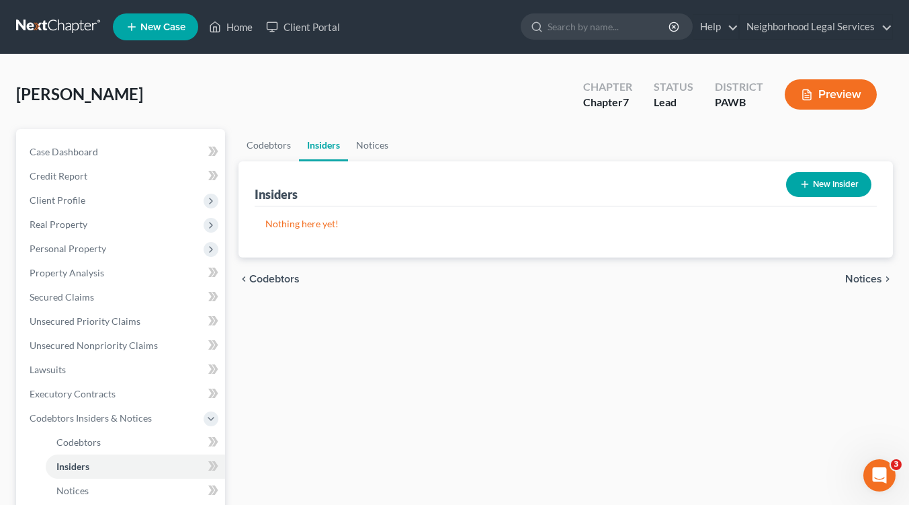
click at [863, 275] on span "Notices" at bounding box center [863, 279] width 37 height 11
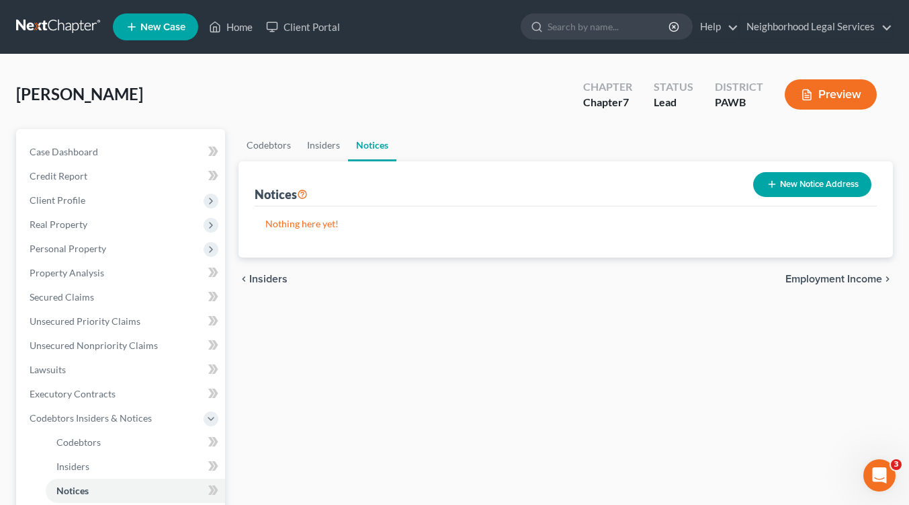
click at [863, 275] on span "Employment Income" at bounding box center [834, 279] width 97 height 11
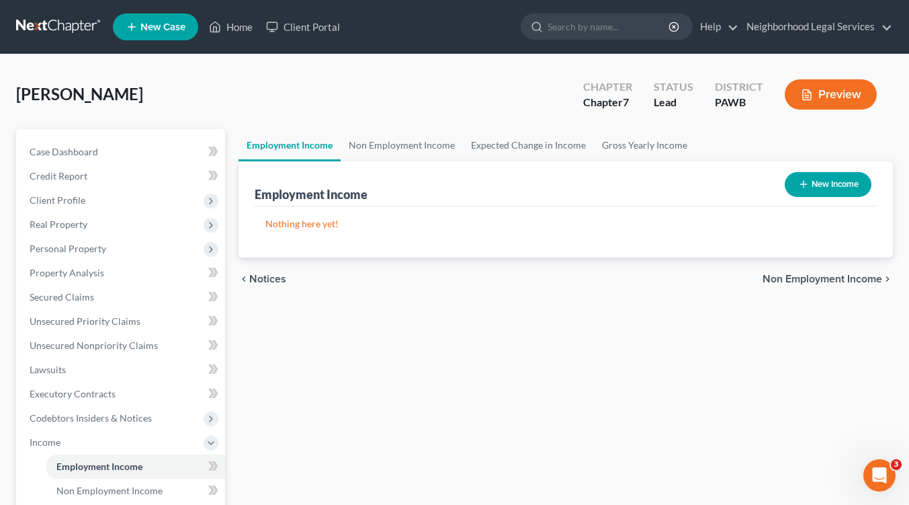
click at [863, 275] on span "Non Employment Income" at bounding box center [823, 279] width 120 height 11
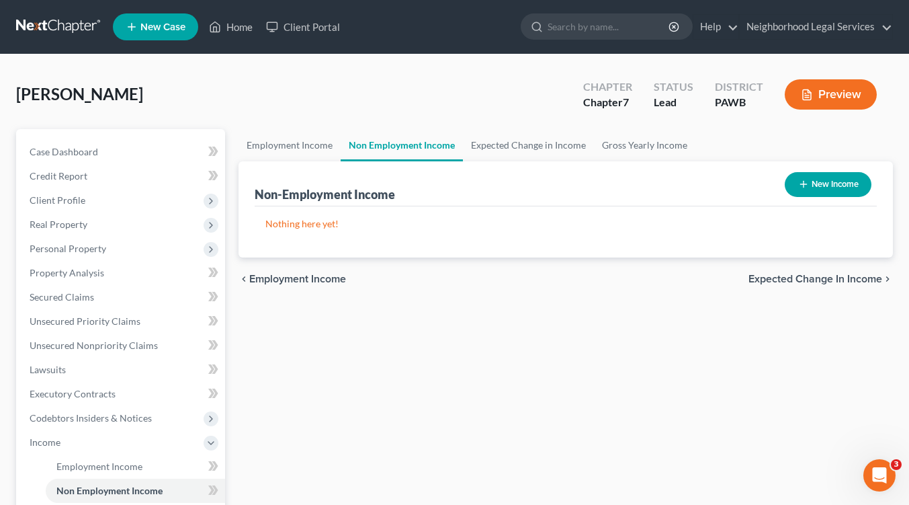
click at [852, 194] on button "New Income" at bounding box center [828, 184] width 87 height 25
select select "0"
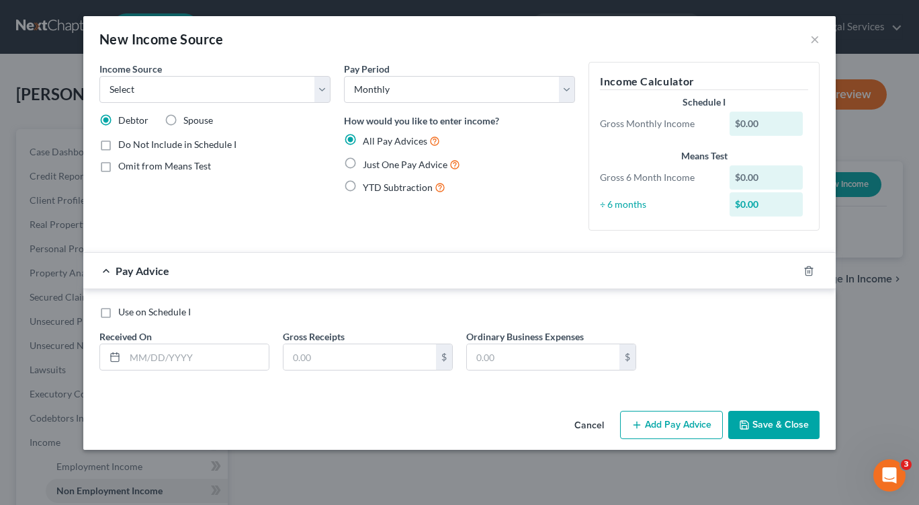
click at [363, 163] on label "Just One Pay Advice" at bounding box center [411, 164] width 97 height 15
click at [368, 163] on input "Just One Pay Advice" at bounding box center [372, 161] width 9 height 9
radio input "true"
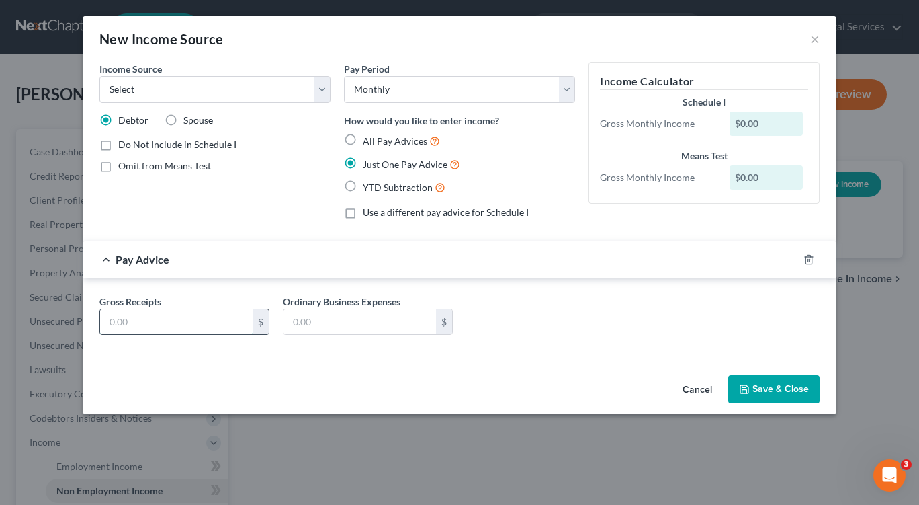
click at [165, 321] on input "text" at bounding box center [176, 322] width 153 height 26
type input "172.00"
click at [318, 89] on select "Select Unemployment Disability (from employer) Pension Retirement Social Securi…" at bounding box center [214, 89] width 231 height 27
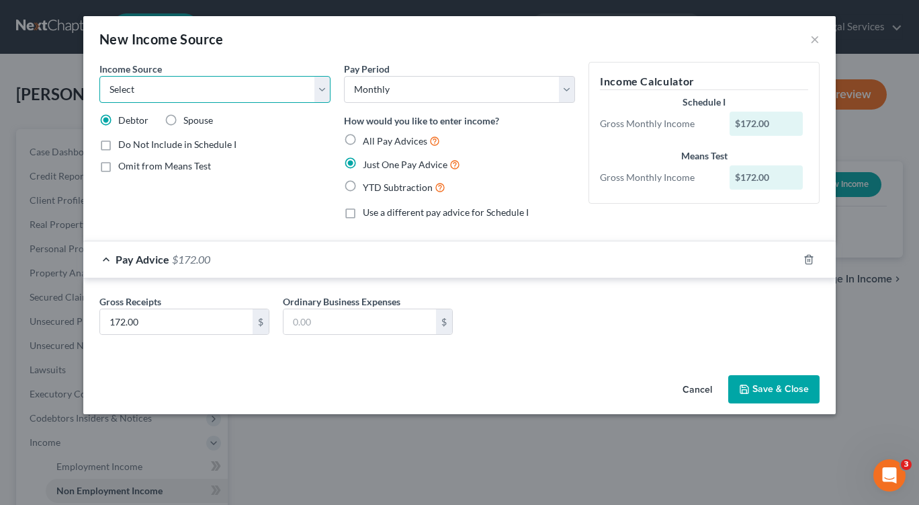
select select "5"
click at [99, 76] on select "Select Unemployment Disability (from employer) Pension Retirement Social Securi…" at bounding box center [214, 89] width 231 height 27
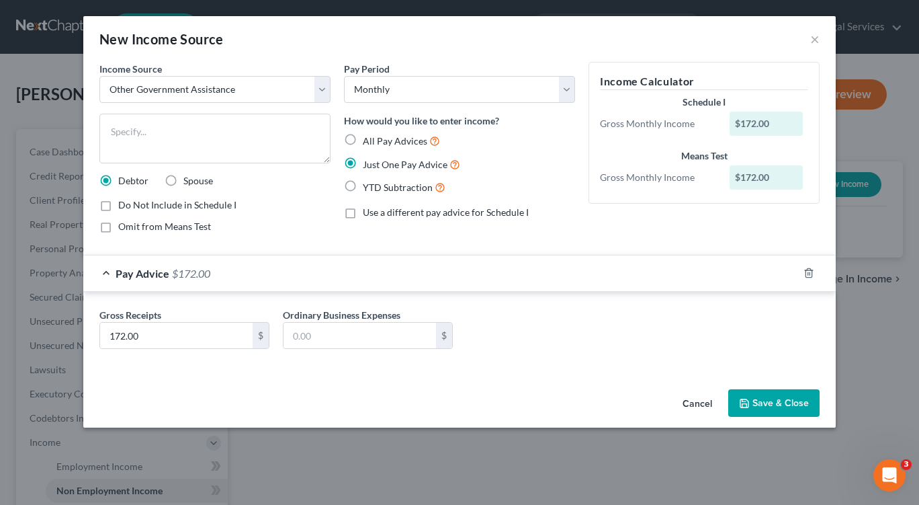
click at [777, 411] on button "Save & Close" at bounding box center [773, 403] width 91 height 28
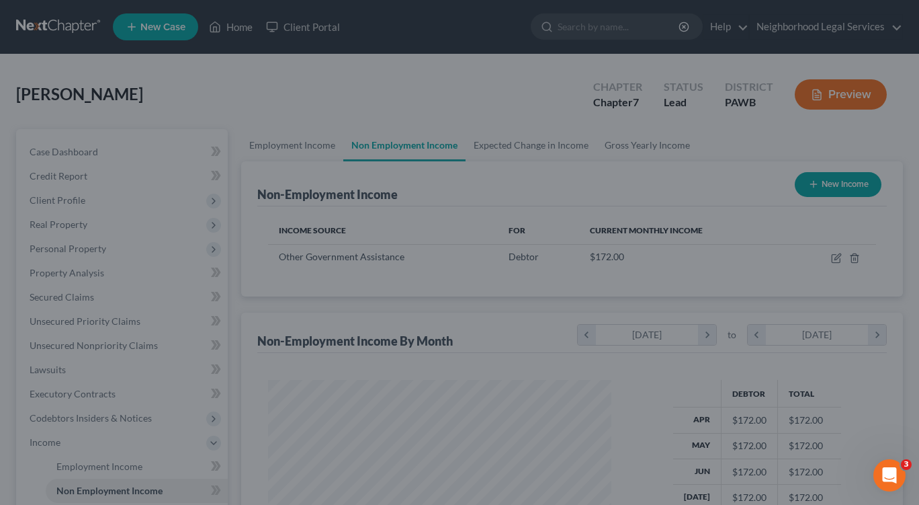
scroll to position [241, 366]
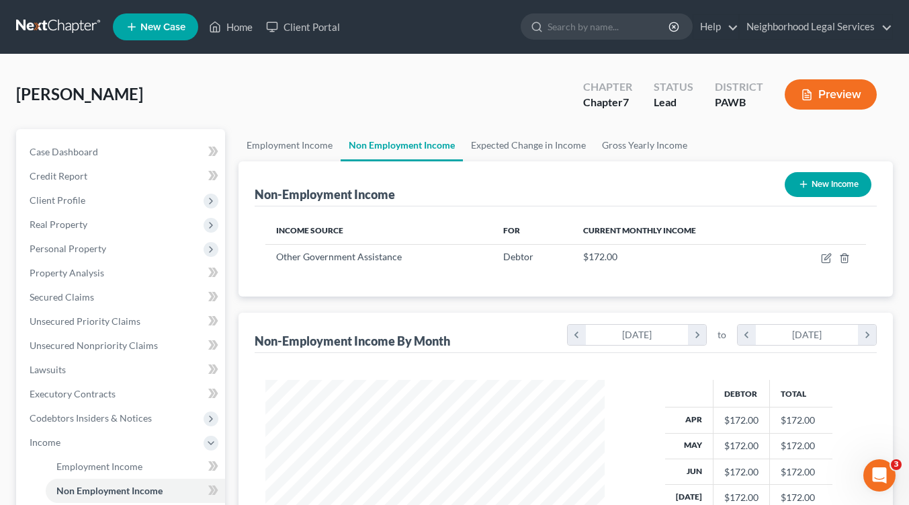
click at [810, 189] on button "New Income" at bounding box center [828, 184] width 87 height 25
select select "0"
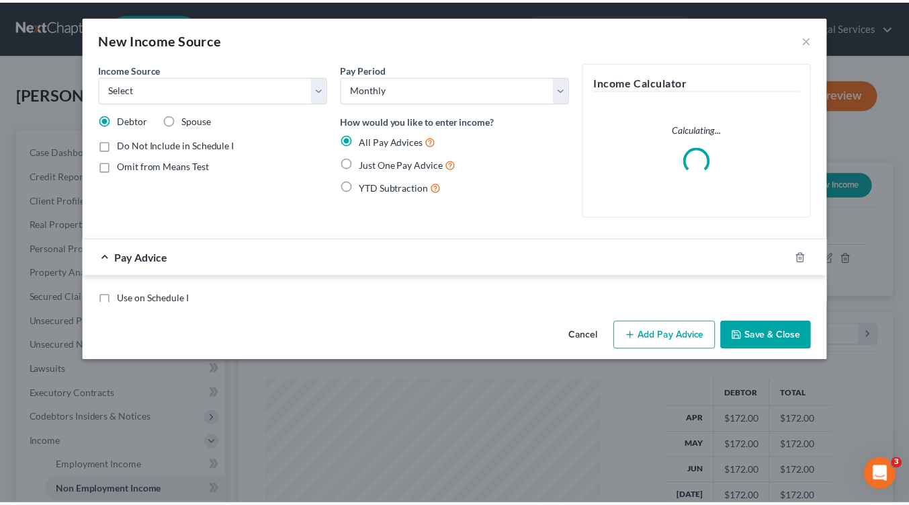
scroll to position [241, 370]
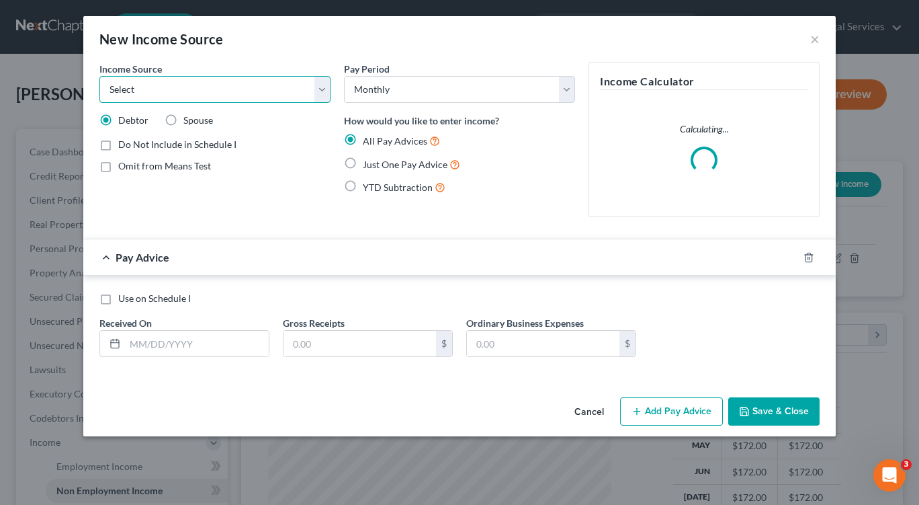
click at [321, 91] on select "Select Unemployment Disability (from employer) Pension Retirement Social Securi…" at bounding box center [214, 89] width 231 height 27
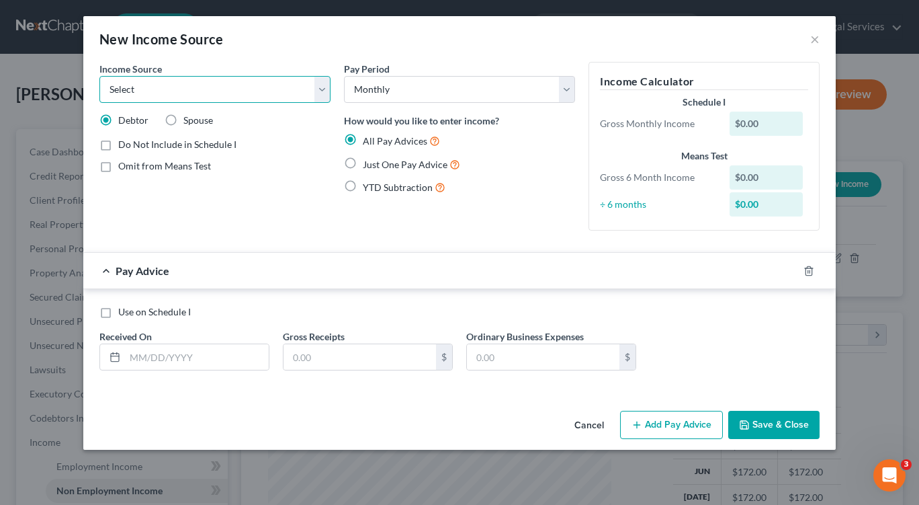
select select "4"
click at [99, 76] on select "Select Unemployment Disability (from employer) Pension Retirement Social Securi…" at bounding box center [214, 89] width 231 height 27
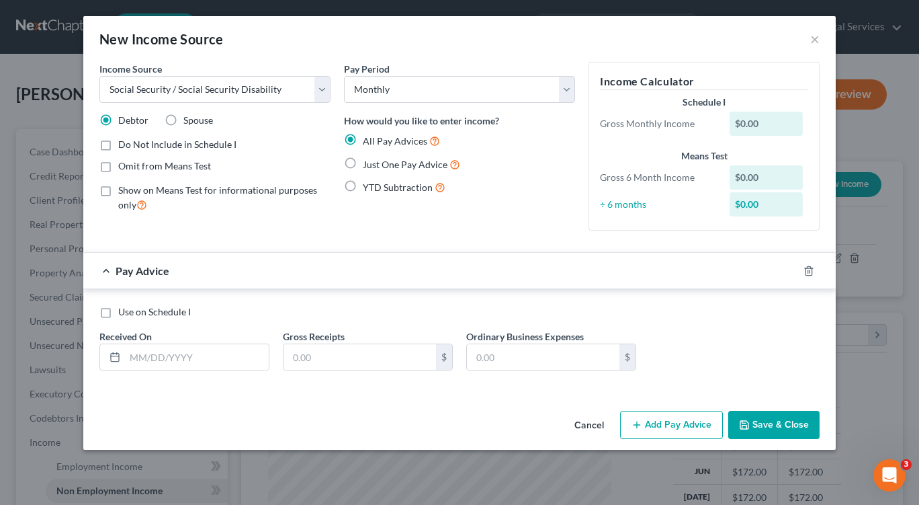
click at [363, 165] on label "Just One Pay Advice" at bounding box center [411, 164] width 97 height 15
click at [368, 165] on input "Just One Pay Advice" at bounding box center [372, 161] width 9 height 9
radio input "true"
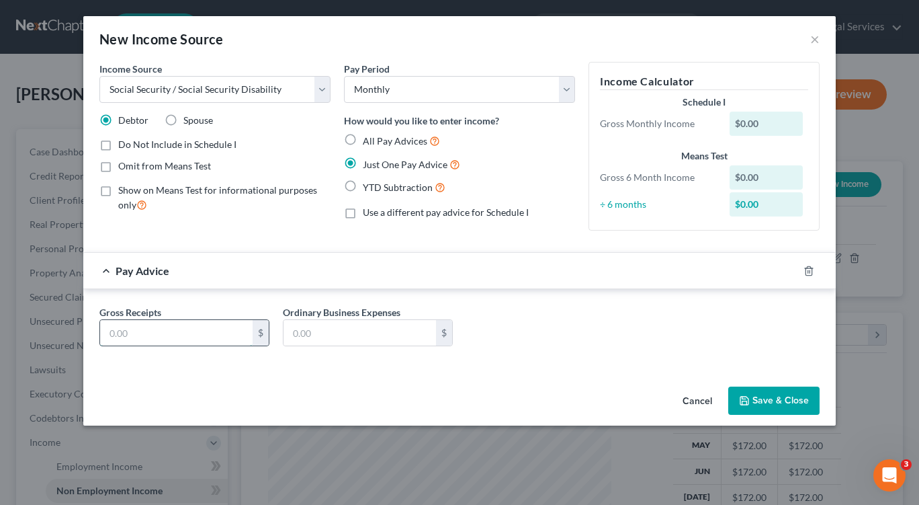
click at [139, 327] on input "text" at bounding box center [176, 333] width 153 height 26
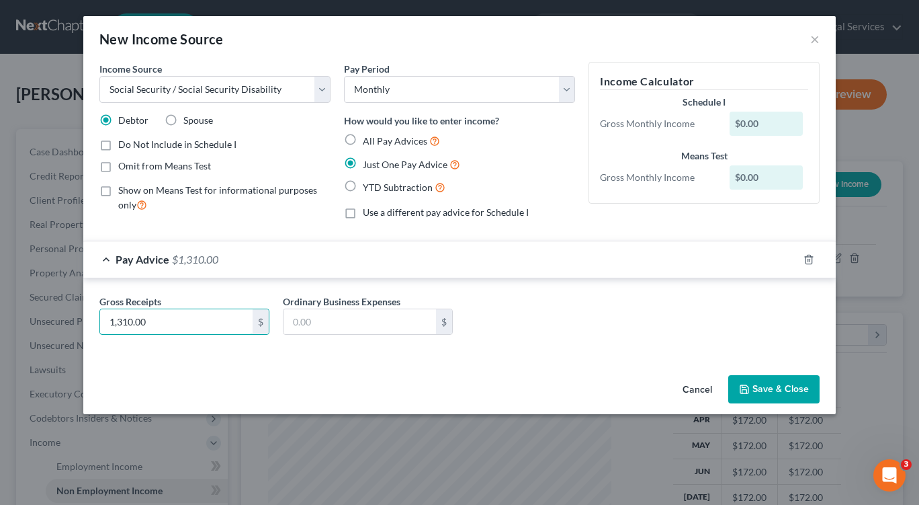
type input "1,310.00"
click at [762, 386] on button "Save & Close" at bounding box center [773, 389] width 91 height 28
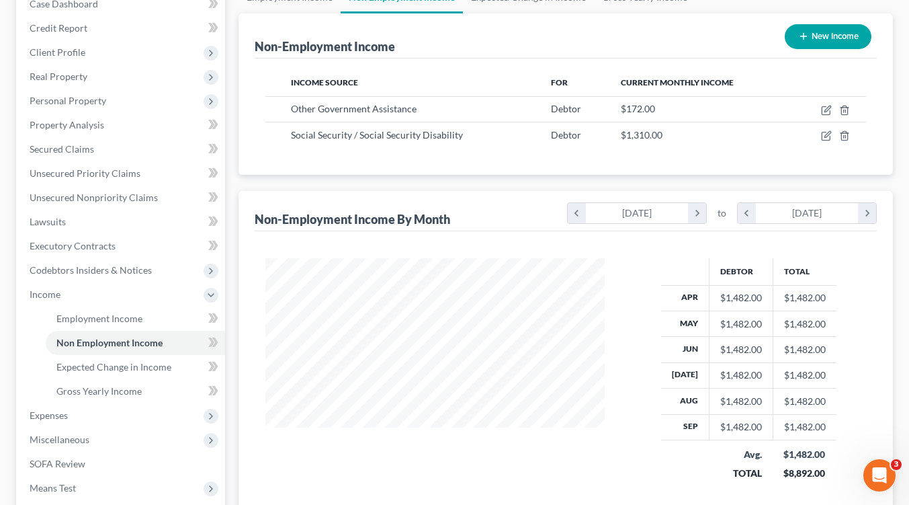
scroll to position [305, 0]
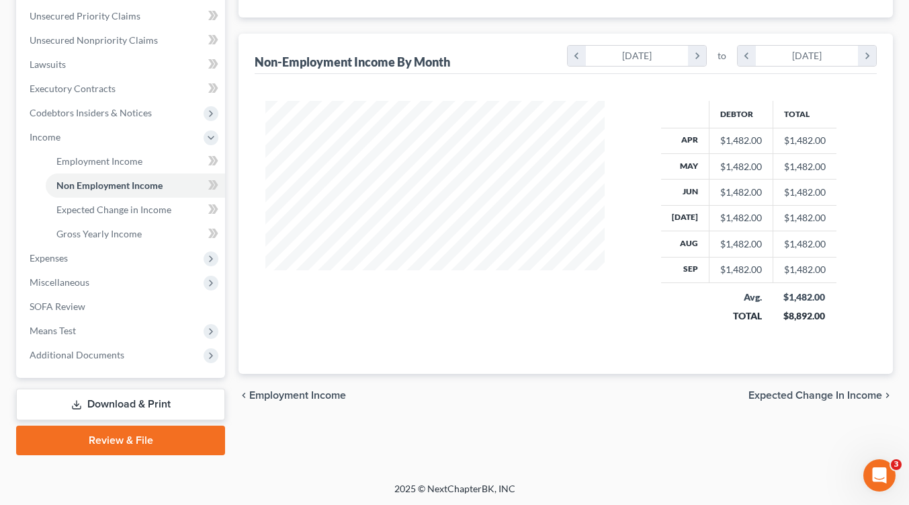
click at [771, 393] on span "Expected Change in Income" at bounding box center [816, 395] width 134 height 11
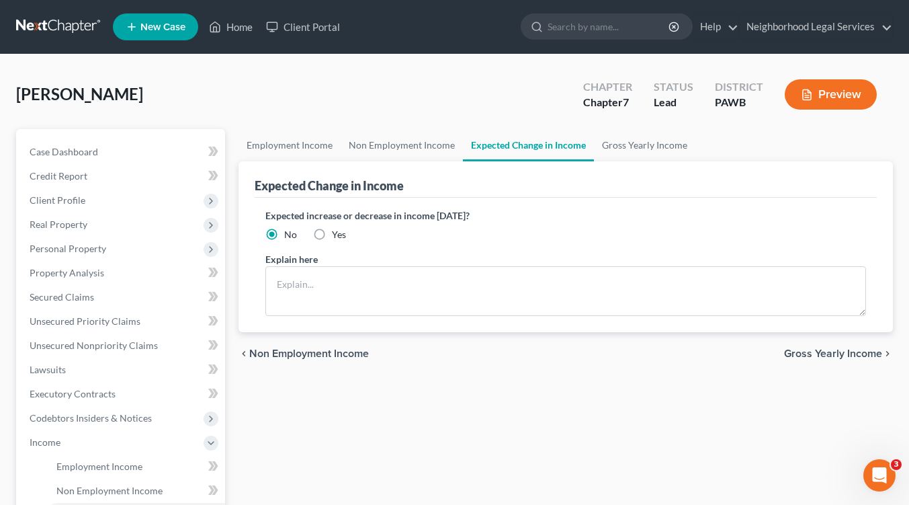
click at [826, 351] on span "Gross Yearly Income" at bounding box center [833, 353] width 98 height 11
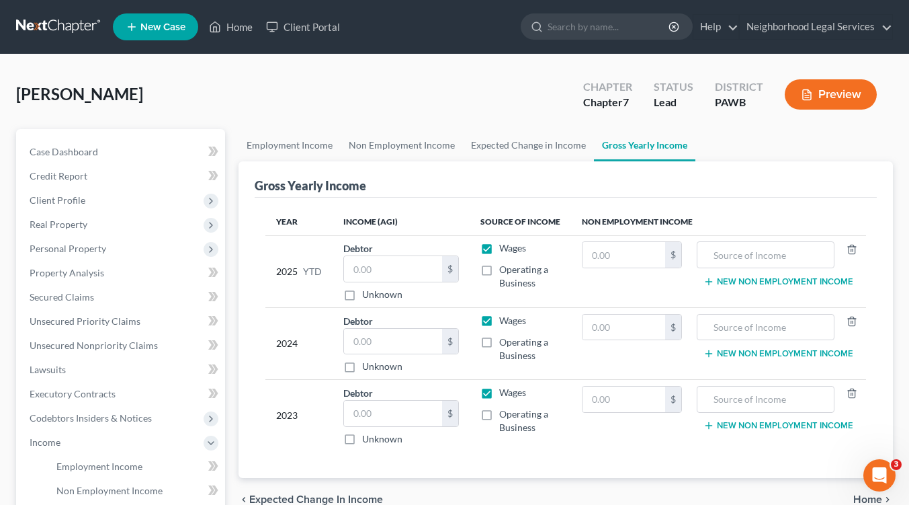
click at [499, 247] on label "Wages" at bounding box center [512, 247] width 27 height 13
click at [505, 247] on input "Wages" at bounding box center [509, 245] width 9 height 9
checkbox input "false"
click at [499, 323] on label "Wages" at bounding box center [512, 320] width 27 height 13
click at [505, 323] on input "Wages" at bounding box center [509, 318] width 9 height 9
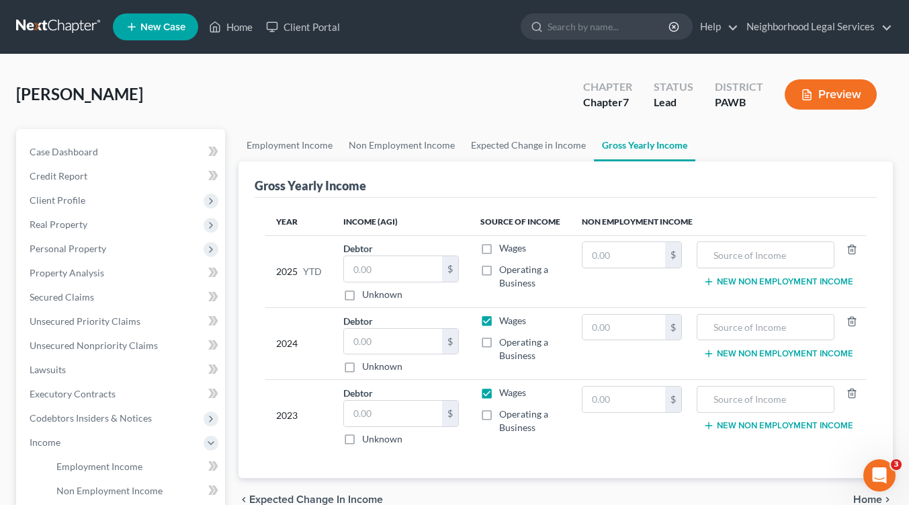
checkbox input "false"
click at [499, 394] on label "Wages" at bounding box center [512, 392] width 27 height 13
click at [505, 394] on input "Wages" at bounding box center [509, 390] width 9 height 9
checkbox input "false"
click at [612, 259] on input "text" at bounding box center [624, 255] width 83 height 26
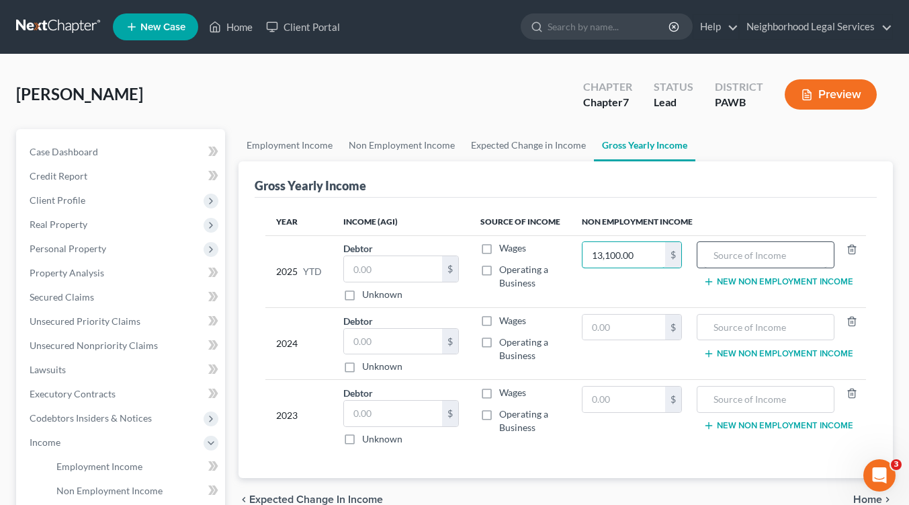
type input "13,100.00"
click at [729, 255] on input "text" at bounding box center [765, 255] width 123 height 26
type input "disability income"
click at [710, 286] on icon "button" at bounding box center [709, 281] width 11 height 11
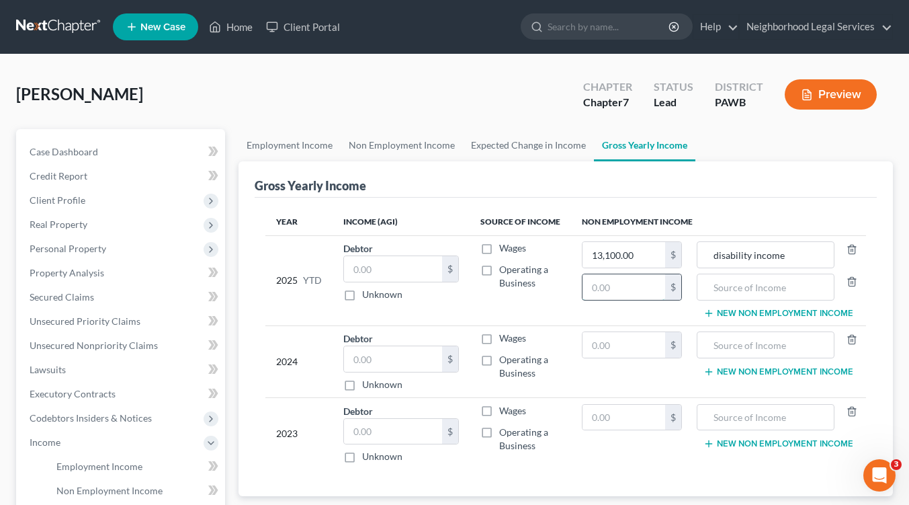
click at [603, 289] on input "text" at bounding box center [624, 287] width 83 height 26
type input "1,720.00"
click at [743, 290] on input "text" at bounding box center [765, 287] width 123 height 26
type input "SNAP benefits"
click at [608, 345] on input "text" at bounding box center [624, 345] width 83 height 26
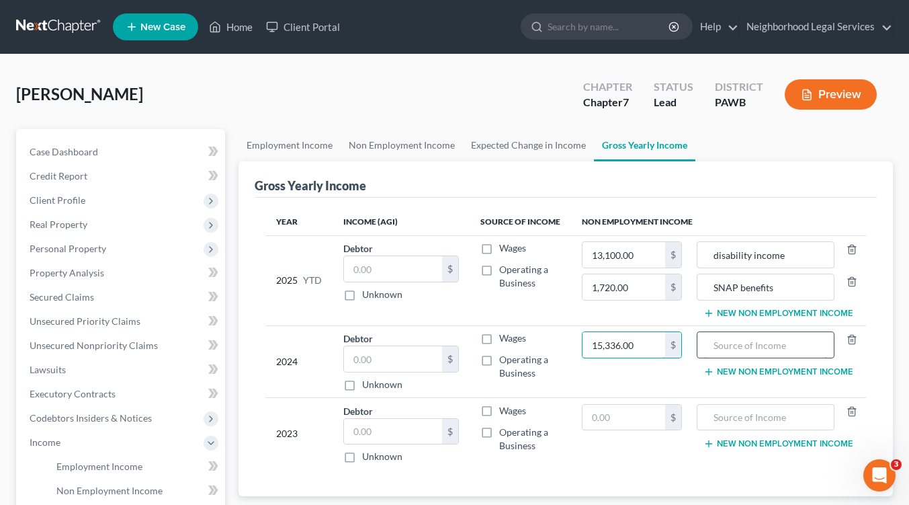
type input "15,336.00"
click at [730, 349] on input "text" at bounding box center [765, 345] width 123 height 26
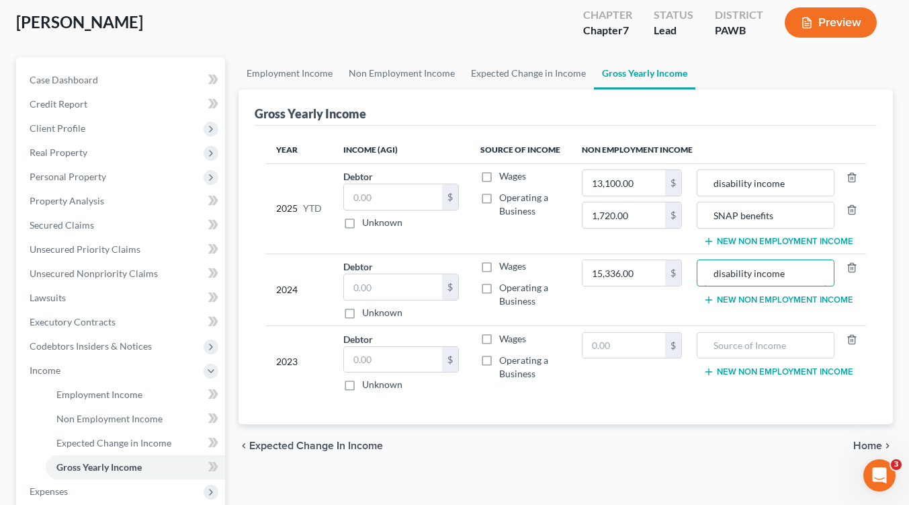
scroll to position [202, 0]
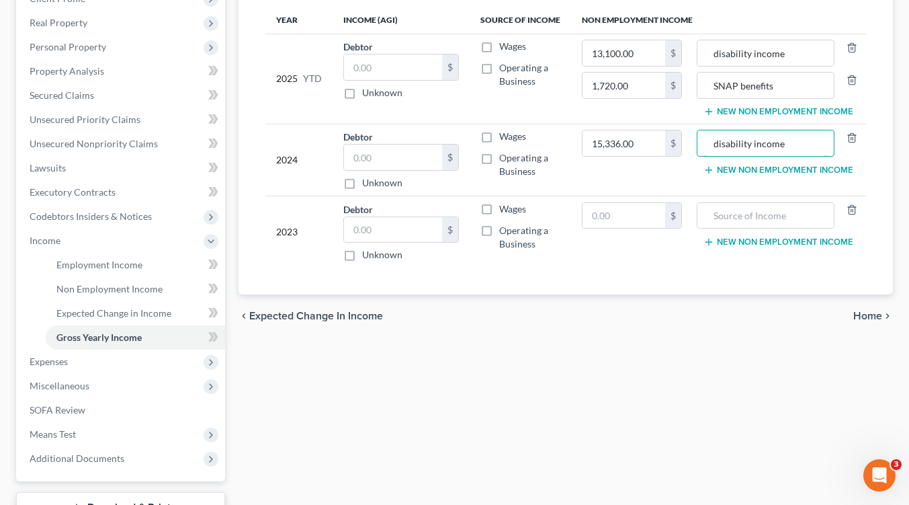
type input "disability income"
click at [868, 314] on span "Home" at bounding box center [867, 315] width 29 height 11
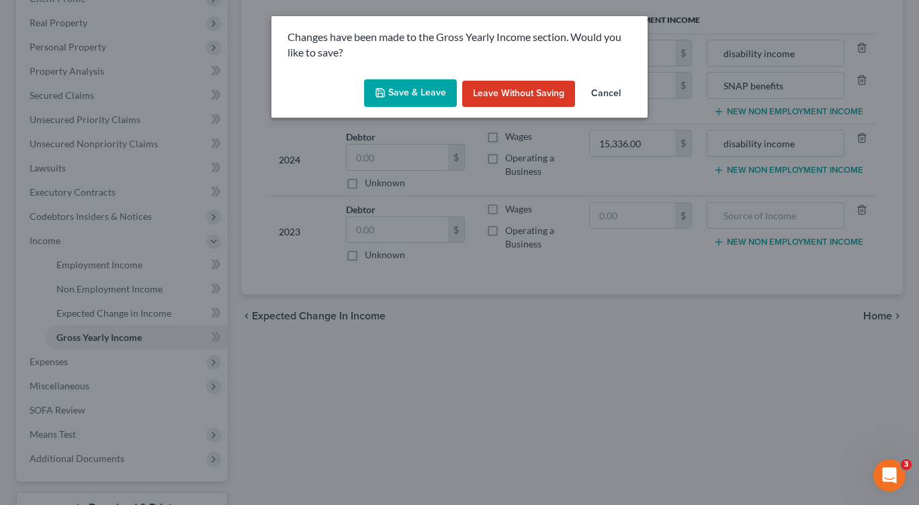
click at [430, 93] on button "Save & Leave" at bounding box center [410, 93] width 93 height 28
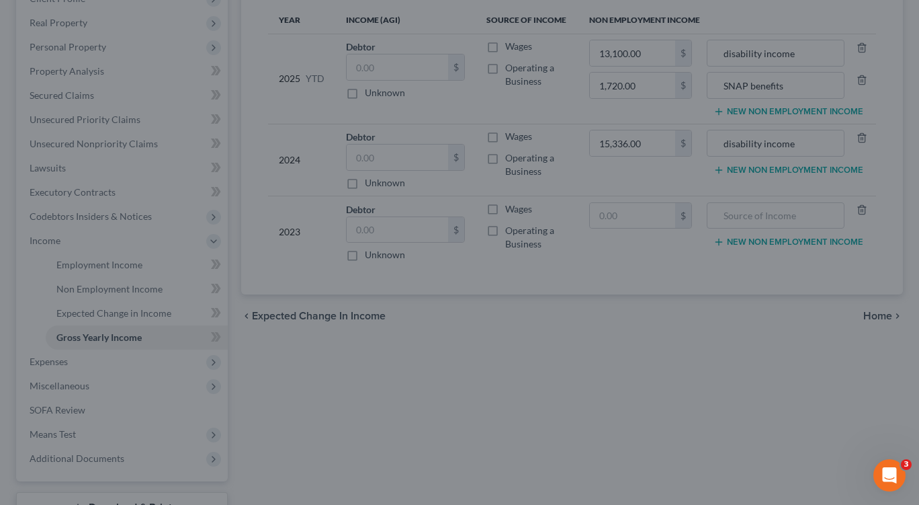
type input "1,720.00"
type input "SNAP benefits"
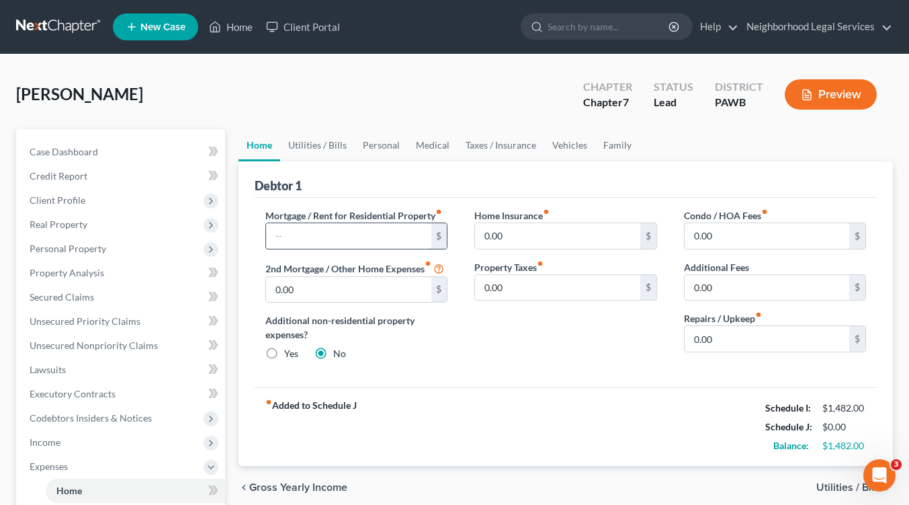
click at [337, 245] on input "text" at bounding box center [348, 236] width 165 height 26
type input "511.00"
click at [515, 239] on input "0.00" at bounding box center [557, 236] width 165 height 26
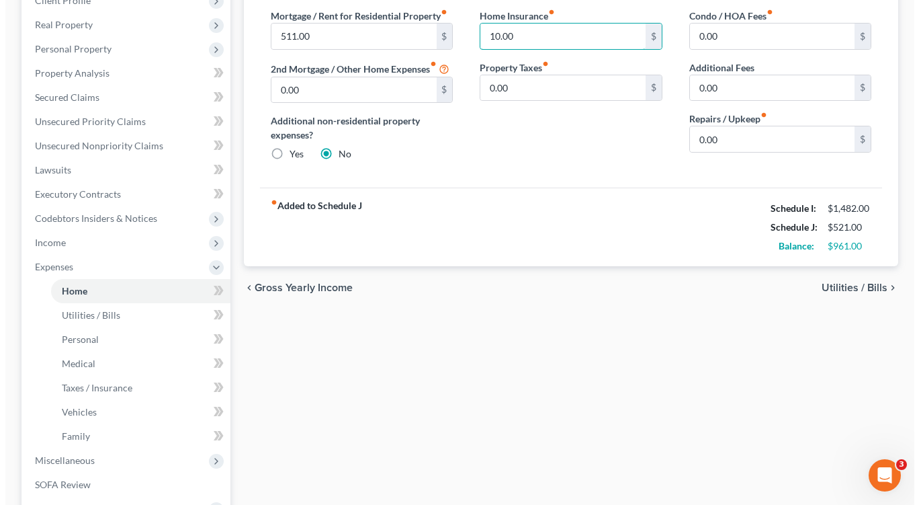
scroll to position [202, 0]
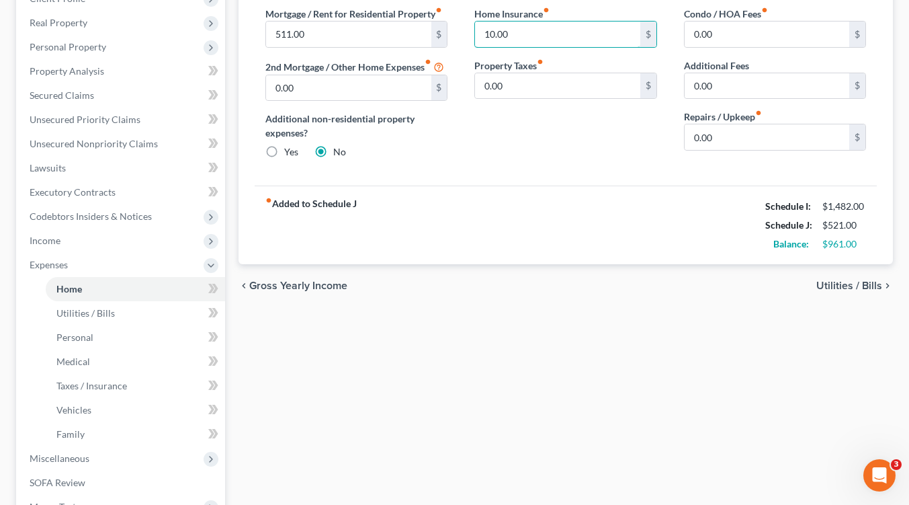
type input "10.00"
click at [839, 290] on span "Utilities / Bills" at bounding box center [849, 285] width 66 height 11
